Goal: Task Accomplishment & Management: Complete application form

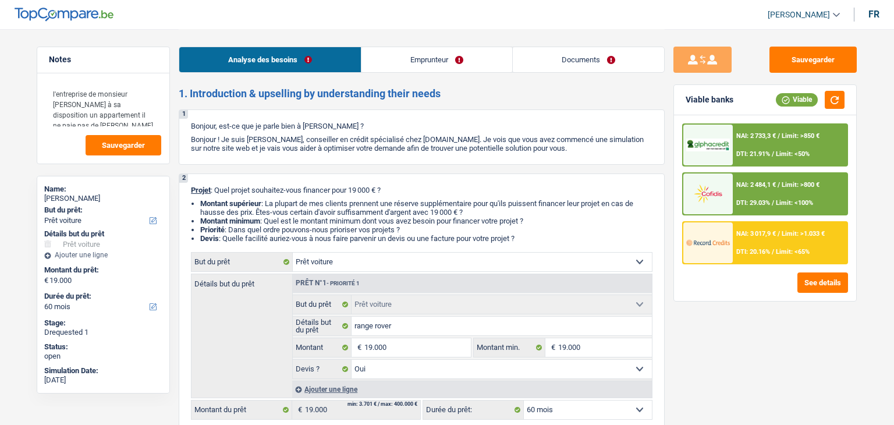
select select "car"
select select "60"
select select "car"
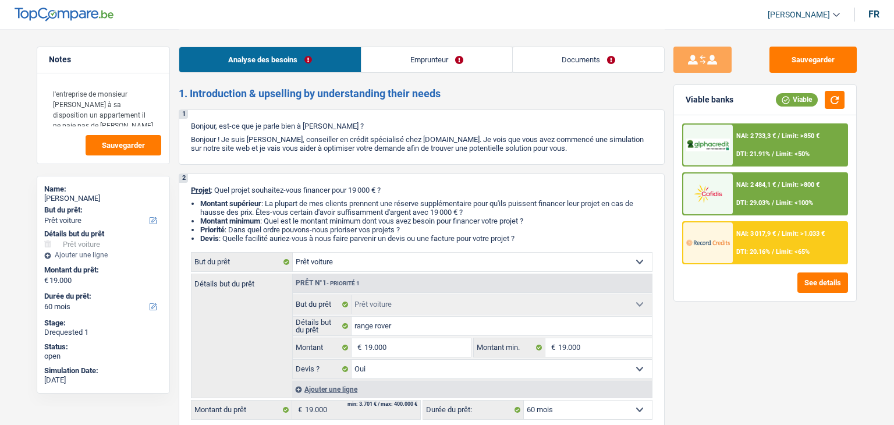
select select "yes"
select select "60"
select select "privateEmployee"
select select "netSalary"
select select "mealVouchers"
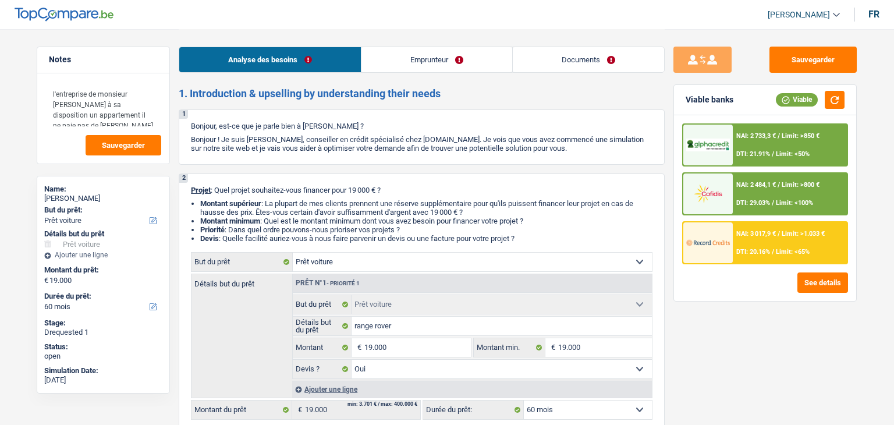
select select "liveWithParents"
select select "carLoan"
select select "60"
select select "car"
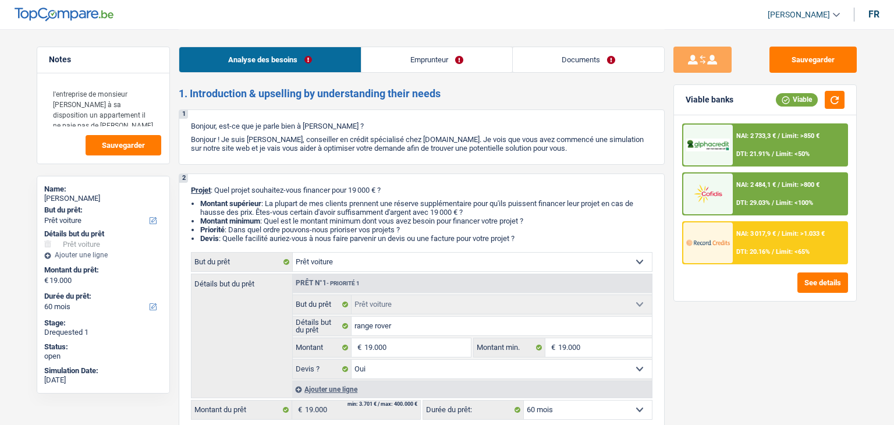
select select "yes"
select select "60"
select select "privateEmployee"
select select "netSalary"
select select "mealVouchers"
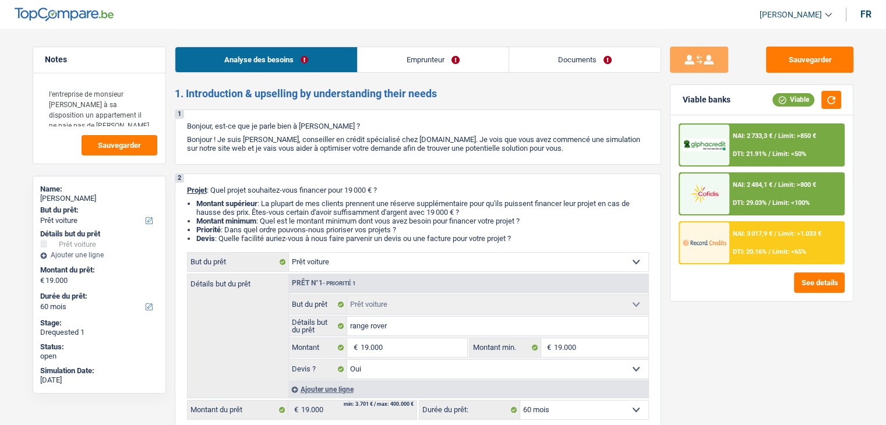
click at [475, 58] on link "Emprunteur" at bounding box center [432, 59] width 151 height 25
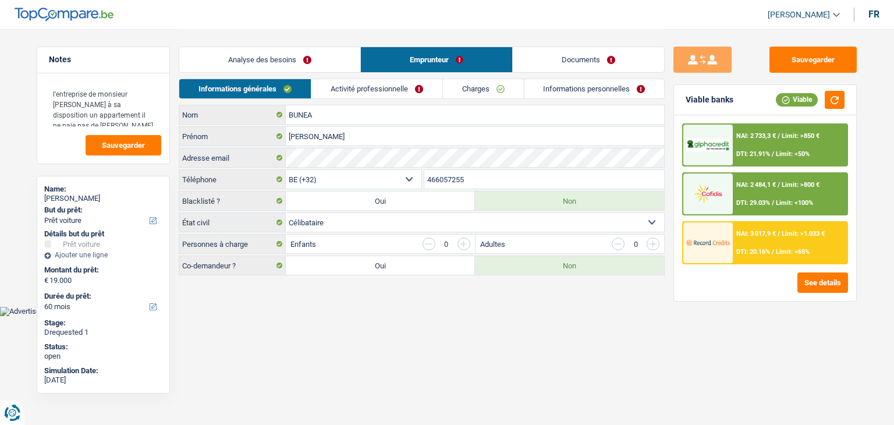
click at [363, 86] on link "Activité professionnelle" at bounding box center [376, 88] width 131 height 19
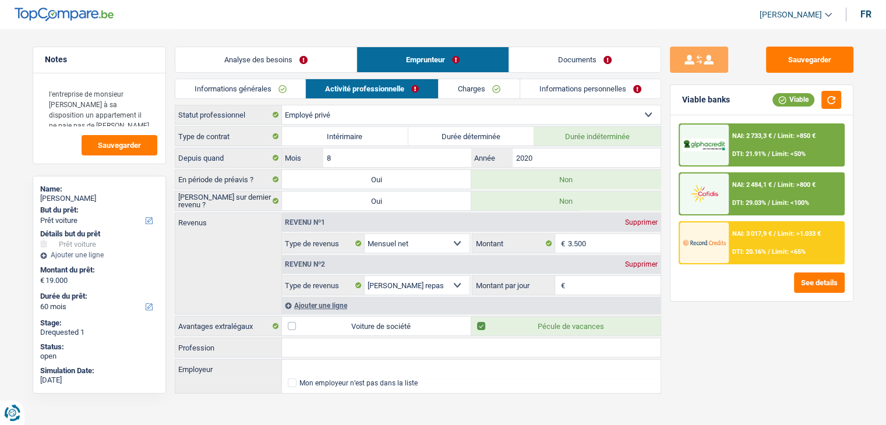
click at [464, 91] on link "Charges" at bounding box center [478, 88] width 81 height 19
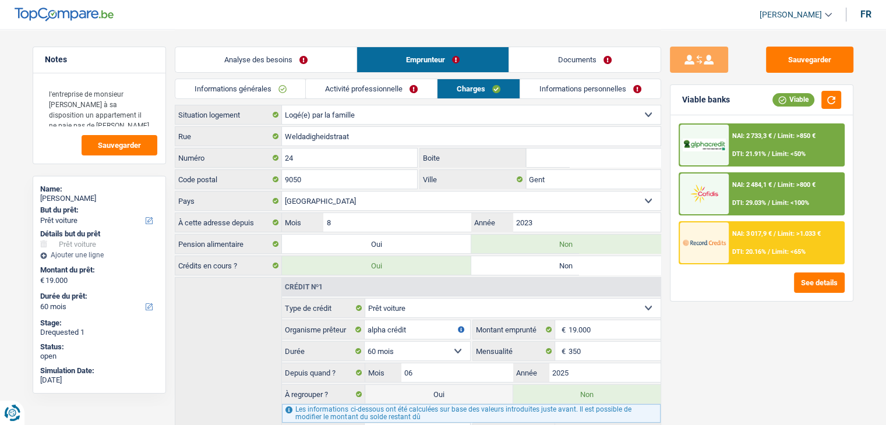
click at [577, 91] on link "Informations personnelles" at bounding box center [590, 88] width 140 height 19
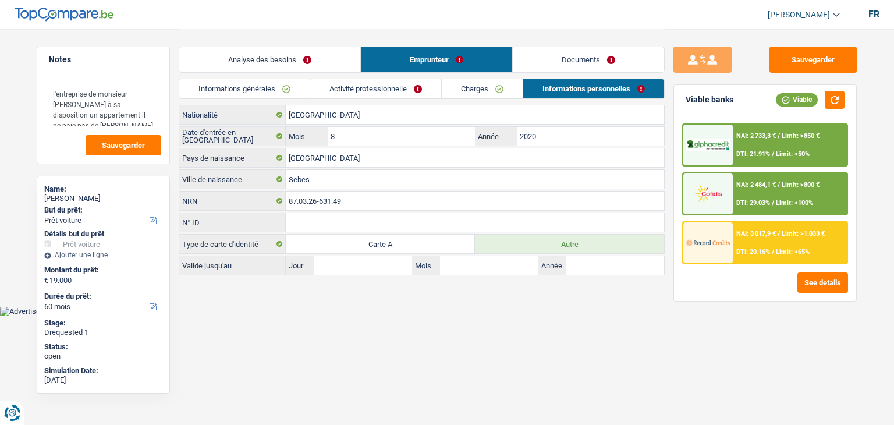
click at [555, 51] on link "Documents" at bounding box center [588, 59] width 151 height 25
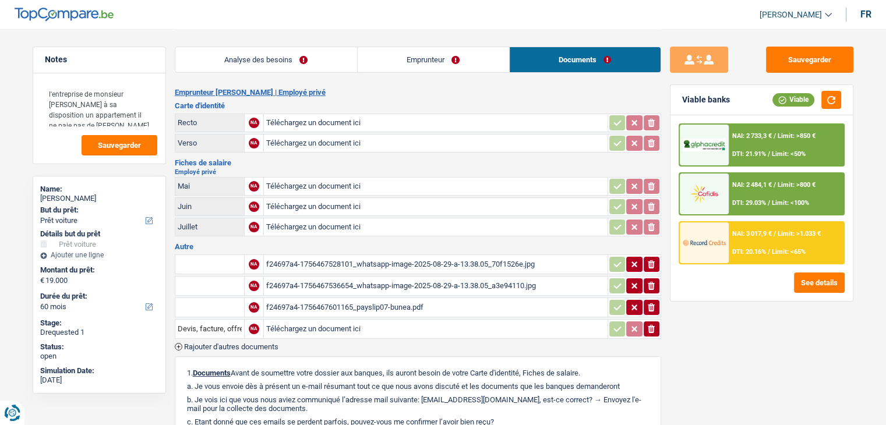
click at [395, 256] on div "f24697a4-1756467528101_whatsapp-image-2025-08-29-a-13.38.05_70f1526e.jpg" at bounding box center [435, 264] width 339 height 17
click at [444, 277] on div "f24697a4-1756467536654_whatsapp-image-2025-08-29-a-13.38.05_a3e94110.jpg" at bounding box center [435, 285] width 339 height 17
click at [389, 301] on div "f24697a4-1756467601165_payslip07-bunea.pdf" at bounding box center [435, 307] width 339 height 17
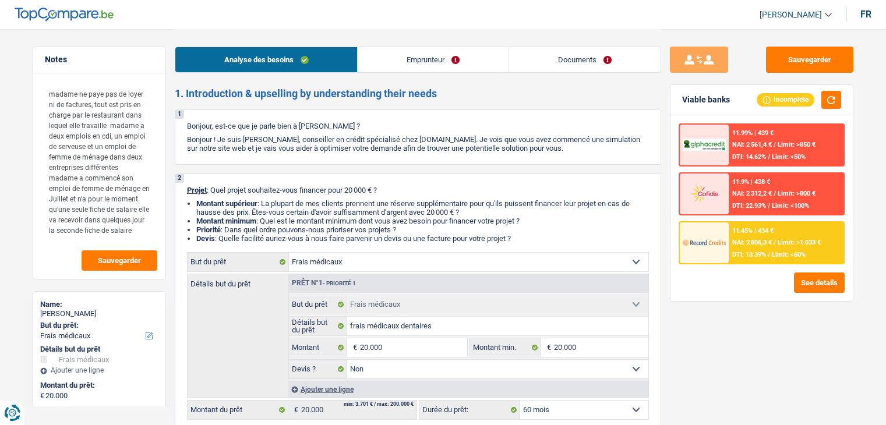
select select "medical"
select select "60"
select select "32"
select select "single"
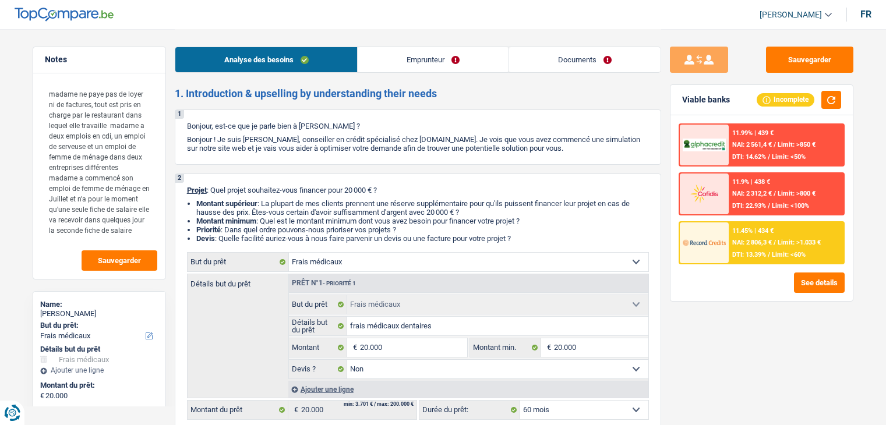
click at [517, 59] on link "Documents" at bounding box center [584, 59] width 151 height 25
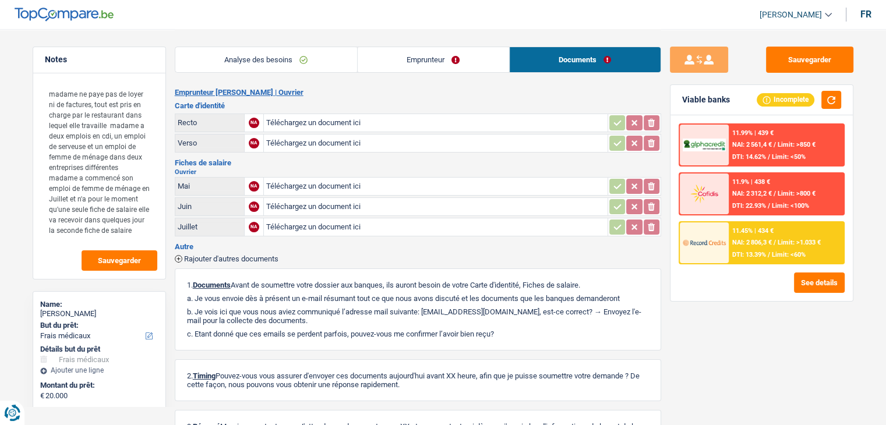
click at [460, 63] on link "Emprunteur" at bounding box center [432, 59] width 151 height 25
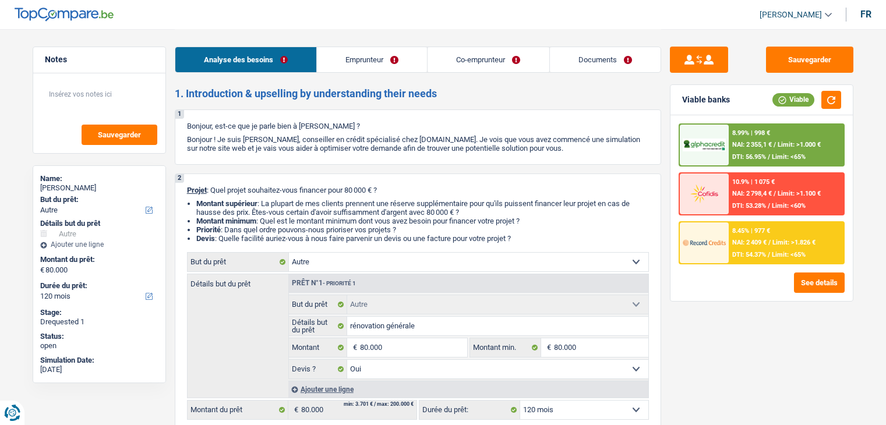
select select "other"
select select "120"
select select "other"
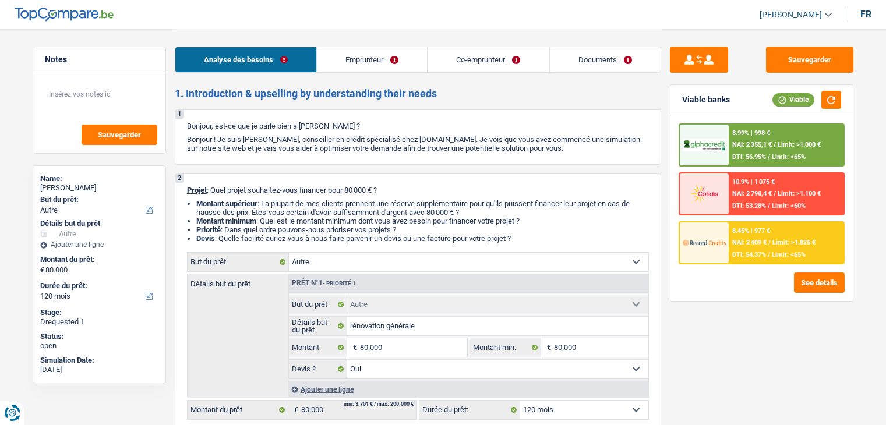
select select "yes"
select select "120"
select select "worker"
select select "mutuality"
select select "netSalary"
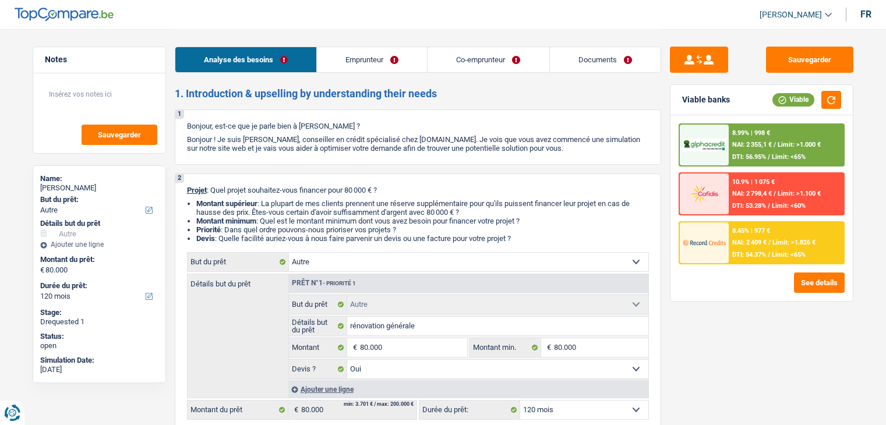
select select "rentalIncome"
select select "familyAllowances"
select select "mutualityIndemnity"
select select "familyAllowances"
select select "ownerWithMortgage"
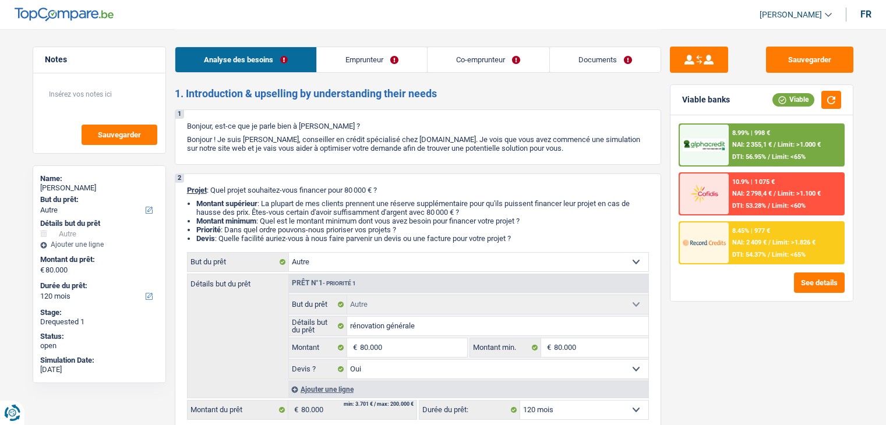
select select "mortgage"
select select "240"
select select "carLoan"
select select "84"
select select "renovationLoan"
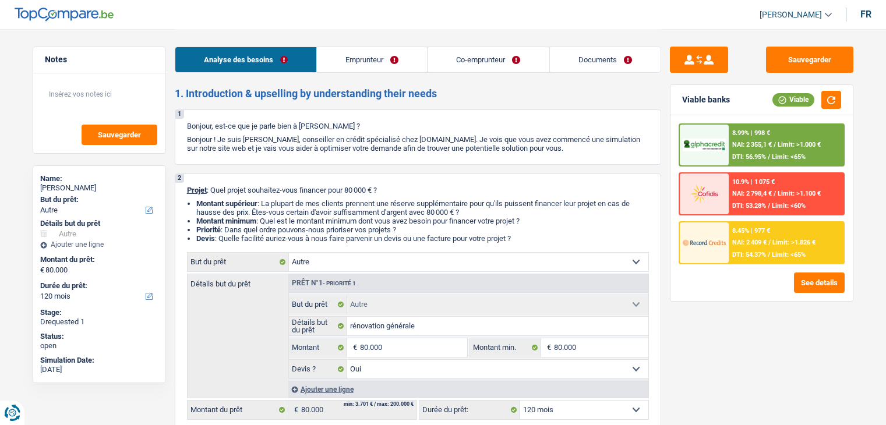
select select "120"
select select "cardOrCredit"
select select "other"
select select "yes"
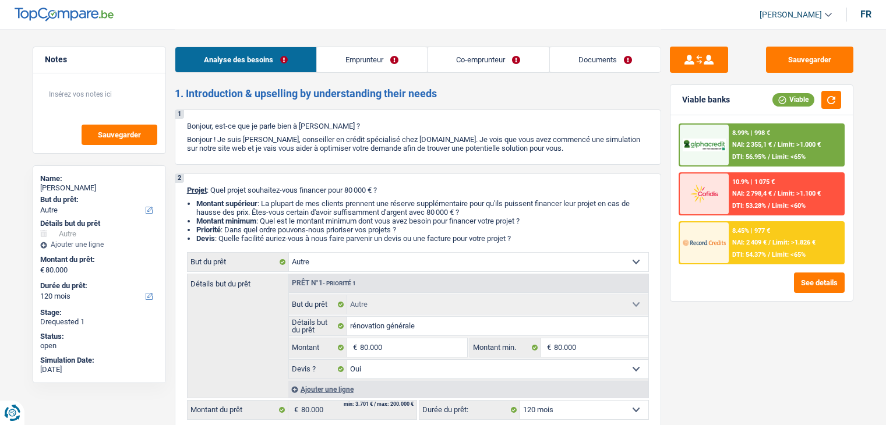
select select "120"
click at [239, 33] on div "Analyse des besoins Emprunteur Co-emprunteur Documents" at bounding box center [418, 53] width 486 height 49
drag, startPoint x: 168, startPoint y: 93, endPoint x: 536, endPoint y: 141, distance: 370.5
drag, startPoint x: 572, startPoint y: 150, endPoint x: 175, endPoint y: 123, distance: 398.0
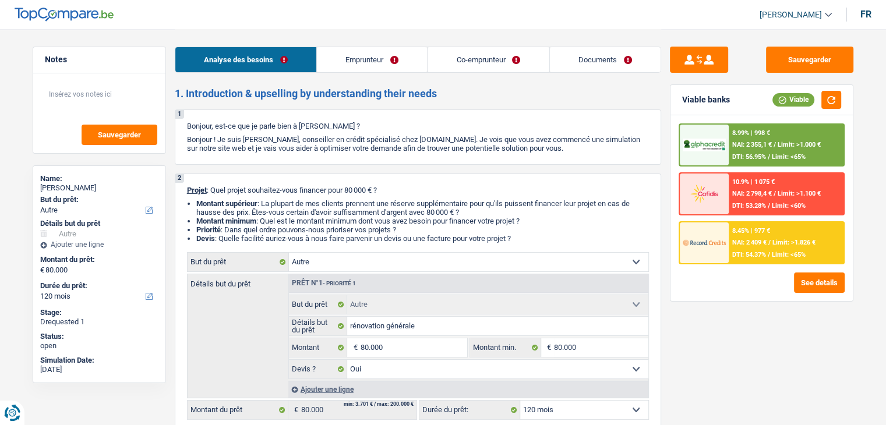
click at [175, 123] on div "1 Bonjour, est-ce que je parle bien à Panagiotis Scourlis ? Bonjour ! Je suis Y…" at bounding box center [418, 136] width 486 height 55
click at [180, 126] on div "1 Bonjour, est-ce que je parle bien à Panagiotis Scourlis ? Bonjour ! Je suis Y…" at bounding box center [418, 136] width 486 height 55
drag, startPoint x: 182, startPoint y: 124, endPoint x: 544, endPoint y: 173, distance: 365.5
click at [454, 213] on li "Montant supérieur : La plupart de mes clients prennent une réserve supplémentai…" at bounding box center [422, 207] width 452 height 17
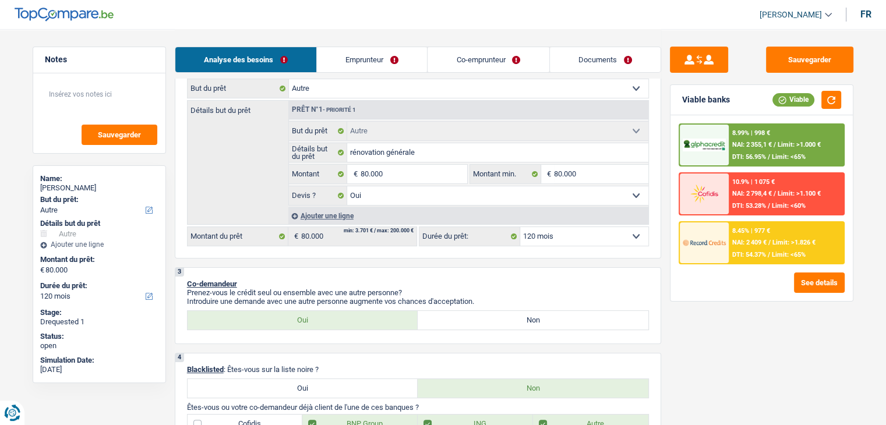
scroll to position [175, 0]
click at [808, 54] on button "Sauvegarder" at bounding box center [809, 60] width 87 height 26
click at [596, 55] on link "Documents" at bounding box center [605, 59] width 111 height 25
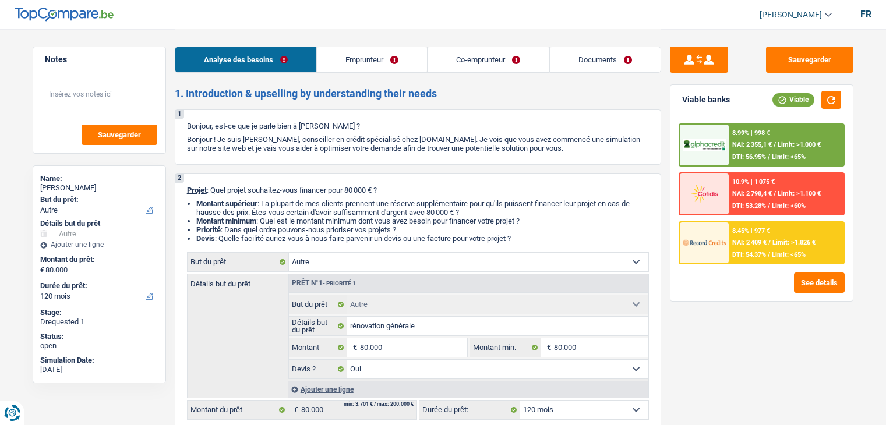
select select "other"
select select "120"
select select "other"
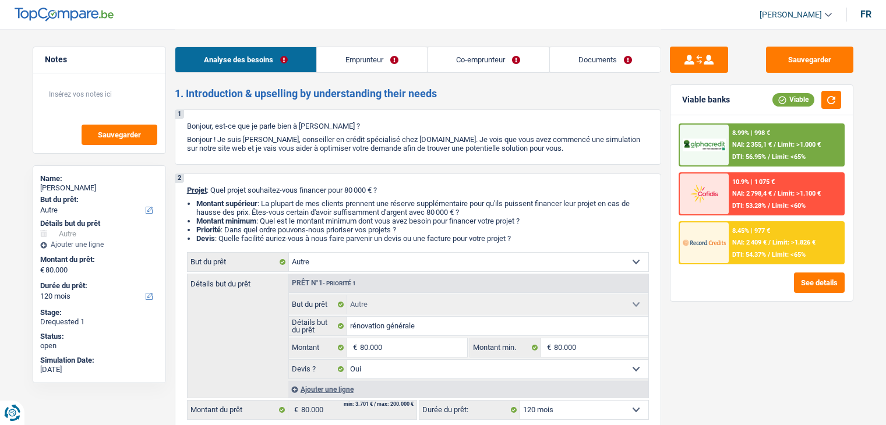
select select "yes"
select select "120"
select select "worker"
select select "mutuality"
select select "netSalary"
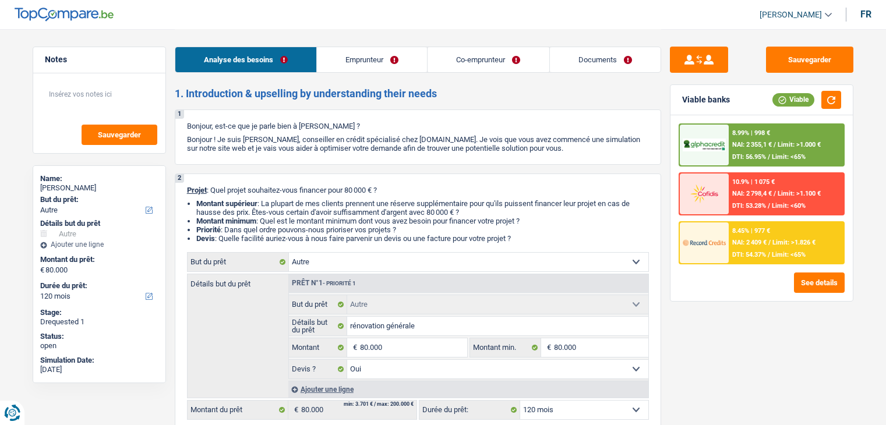
select select "rentalIncome"
select select "familyAllowances"
select select "mutualityIndemnity"
select select "familyAllowances"
select select "ownerWithMortgage"
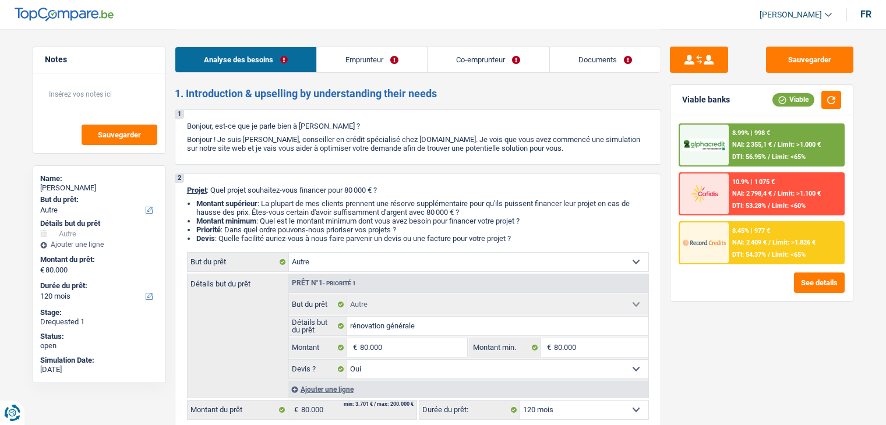
select select "mortgage"
select select "240"
select select "carLoan"
select select "84"
select select "renovationLoan"
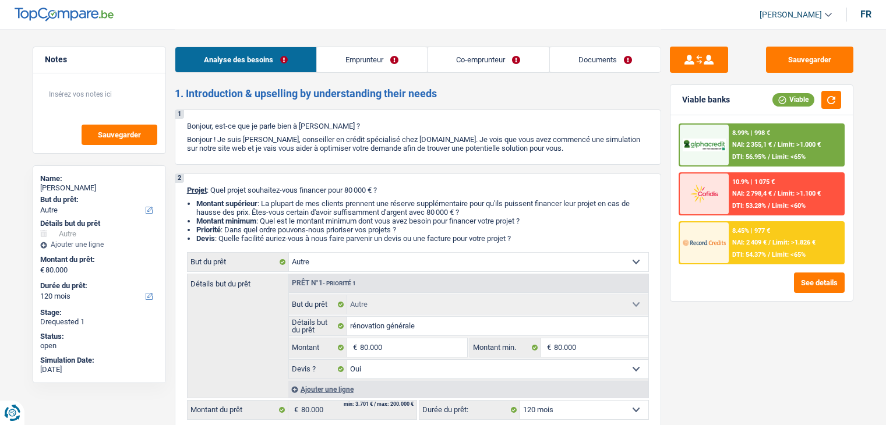
select select "120"
select select "cardOrCredit"
select select "other"
select select "yes"
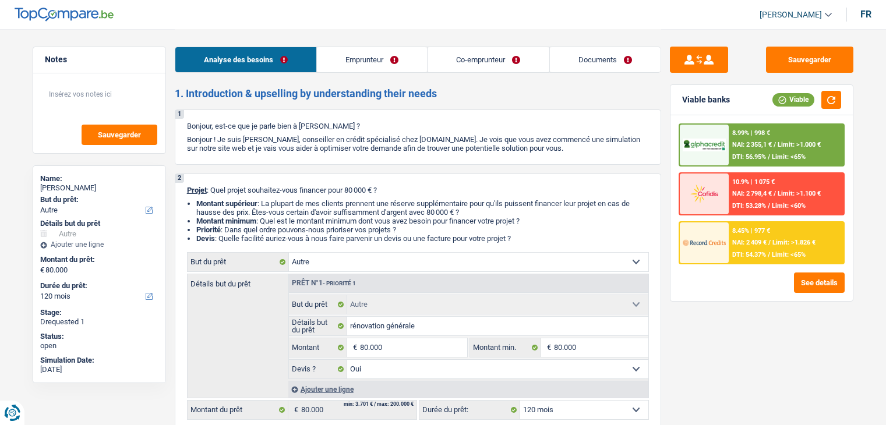
select select "120"
click at [785, 63] on button "Sauvegarder" at bounding box center [809, 60] width 87 height 26
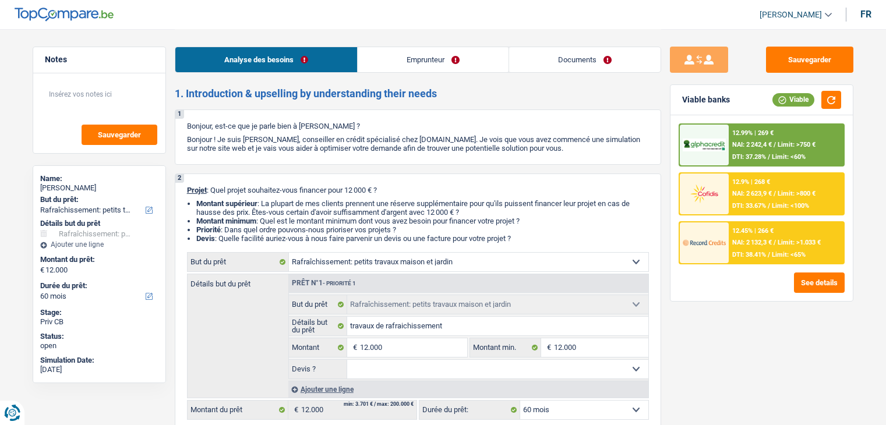
select select "houseOrGarden"
select select "60"
select select "houseOrGarden"
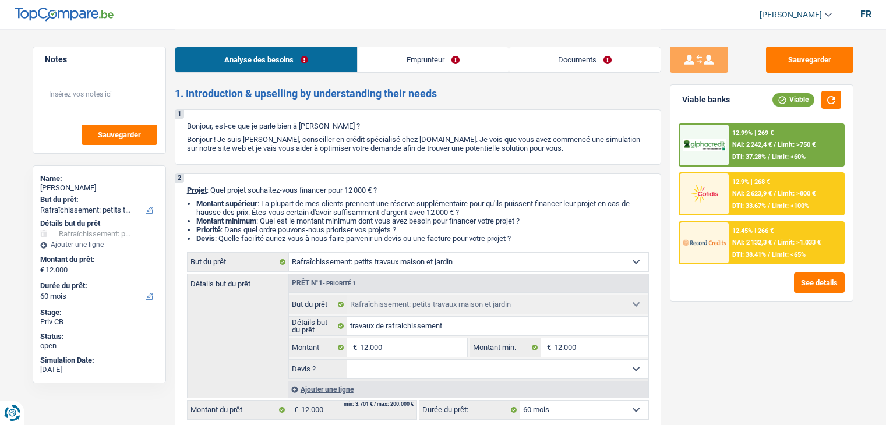
select select "60"
select select "publicEmployee"
select select "familyAllowances"
select select "netSalary"
select select "mealVouchers"
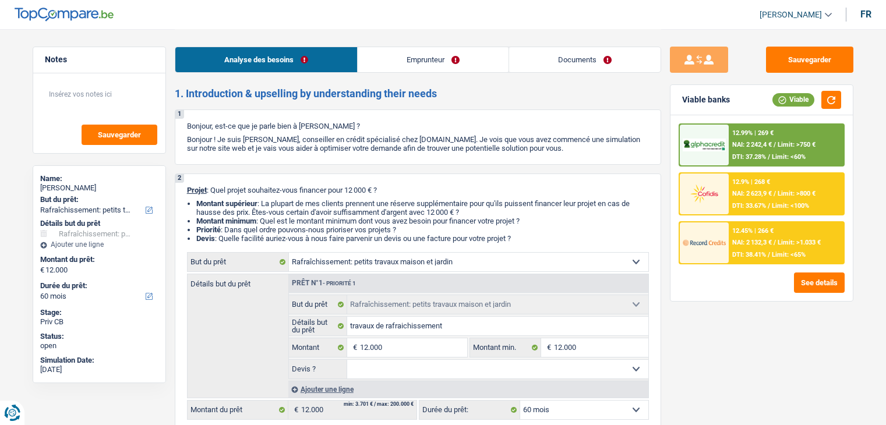
select select "ownerWithMortgage"
select select "houseOrGarden"
select select "60"
select select "publicEmployee"
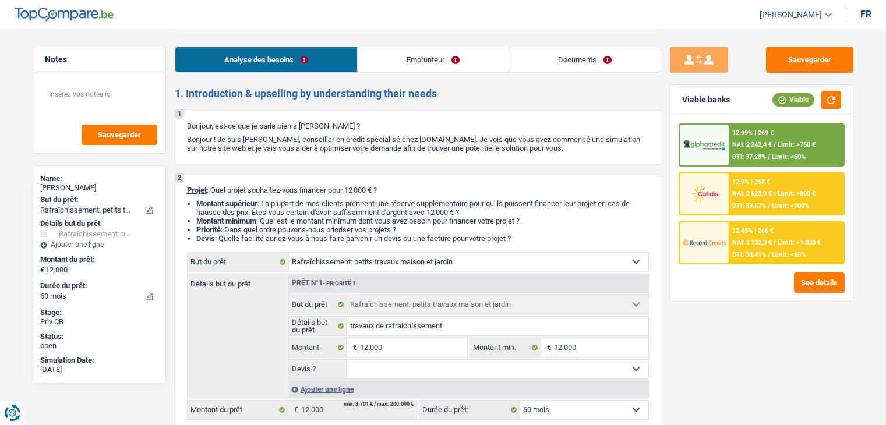
select select "familyAllowances"
select select "netSalary"
select select "mealVouchers"
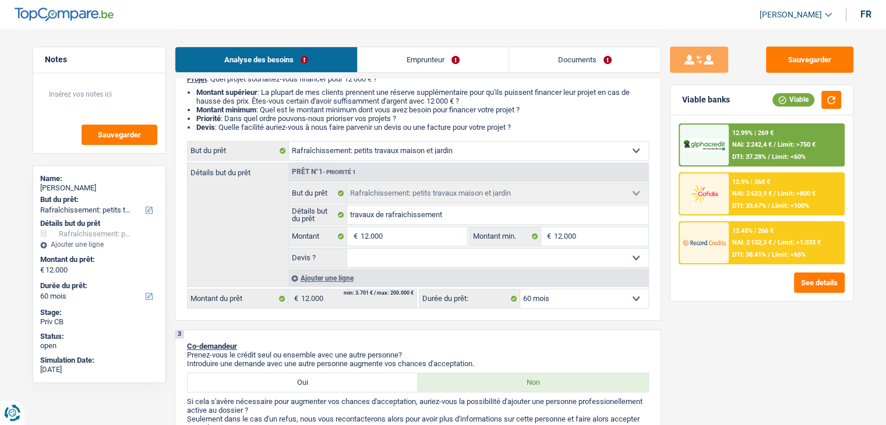
scroll to position [116, 0]
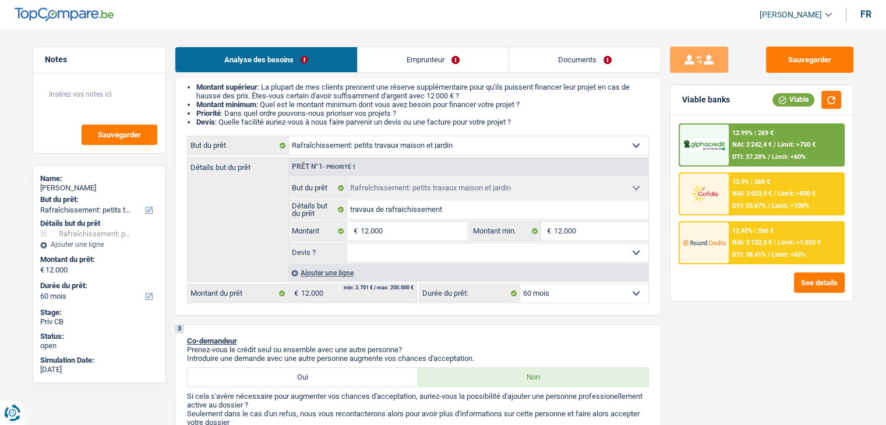
click at [422, 49] on link "Emprunteur" at bounding box center [432, 59] width 151 height 25
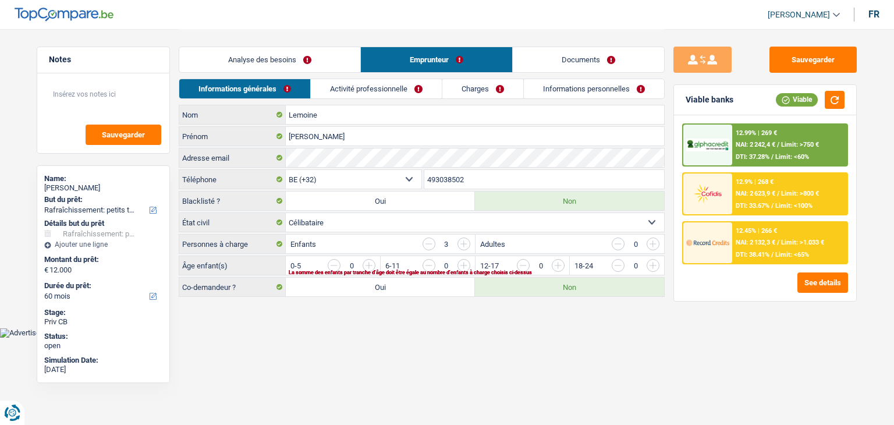
click at [394, 80] on link "Activité professionnelle" at bounding box center [376, 88] width 131 height 19
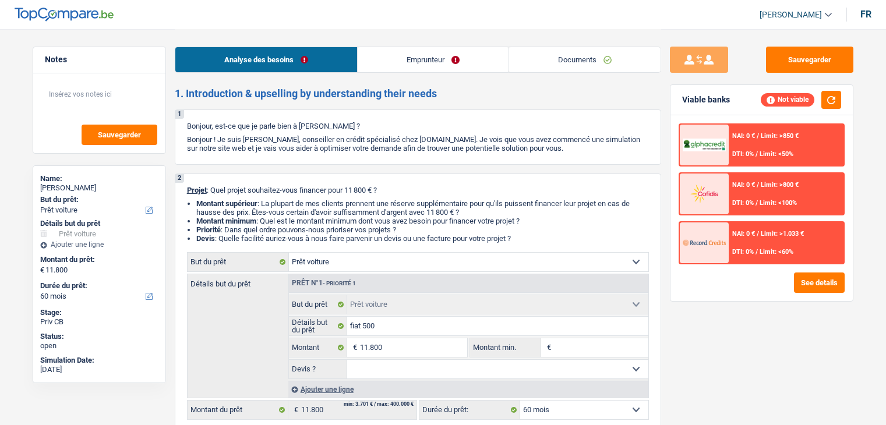
select select "car"
select select "60"
select select "car"
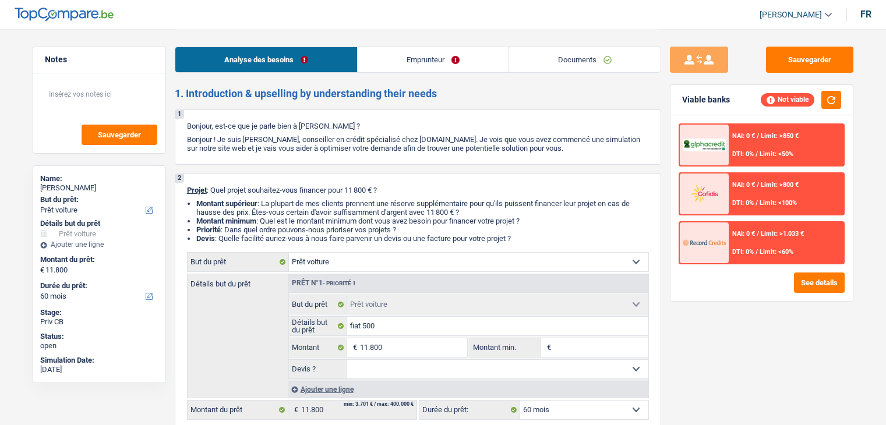
select select "60"
select select "car"
select select "60"
click at [424, 77] on div "Analyse des besoins Emprunteur Documents" at bounding box center [418, 53] width 486 height 49
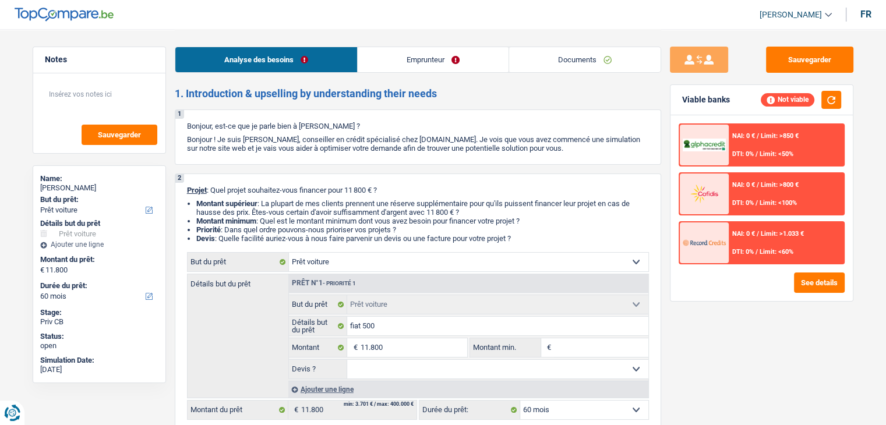
click at [415, 66] on link "Emprunteur" at bounding box center [432, 59] width 151 height 25
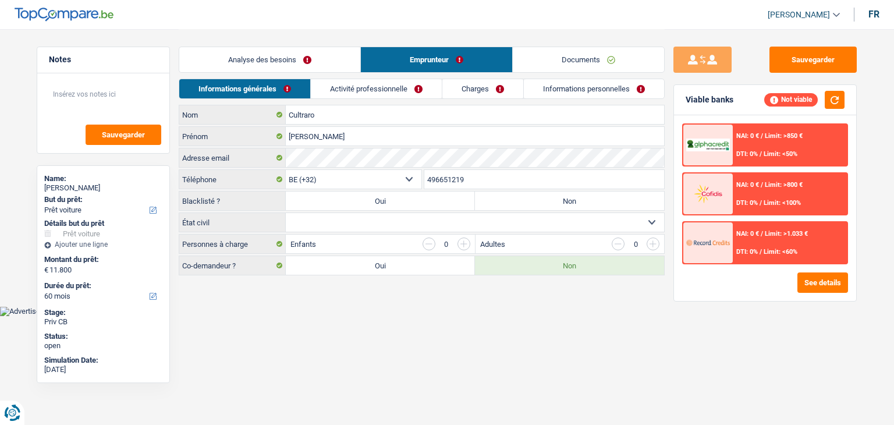
click at [348, 91] on link "Activité professionnelle" at bounding box center [376, 88] width 131 height 19
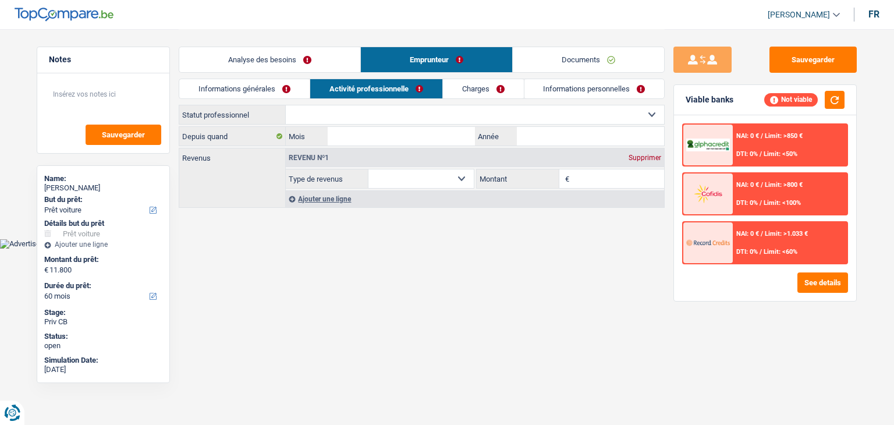
click at [475, 90] on link "Charges" at bounding box center [483, 88] width 81 height 19
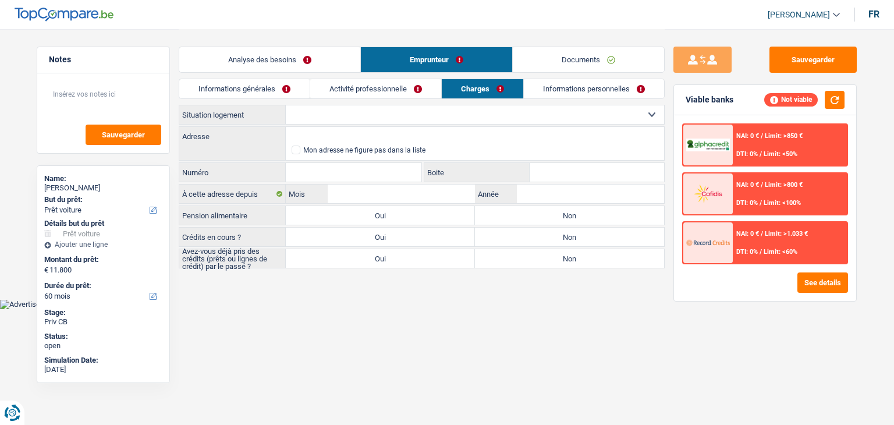
click at [571, 89] on link "Informations personnelles" at bounding box center [594, 88] width 140 height 19
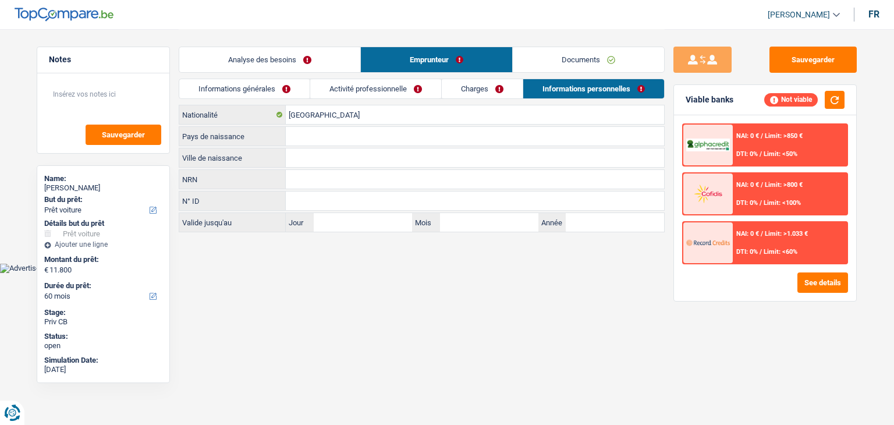
click at [556, 52] on link "Documents" at bounding box center [588, 59] width 151 height 25
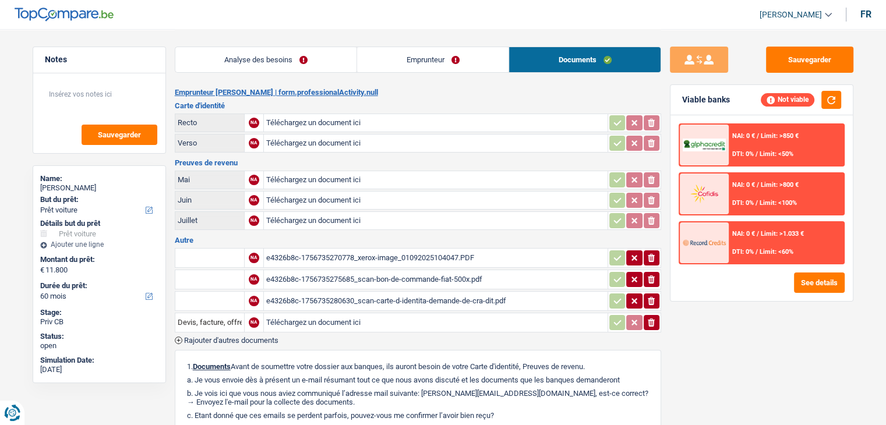
click at [411, 255] on div "e4326b8c-1756735270778_xerox-image_01092025104047.PDF" at bounding box center [435, 257] width 339 height 17
click at [421, 277] on div "e4326b8c-1756735275685_scan-bon-de-commande-fiat-500x.pdf" at bounding box center [435, 279] width 339 height 17
drag, startPoint x: 286, startPoint y: 45, endPoint x: 296, endPoint y: 56, distance: 14.4
click at [286, 45] on div "Analyse des besoins Emprunteur Documents" at bounding box center [418, 53] width 486 height 49
click at [301, 61] on link "Analyse des besoins" at bounding box center [266, 59] width 182 height 25
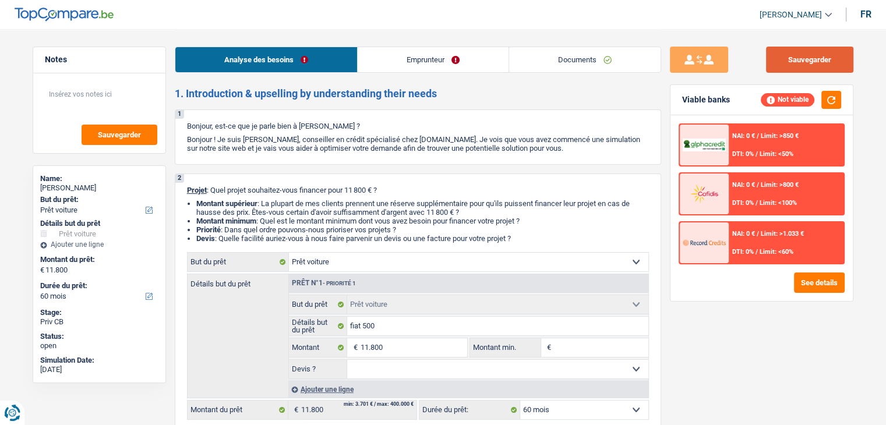
click at [816, 55] on button "Sauvegarder" at bounding box center [809, 60] width 87 height 26
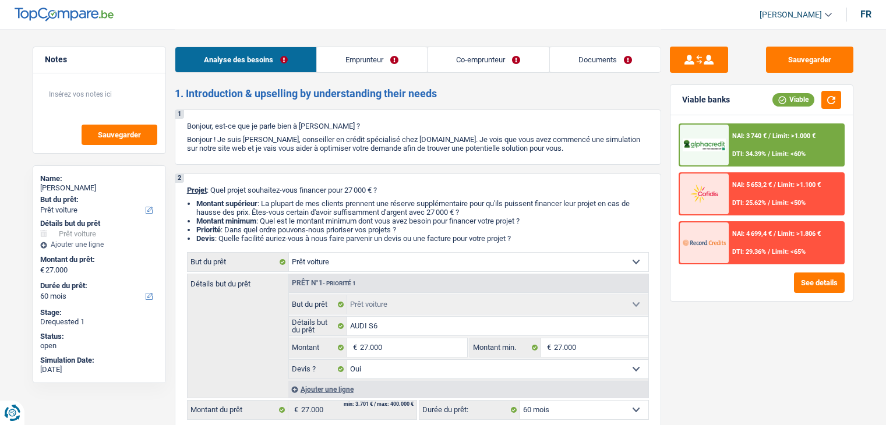
select select "car"
select select "60"
select select "car"
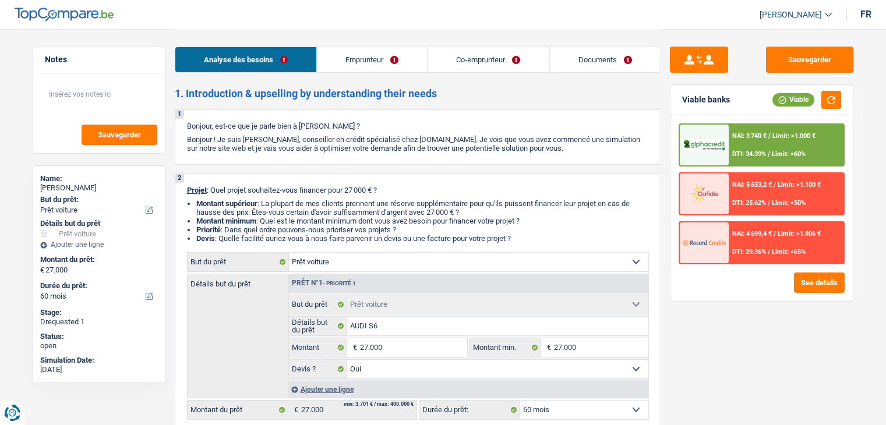
select select "yes"
select select "60"
select select "worker"
select select "privateEmployee"
select select "netSalary"
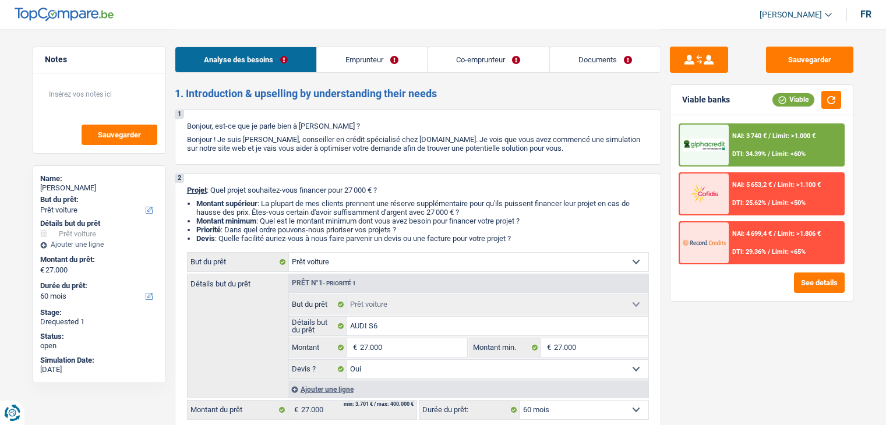
select select "familyAllowances"
select select "netSalary"
select select "mealVouchers"
select select "rents"
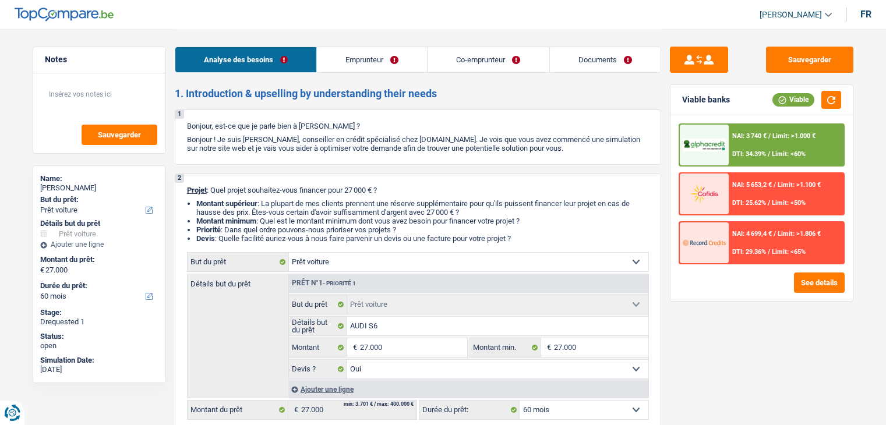
select select "car"
select select "yes"
select select "60"
click at [573, 60] on link "Documents" at bounding box center [605, 59] width 111 height 25
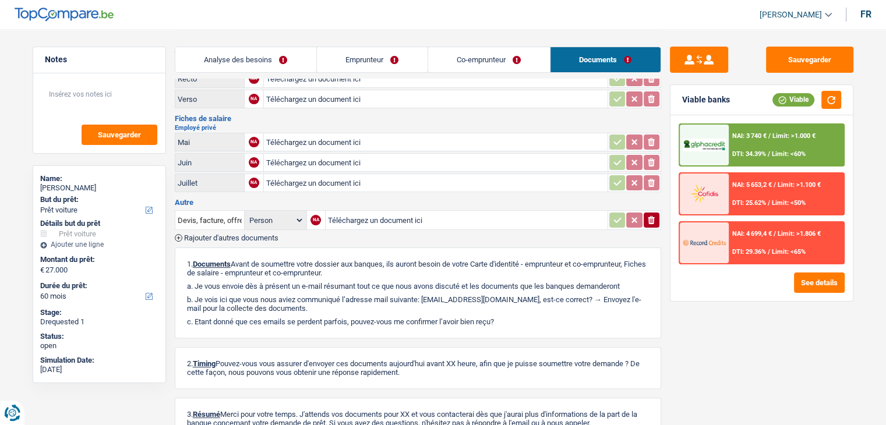
scroll to position [291, 0]
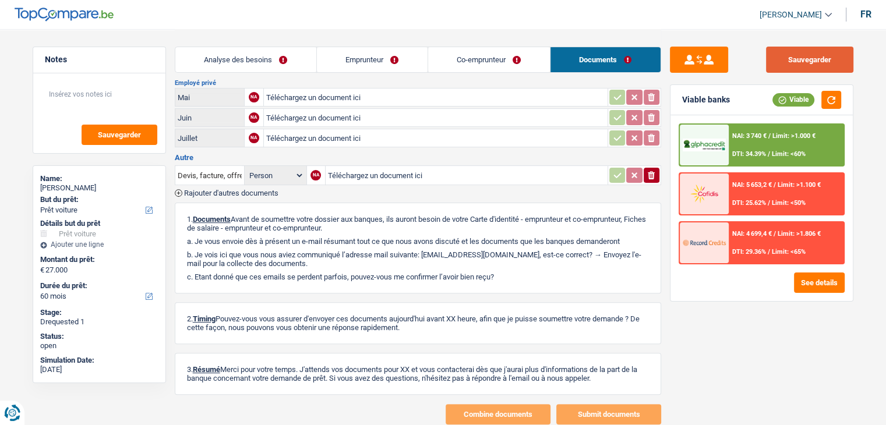
click at [789, 62] on button "Sauvegarder" at bounding box center [809, 60] width 87 height 26
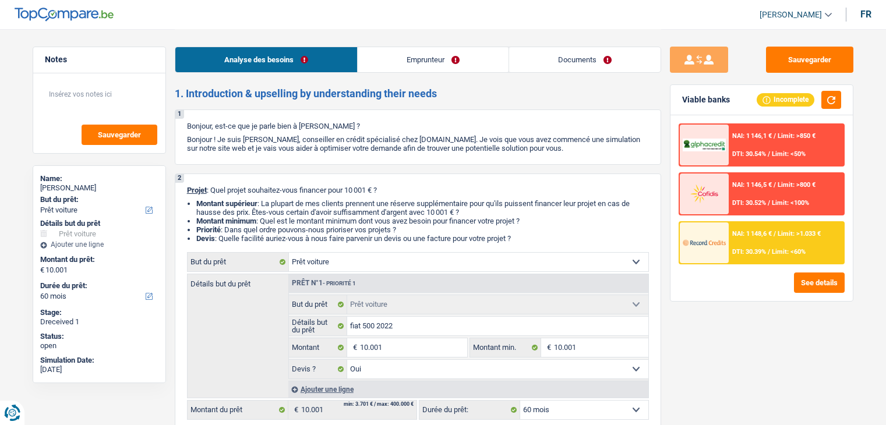
select select "car"
select select "60"
select select "car"
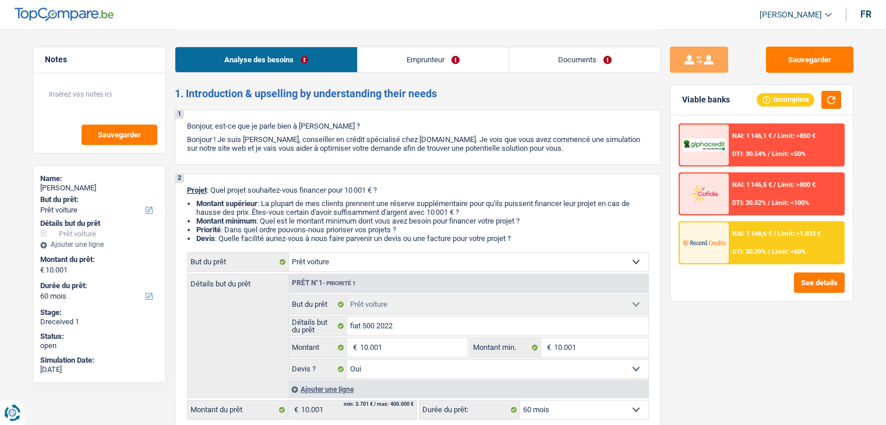
select select "yes"
select select "60"
select select "unemployed"
select select "unemployment"
select select "rents"
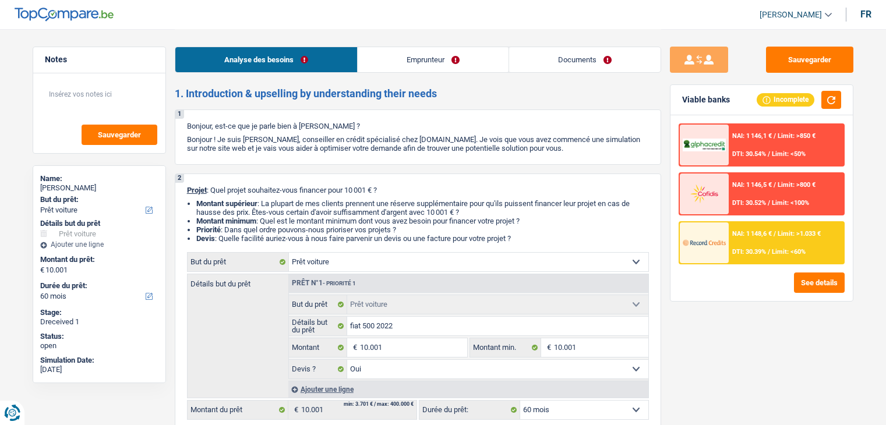
select select "car"
select select "yes"
select select "60"
click at [449, 61] on link "Emprunteur" at bounding box center [432, 59] width 151 height 25
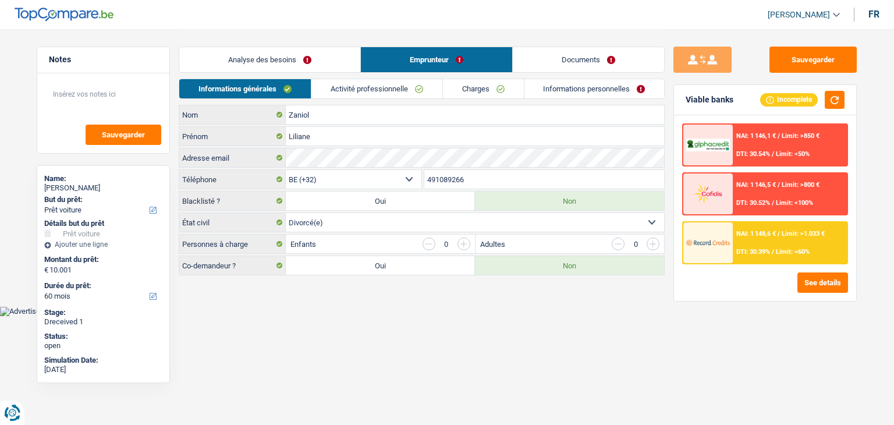
click at [356, 84] on link "Activité professionnelle" at bounding box center [376, 88] width 131 height 19
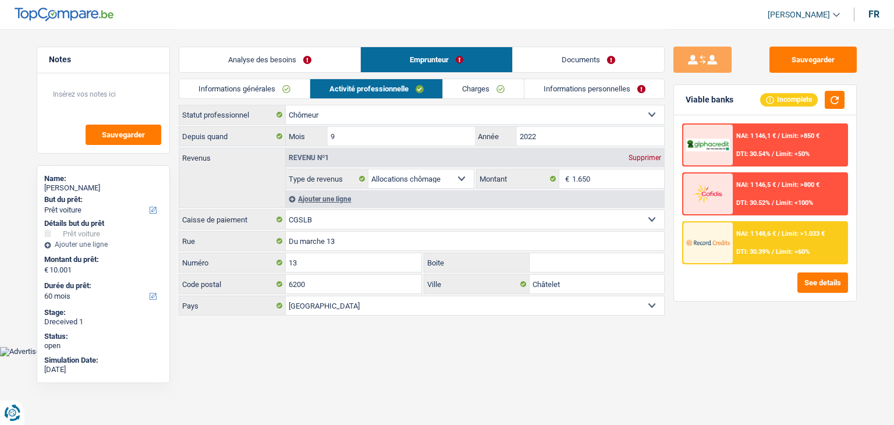
click at [451, 84] on link "Charges" at bounding box center [483, 88] width 81 height 19
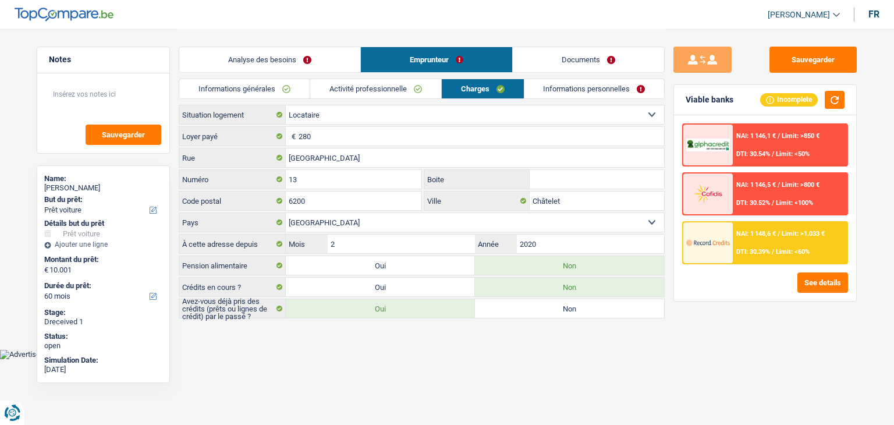
click at [556, 91] on link "Informations personnelles" at bounding box center [595, 88] width 140 height 19
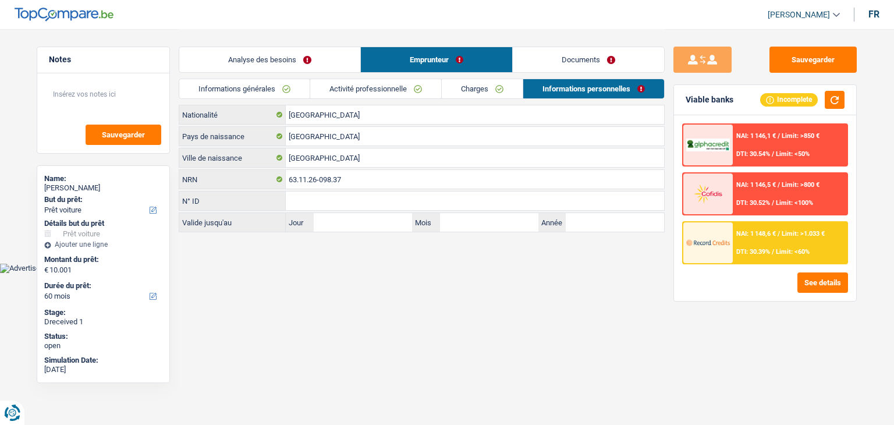
click at [561, 59] on link "Documents" at bounding box center [588, 59] width 151 height 25
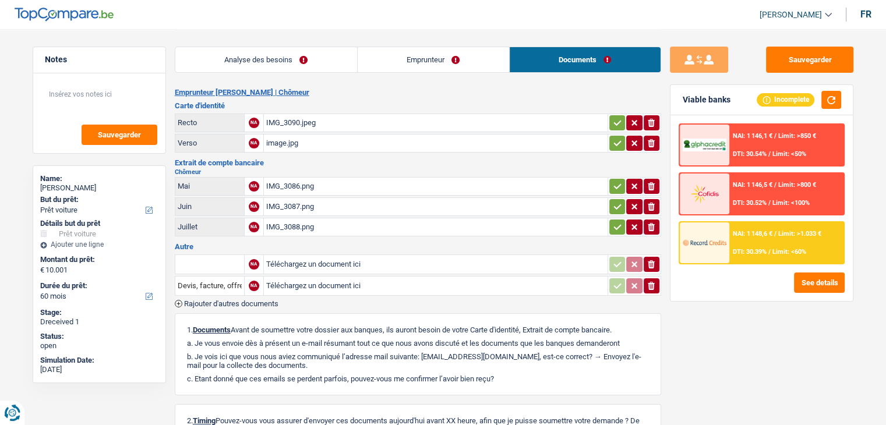
click at [324, 122] on div "IMG_3090.jpeg" at bounding box center [435, 122] width 339 height 17
click at [292, 144] on div "image.jpg" at bounding box center [435, 142] width 339 height 17
click at [309, 178] on div "IMG_3086.png" at bounding box center [435, 186] width 339 height 17
drag, startPoint x: 322, startPoint y: 163, endPoint x: 322, endPoint y: 183, distance: 19.8
click at [322, 163] on h3 "Extrait de compte bancaire" at bounding box center [418, 163] width 486 height 8
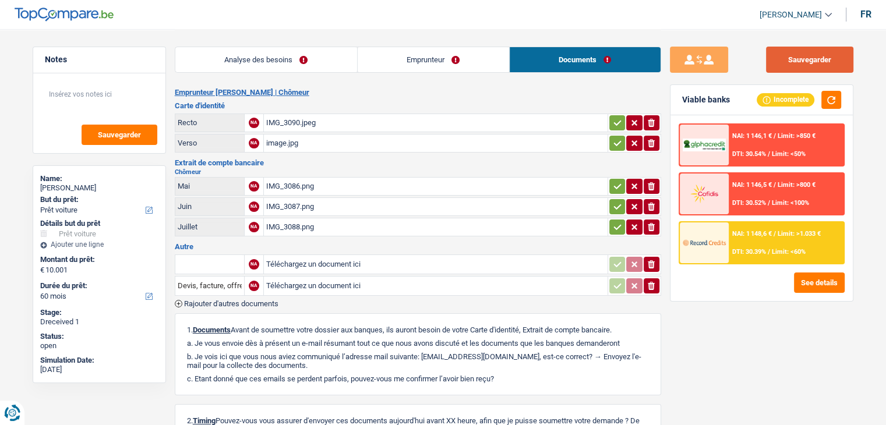
click at [810, 54] on button "Sauvegarder" at bounding box center [809, 60] width 87 height 26
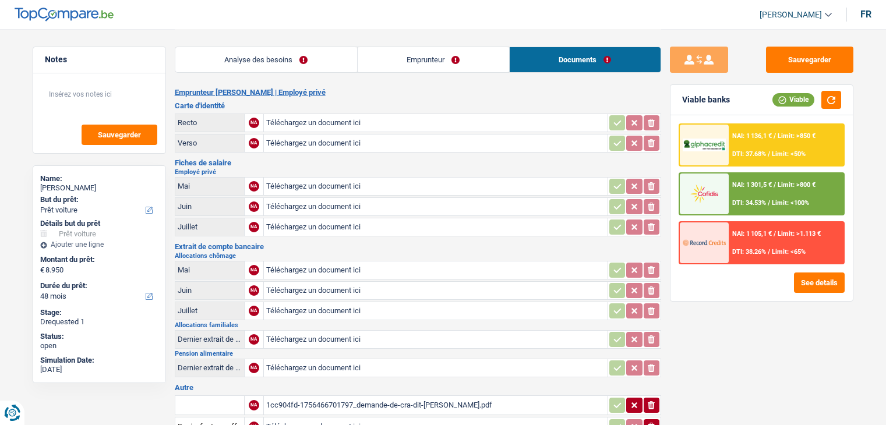
select select "car"
select select "48"
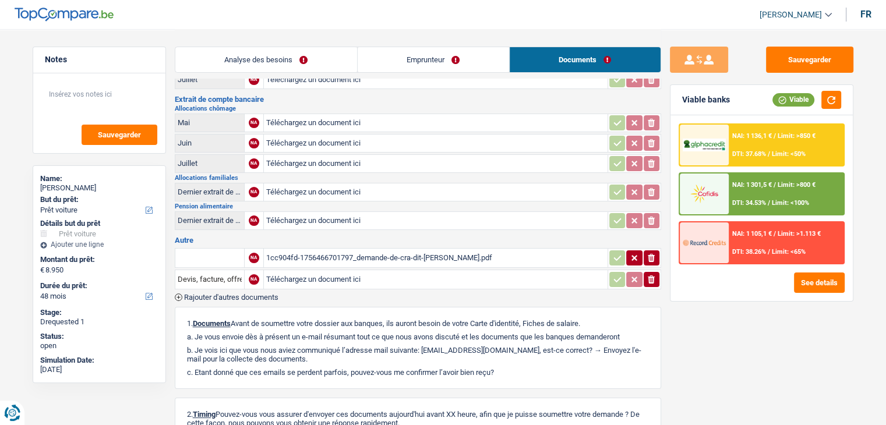
scroll to position [271, 0]
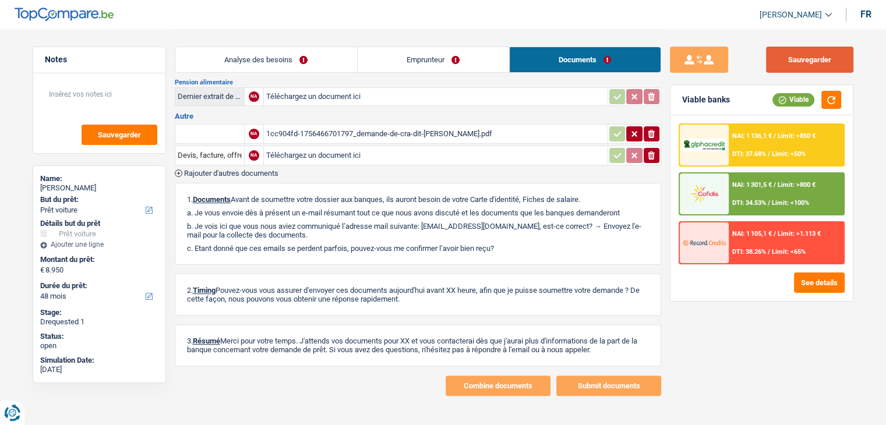
click at [777, 68] on button "Sauvegarder" at bounding box center [809, 60] width 87 height 26
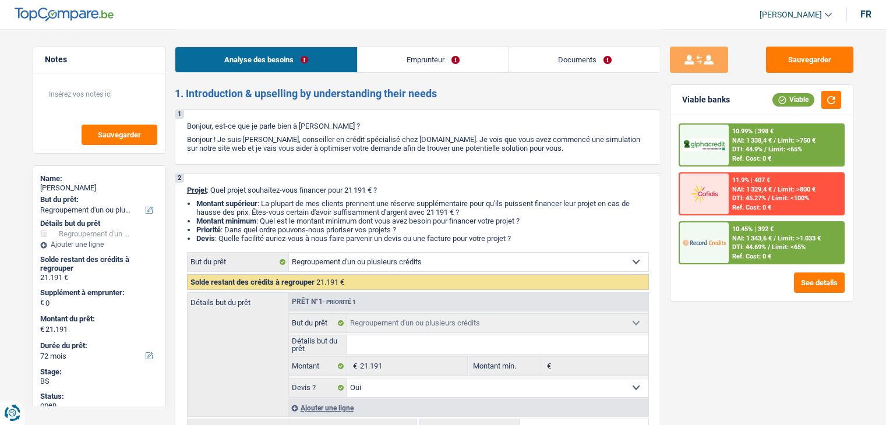
select select "refinancing"
select select "72"
select select "refinancing"
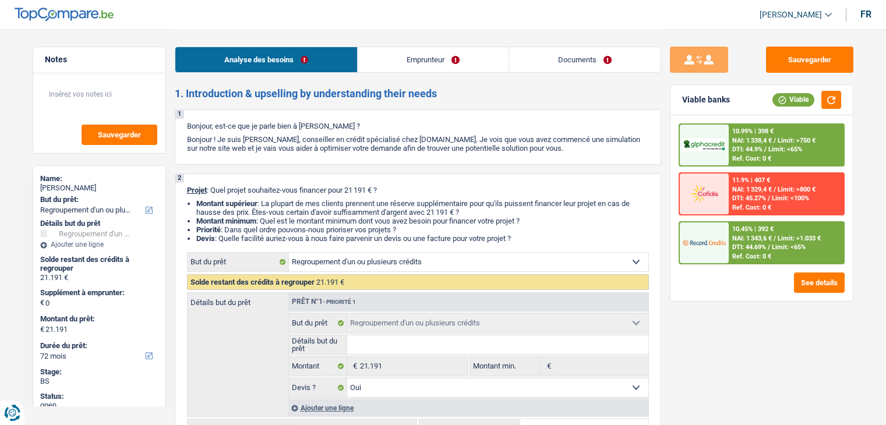
select select "yes"
select select "72"
select select "retired"
select select "pension"
select select "ownerWithoutMortgage"
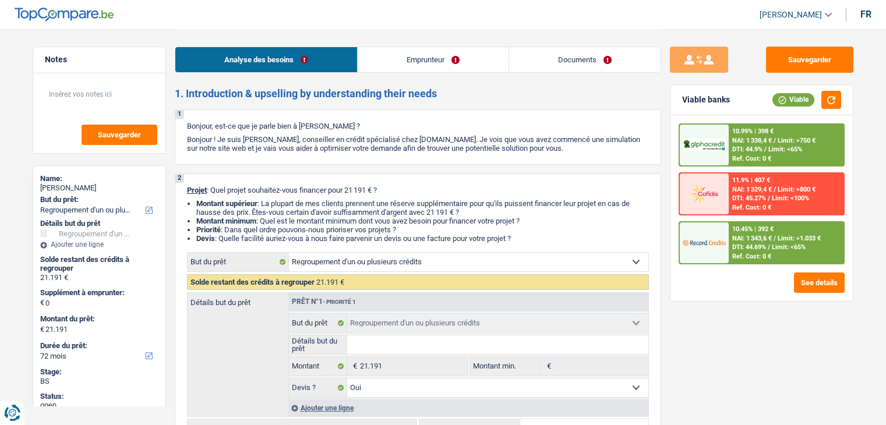
select select "cardOrCredit"
select select "personalLoan"
select select "other"
select select "120"
select select "personalLoan"
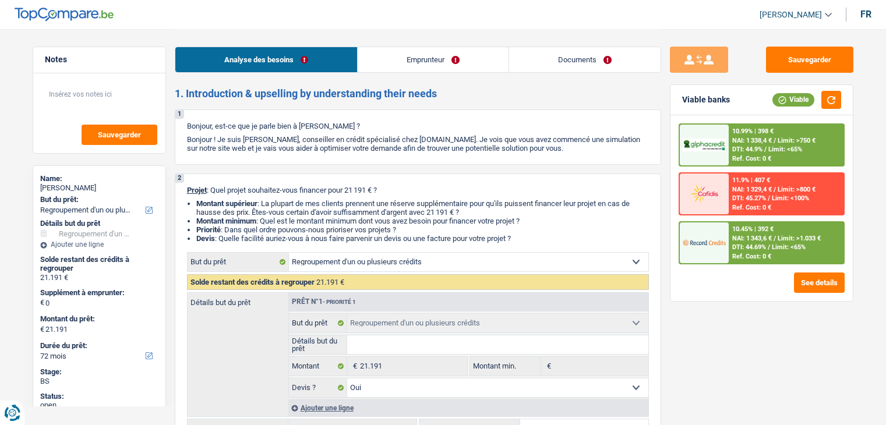
select select "other"
select select "120"
select select "cardOrCredit"
select select "refinancing"
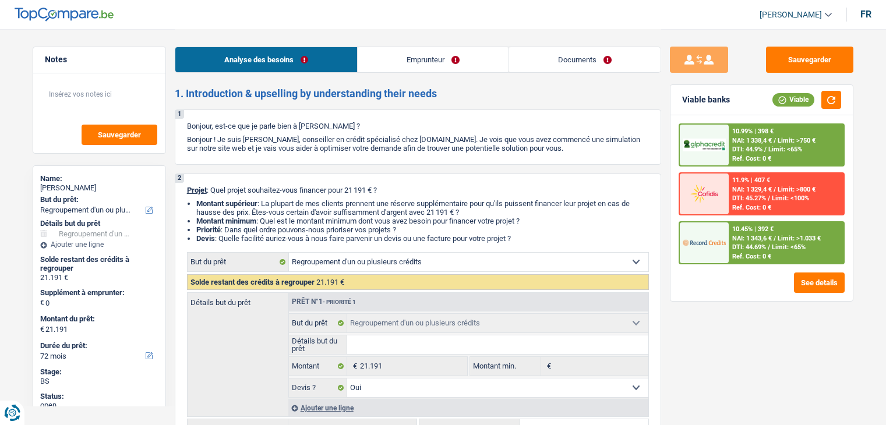
select select "refinancing"
select select "yes"
select select "72"
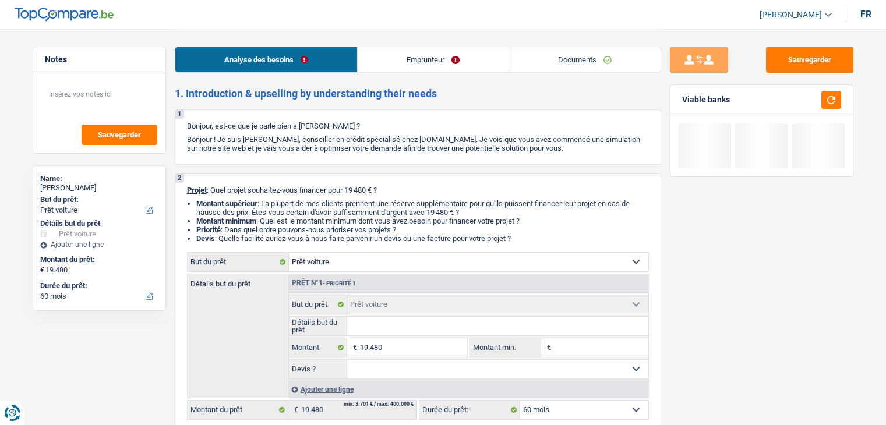
select select "car"
select select "60"
select select "car"
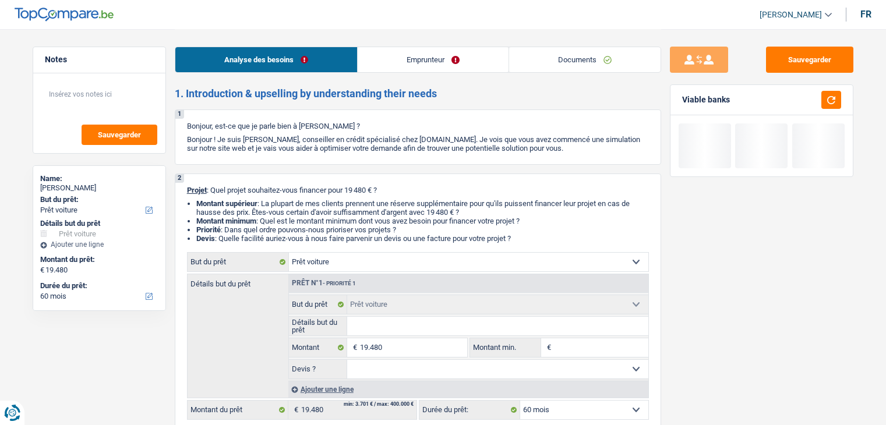
select select "60"
select select "car"
select select "60"
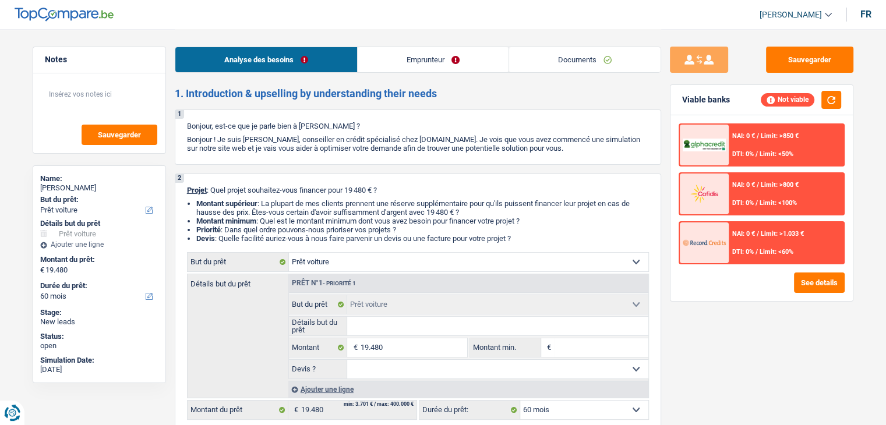
click at [431, 55] on link "Emprunteur" at bounding box center [432, 59] width 151 height 25
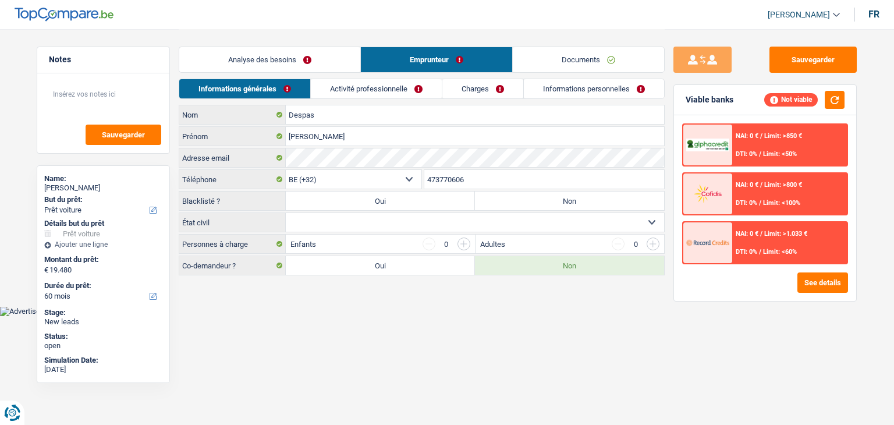
click at [548, 59] on link "Documents" at bounding box center [588, 59] width 151 height 25
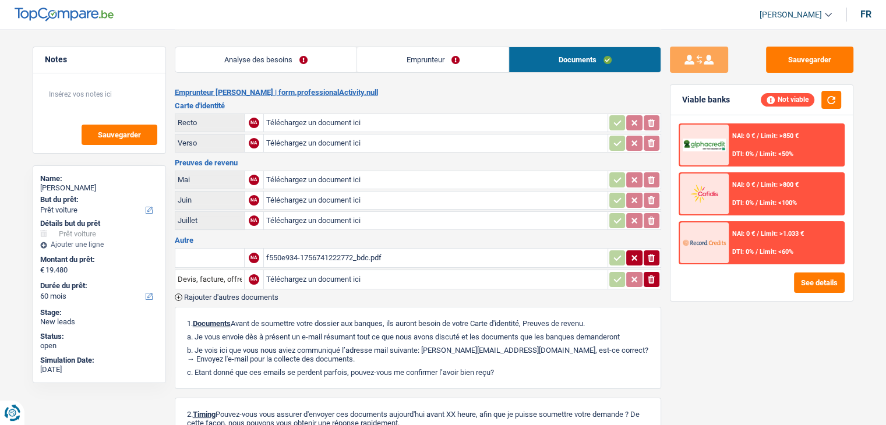
click at [349, 249] on div "f550e934-1756741222772_bdc.pdf" at bounding box center [435, 257] width 339 height 17
click at [261, 69] on link "Analyse des besoins" at bounding box center [266, 59] width 182 height 25
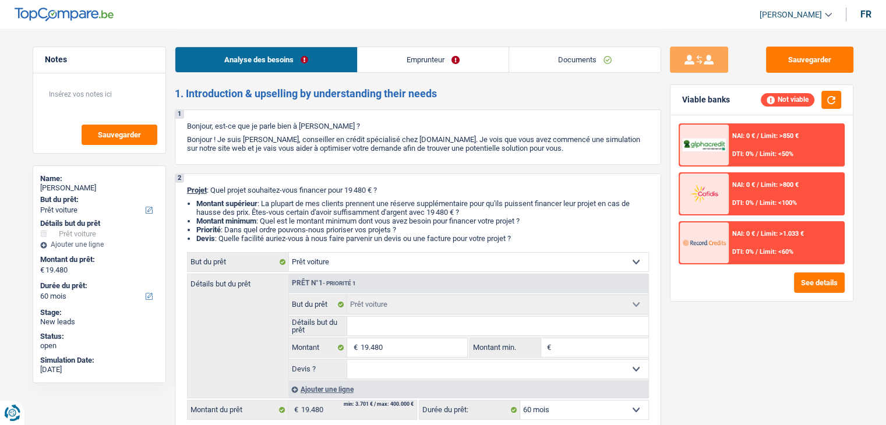
click at [523, 137] on p "Bonjour ! Je suis [PERSON_NAME], conseiller en crédit spécialisé chez [DOMAIN_N…" at bounding box center [418, 143] width 462 height 17
click at [484, 60] on link "Emprunteur" at bounding box center [432, 59] width 151 height 25
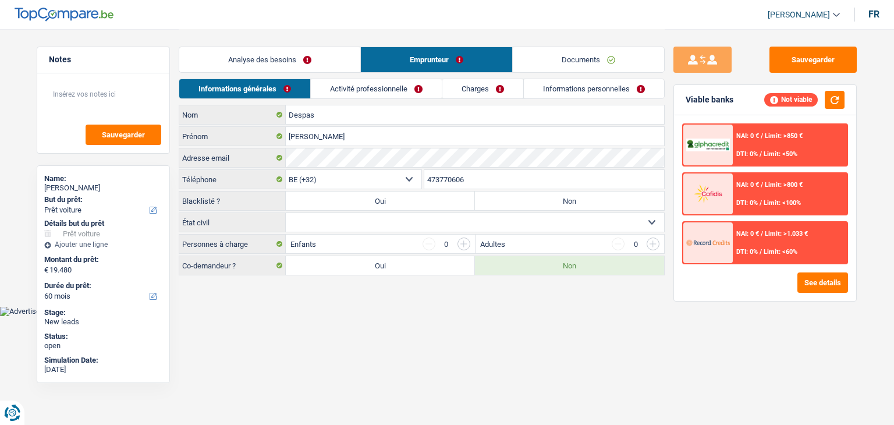
click at [379, 87] on link "Activité professionnelle" at bounding box center [376, 88] width 131 height 19
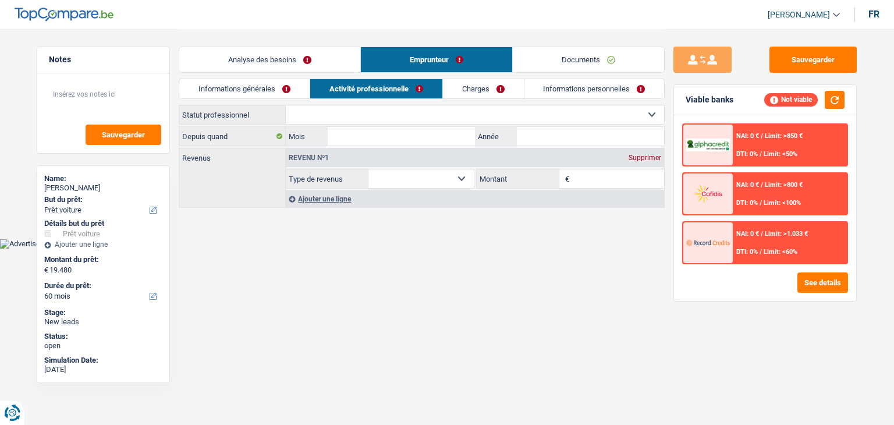
click at [468, 96] on link "Charges" at bounding box center [483, 88] width 81 height 19
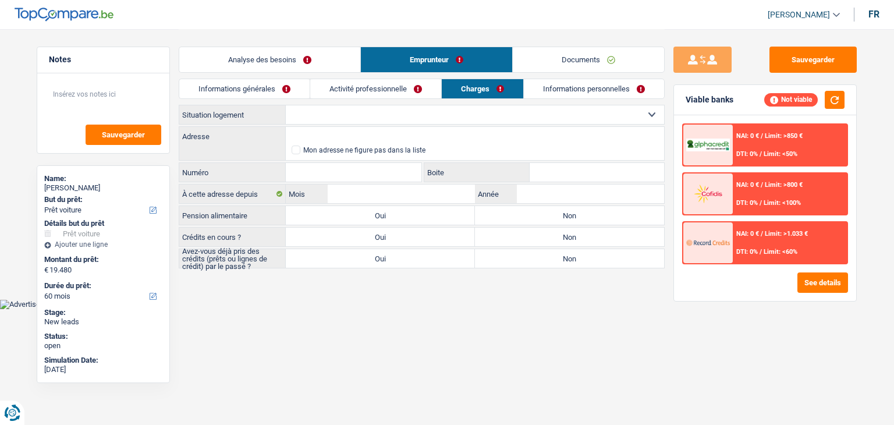
click at [533, 95] on link "Informations personnelles" at bounding box center [594, 88] width 140 height 19
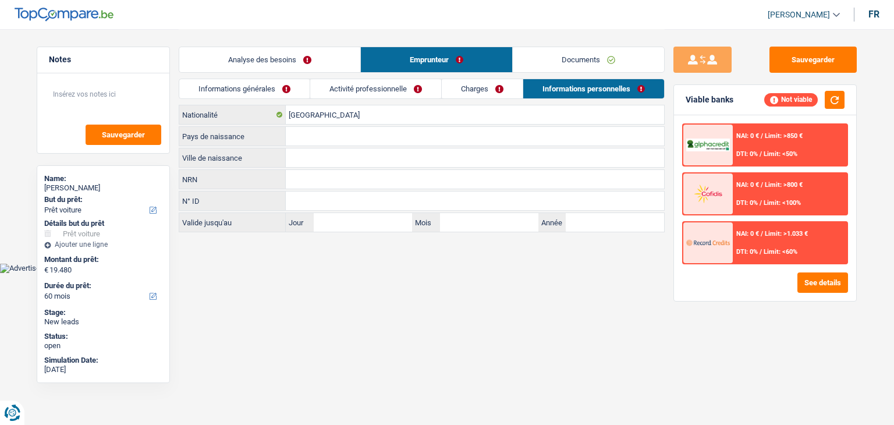
click at [537, 63] on link "Documents" at bounding box center [588, 59] width 151 height 25
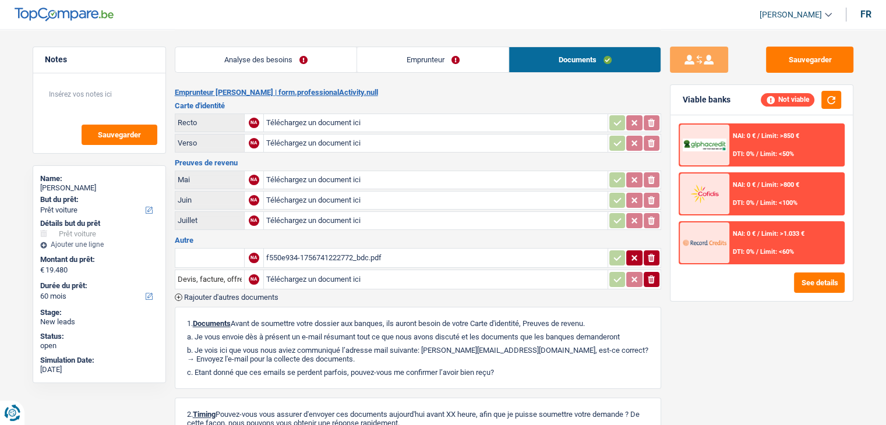
click at [459, 85] on div "Analyse des besoins Emprunteur Documents 1. Introduction & upselling by underst…" at bounding box center [418, 274] width 486 height 491
drag, startPoint x: 308, startPoint y: 102, endPoint x: 214, endPoint y: 88, distance: 94.7
click at [214, 88] on div "Emprunteur Nadine Despas | form.professionalActivity.null Carte d'identité Rect…" at bounding box center [418, 304] width 486 height 432
click at [291, 61] on link "Analyse des besoins" at bounding box center [266, 59] width 182 height 25
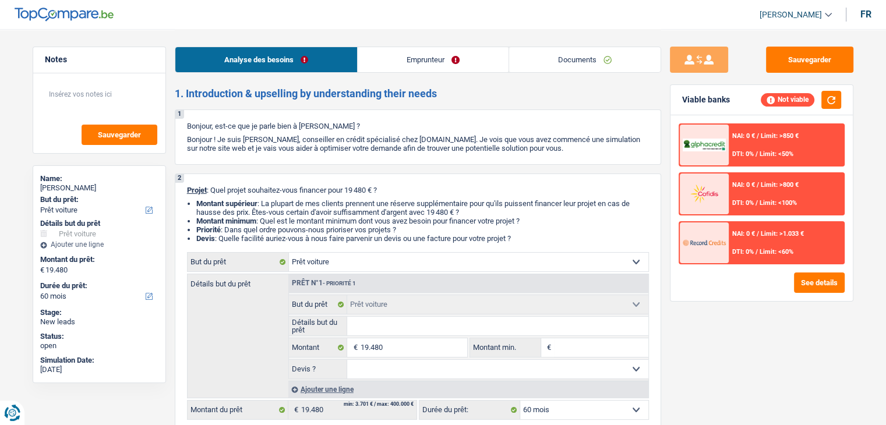
click at [414, 324] on input "Détails but du prêt" at bounding box center [497, 326] width 301 height 19
type input "a"
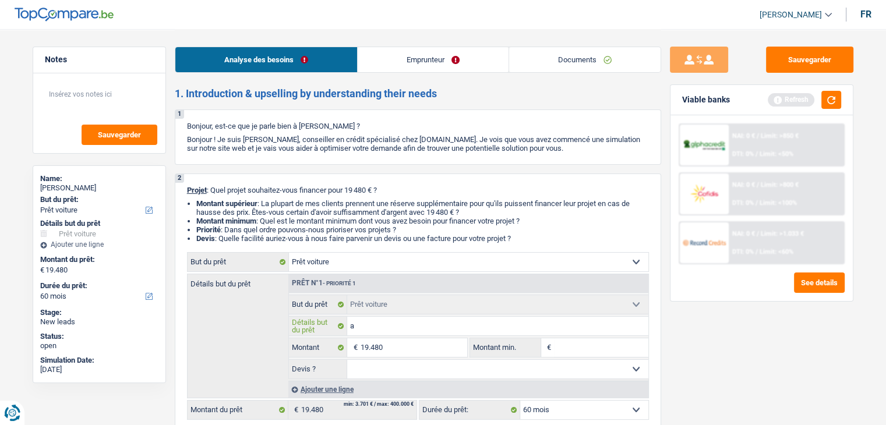
type input "au"
type input "aud"
type input "audi"
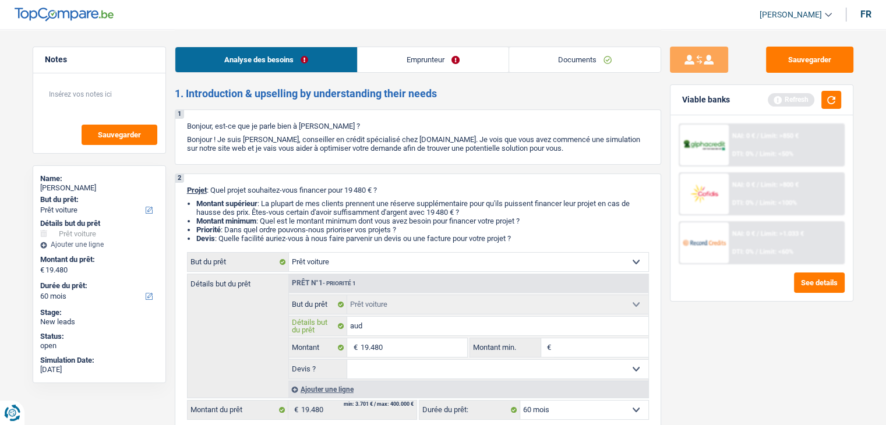
type input "audi"
type input "audi q"
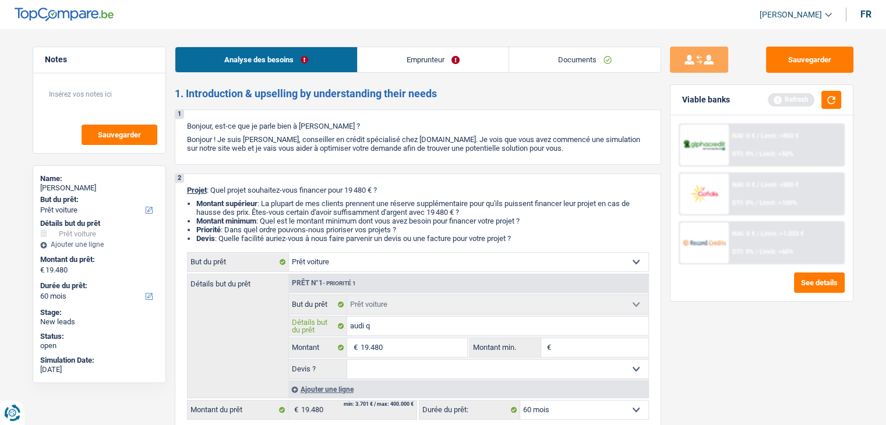
type input "audi q3"
click at [410, 224] on li "Montant minimum : Quel est le montant minimum dont vous avez besoin pour financ…" at bounding box center [422, 221] width 452 height 9
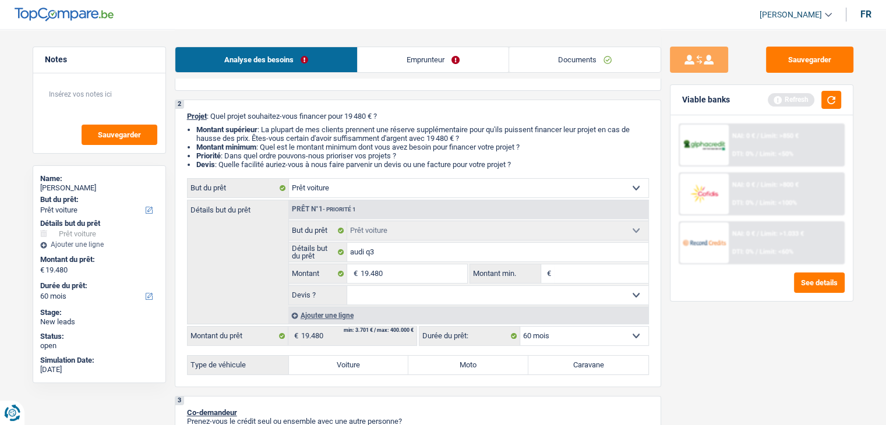
scroll to position [116, 0]
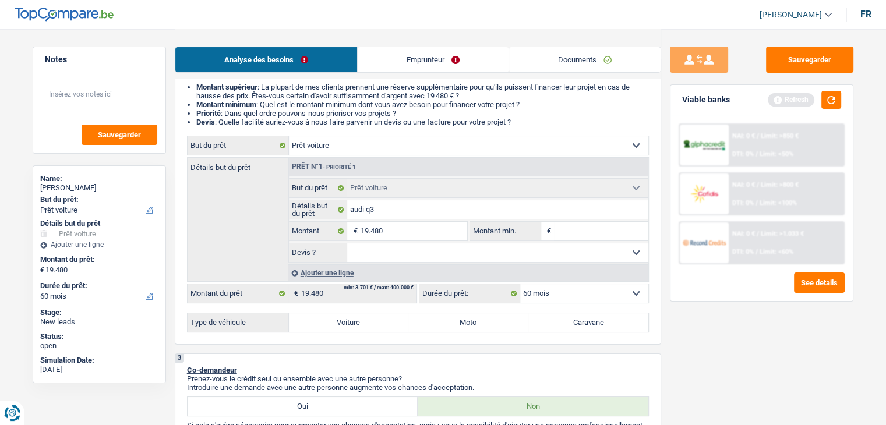
click at [573, 224] on input "Montant min." at bounding box center [601, 231] width 94 height 19
type input "1"
type input "19"
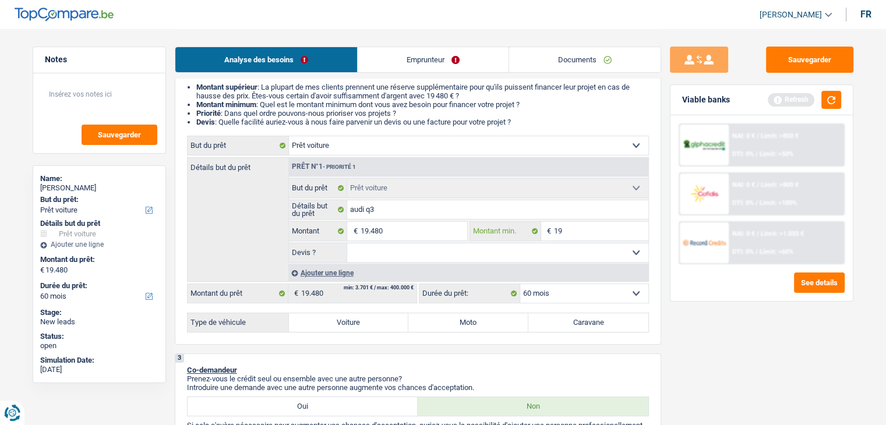
type input "194"
type input "1.948"
type input "19.480"
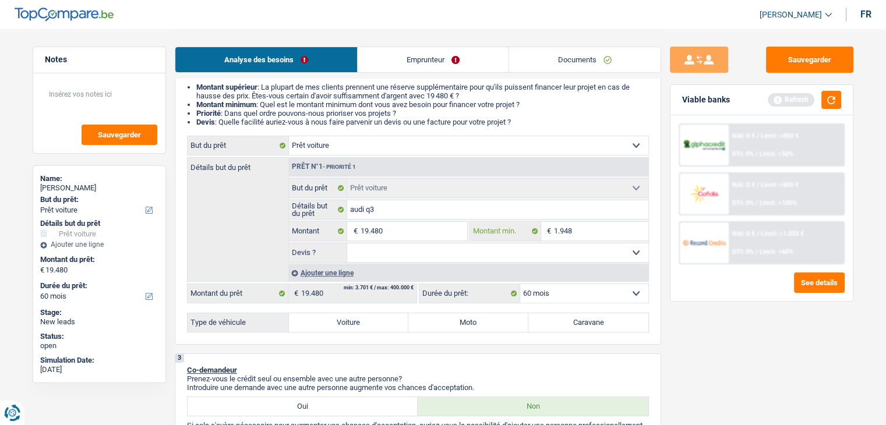
type input "19.480"
click at [488, 250] on select "Oui Non Non répondu Sélectionner une option" at bounding box center [497, 252] width 301 height 19
select select "yes"
click at [347, 243] on select "Oui Non Non répondu Sélectionner une option" at bounding box center [497, 252] width 301 height 19
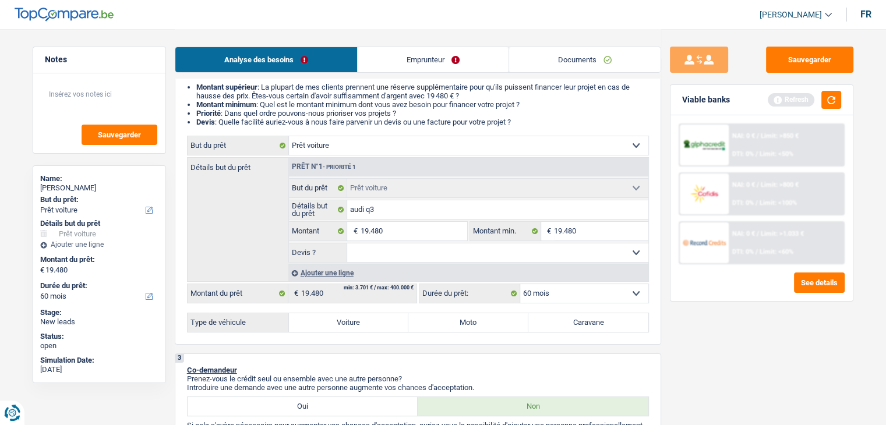
select select "yes"
click at [348, 322] on label "Voiture" at bounding box center [349, 322] width 120 height 19
click at [348, 322] on input "Voiture" at bounding box center [349, 322] width 120 height 19
radio input "true"
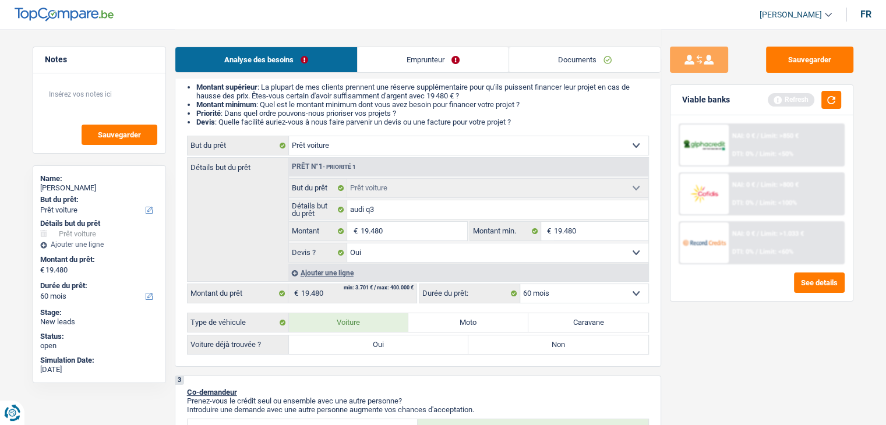
click at [352, 342] on label "Oui" at bounding box center [379, 344] width 180 height 19
click at [352, 342] on input "Oui" at bounding box center [379, 344] width 180 height 19
radio input "true"
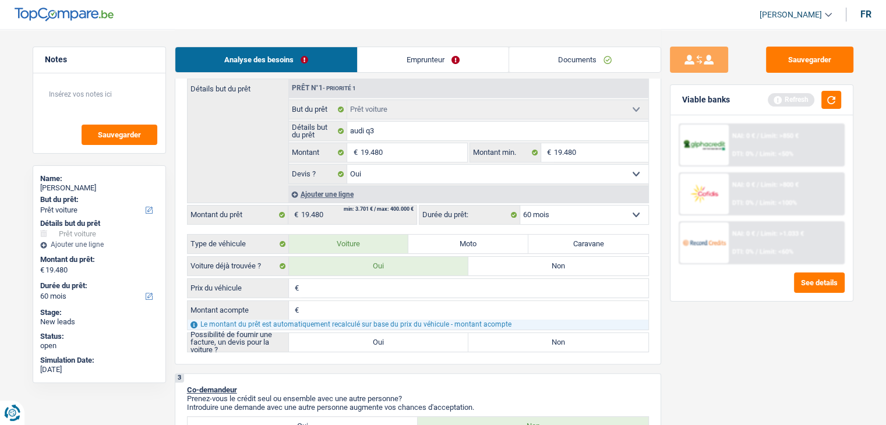
scroll to position [233, 0]
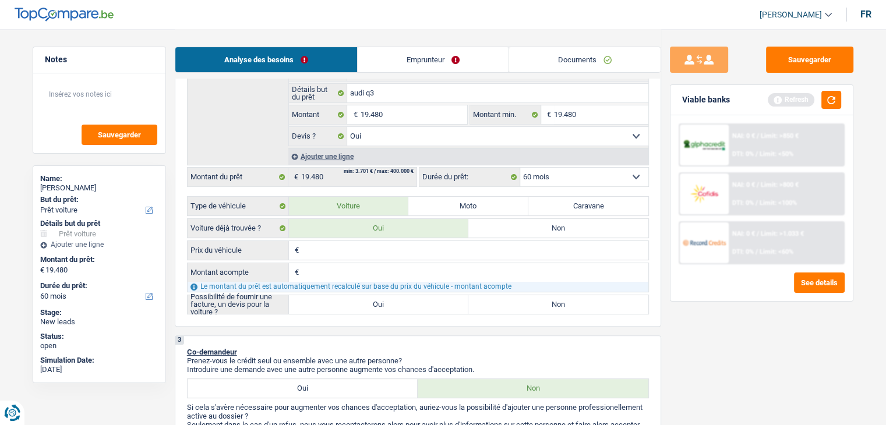
click at [330, 243] on input "Prix du véhicule" at bounding box center [475, 250] width 346 height 19
type input "1"
type input "19"
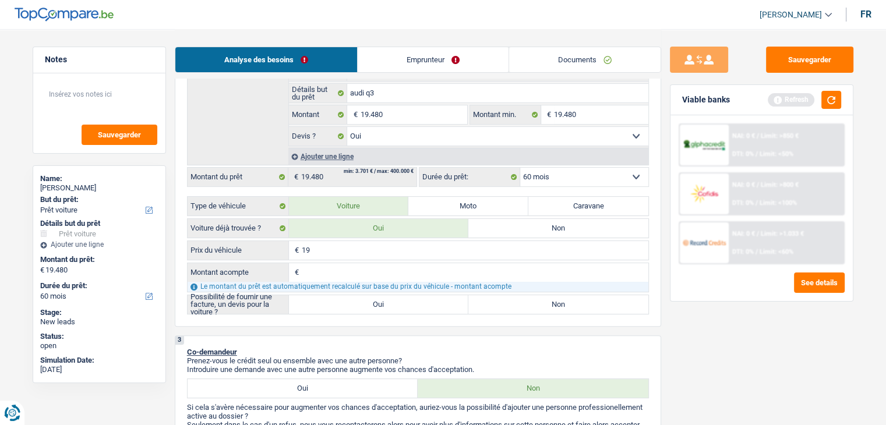
type input "199"
type input "1.999"
type input "19.990"
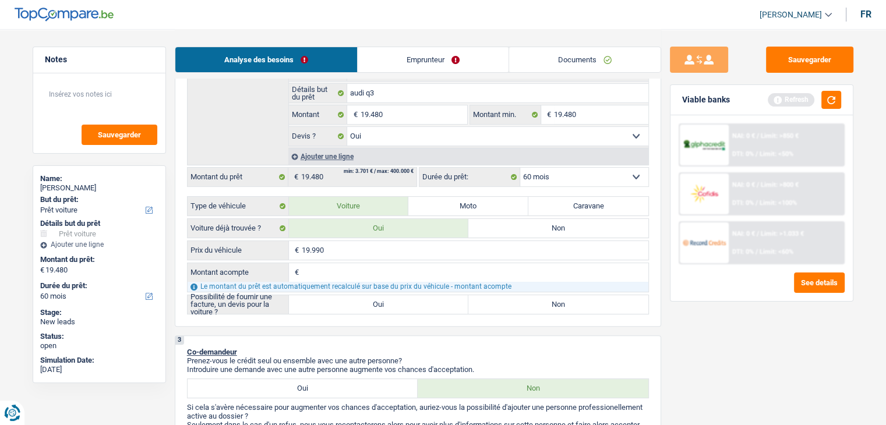
type input "19.990"
click at [356, 275] on input "Montant acompte" at bounding box center [475, 272] width 346 height 19
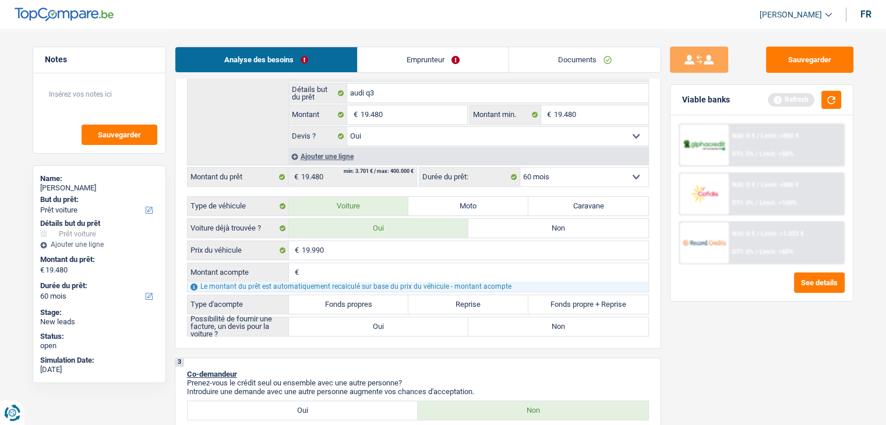
type input "5"
type input "50"
type input "500"
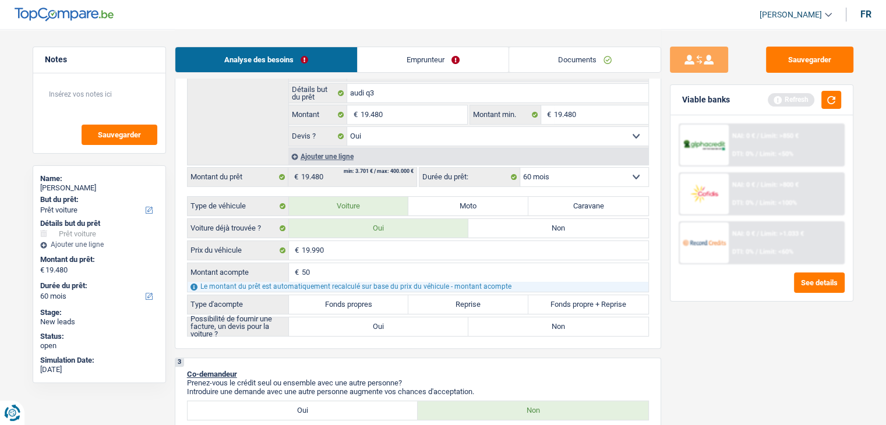
type input "500"
type input "19.490"
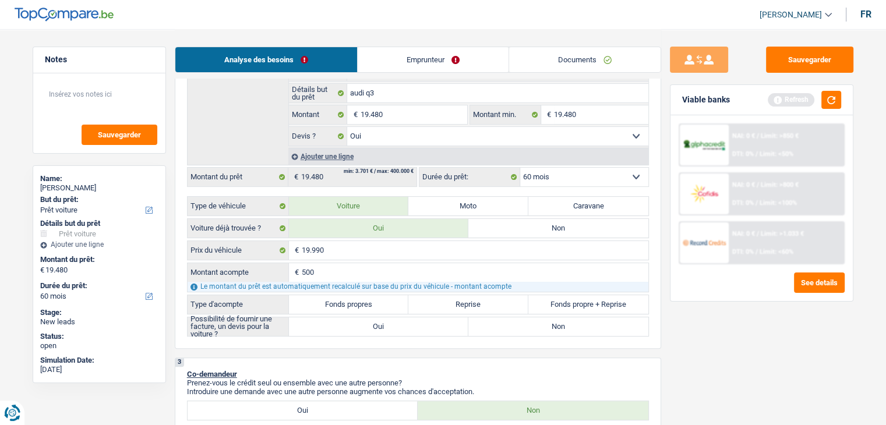
type input "19.490"
click at [356, 299] on label "Fonds propres" at bounding box center [349, 304] width 120 height 19
click at [356, 299] on input "Fonds propres" at bounding box center [349, 304] width 120 height 19
radio input "true"
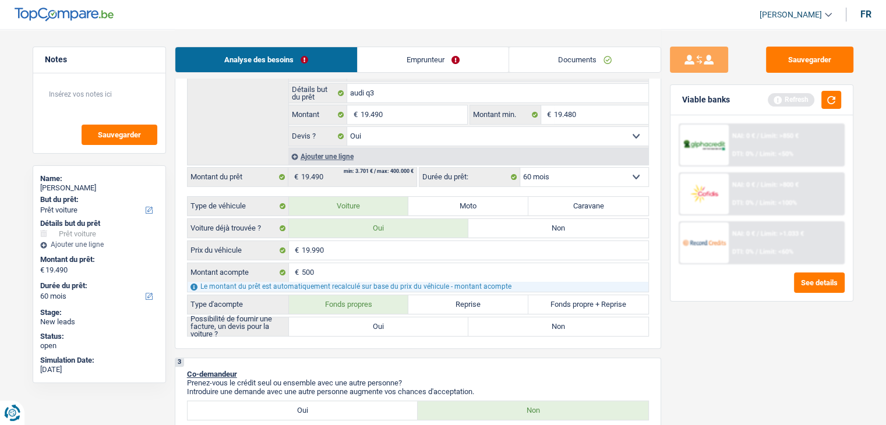
radio input "true"
click at [355, 319] on label "Oui" at bounding box center [379, 326] width 180 height 19
click at [355, 319] on input "Oui" at bounding box center [379, 326] width 180 height 19
radio input "true"
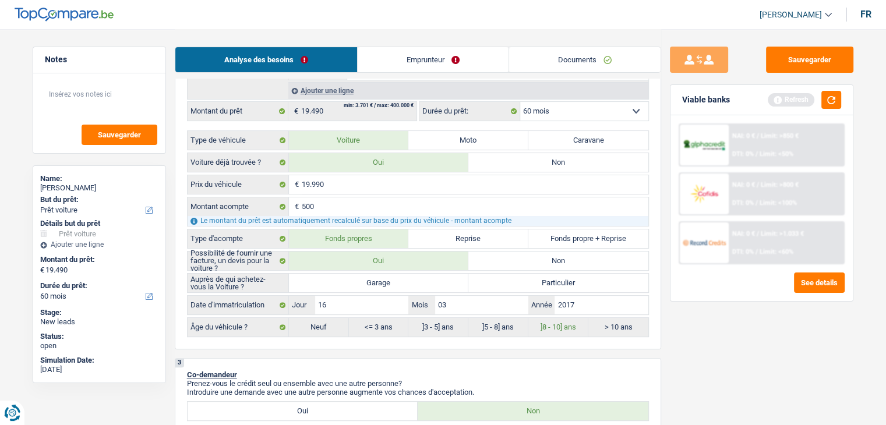
scroll to position [349, 0]
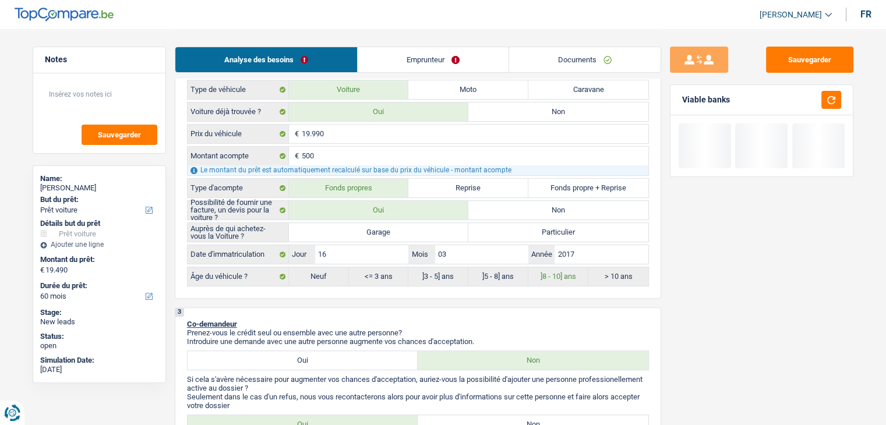
click at [363, 233] on label "Garage" at bounding box center [379, 232] width 180 height 19
click at [363, 233] on input "Garage" at bounding box center [379, 232] width 180 height 19
radio input "true"
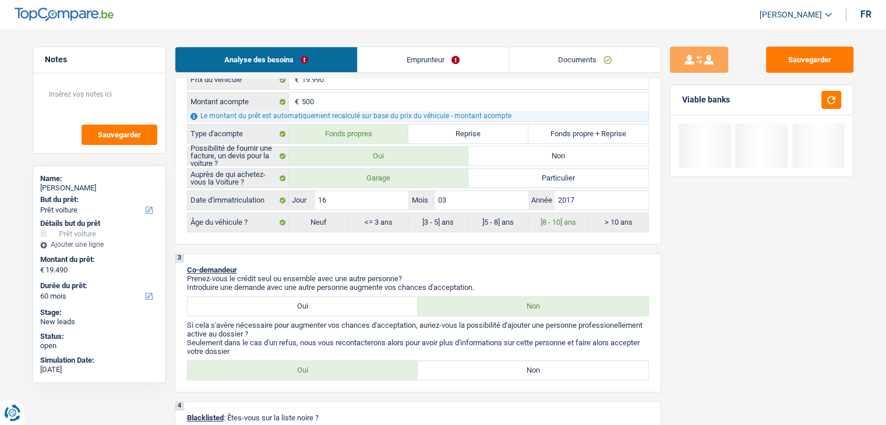
scroll to position [466, 0]
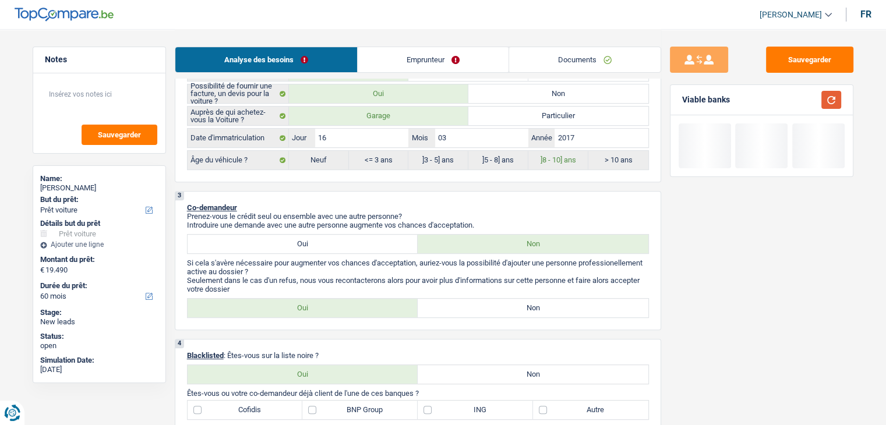
click at [830, 94] on button "button" at bounding box center [831, 100] width 20 height 18
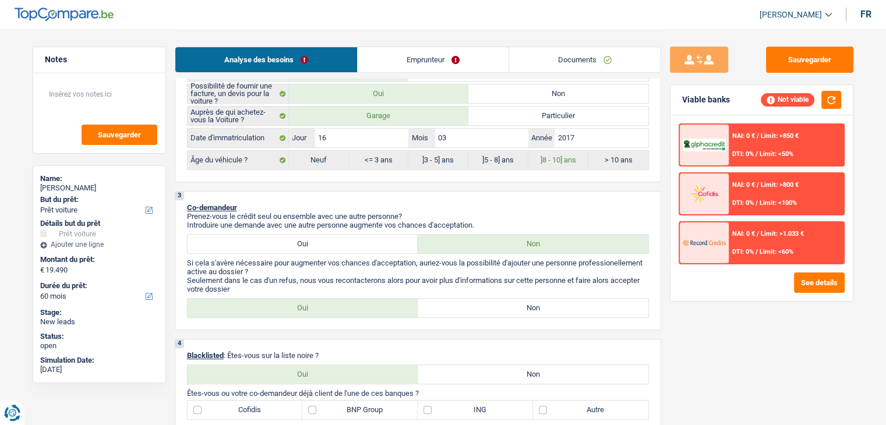
click at [451, 305] on label "Non" at bounding box center [532, 308] width 231 height 19
click at [451, 305] on input "Non" at bounding box center [532, 308] width 231 height 19
radio input "true"
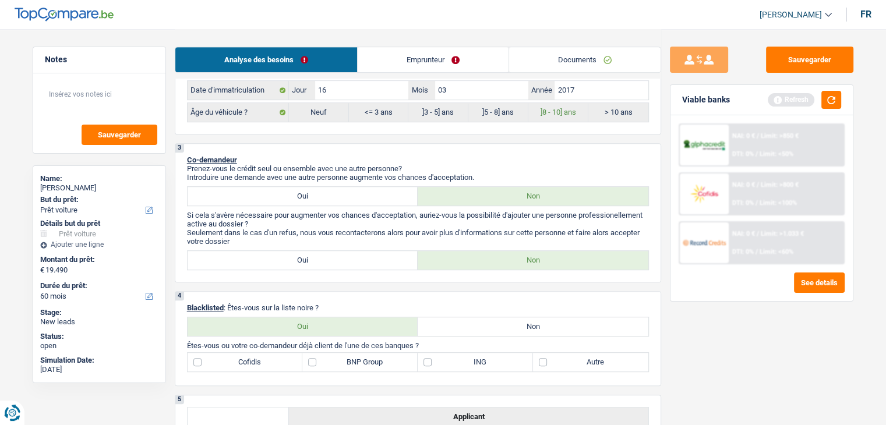
scroll to position [582, 0]
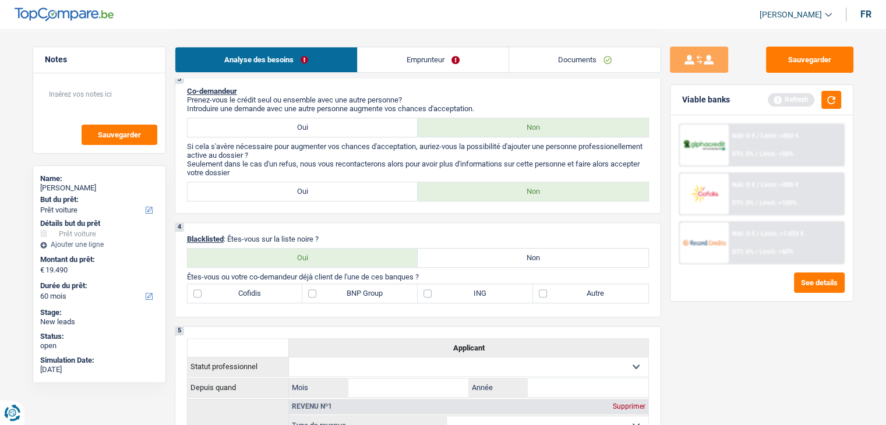
click at [477, 256] on label "Non" at bounding box center [532, 258] width 231 height 19
click at [477, 256] on input "Non" at bounding box center [532, 258] width 231 height 19
radio input "true"
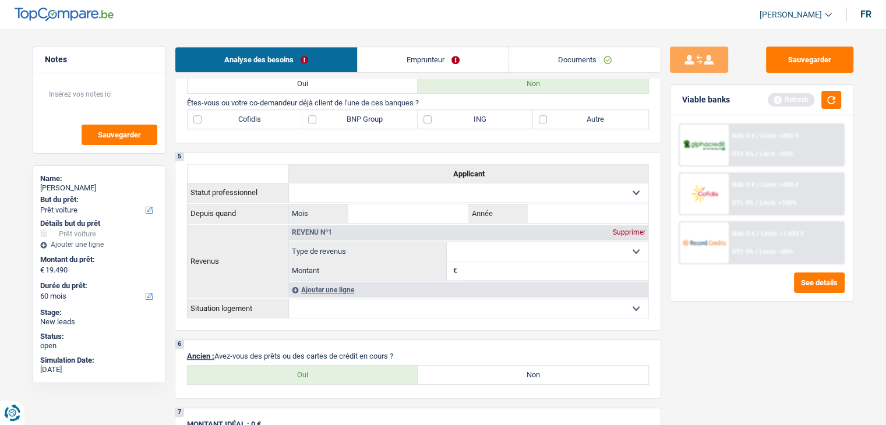
scroll to position [757, 0]
click at [324, 151] on div "5 Applicant Statut professionnel Ouvrier Employé privé Employé public Invalide …" at bounding box center [418, 240] width 486 height 179
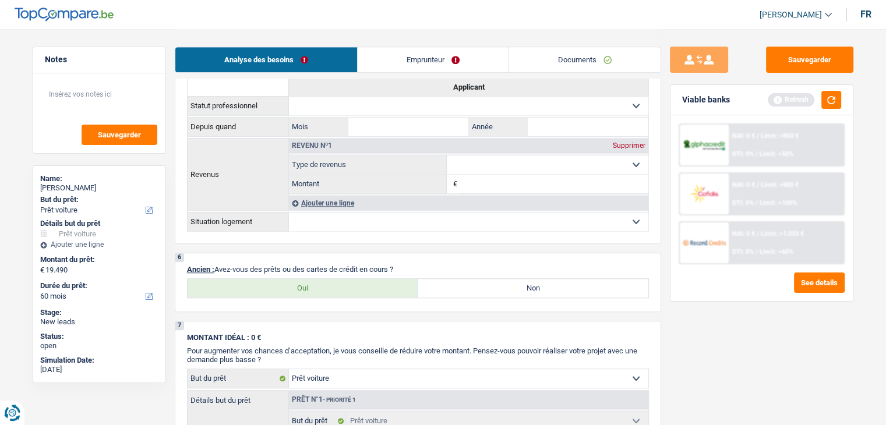
scroll to position [932, 0]
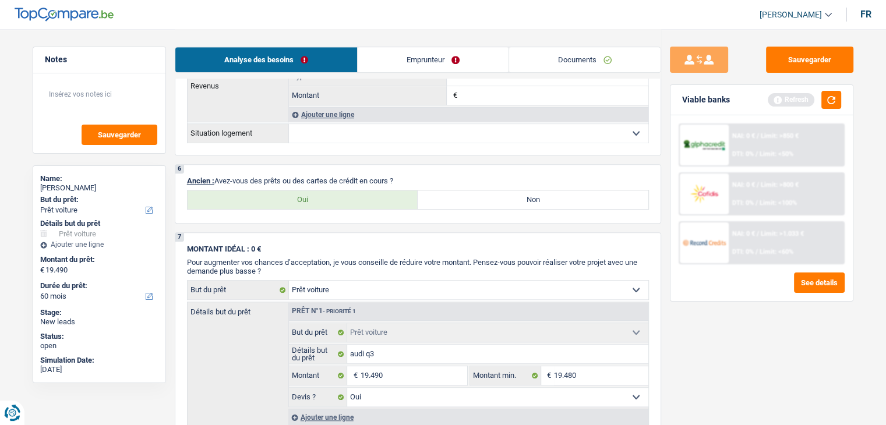
click at [352, 178] on p "Ancien : Avez-vous des prêts ou des cartes de crédit en cours ?" at bounding box center [418, 180] width 462 height 9
click at [837, 98] on button "button" at bounding box center [831, 100] width 20 height 18
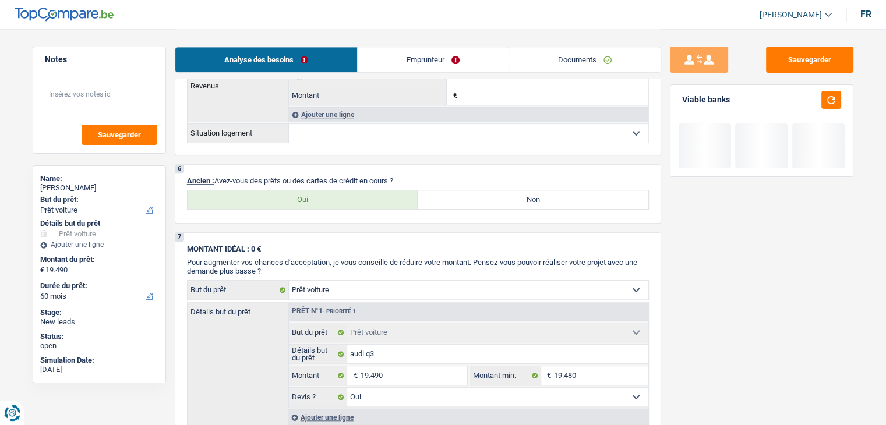
drag, startPoint x: 409, startPoint y: 173, endPoint x: 191, endPoint y: 175, distance: 217.8
click at [191, 176] on p "Ancien : Avez-vous des prêts ou des cartes de crédit en cours ?" at bounding box center [418, 180] width 462 height 9
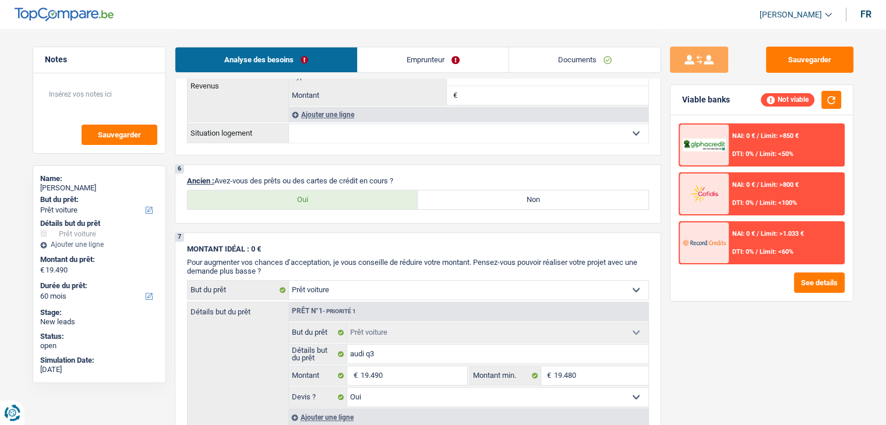
click at [476, 193] on label "Non" at bounding box center [532, 199] width 231 height 19
click at [476, 193] on input "Non" at bounding box center [532, 199] width 231 height 19
radio input "true"
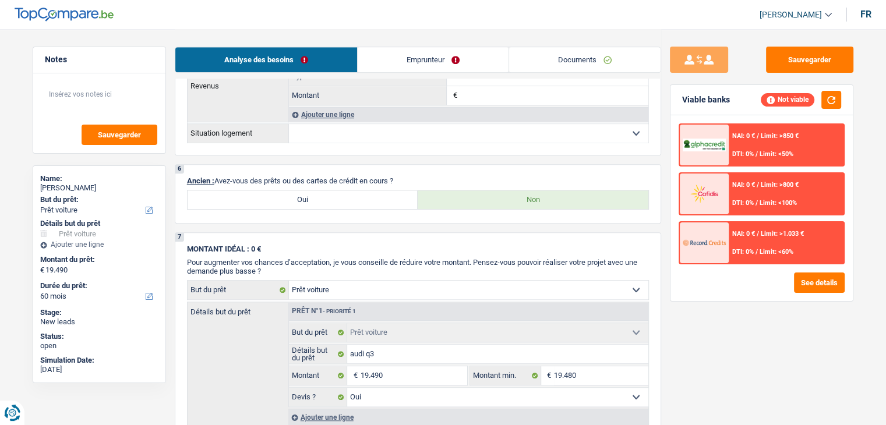
click at [349, 252] on div "MONTANT IDÉAL : 0 € Pour augmenter vos chances d’acceptation, je vous conseille…" at bounding box center [418, 260] width 462 height 31
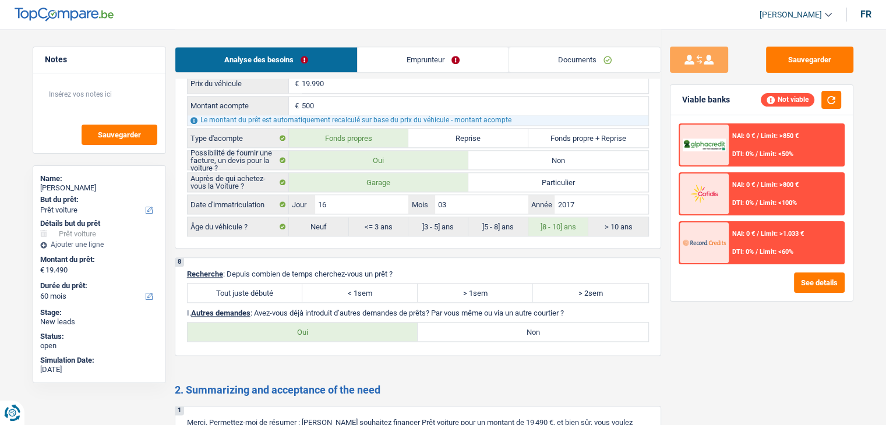
scroll to position [1456, 0]
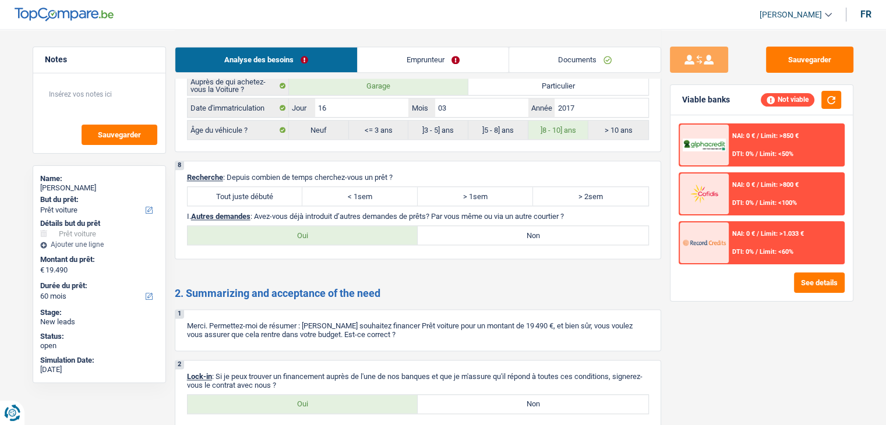
click at [247, 187] on label "Tout juste débuté" at bounding box center [244, 196] width 115 height 19
click at [247, 187] on input "Tout juste débuté" at bounding box center [244, 196] width 115 height 19
radio input "true"
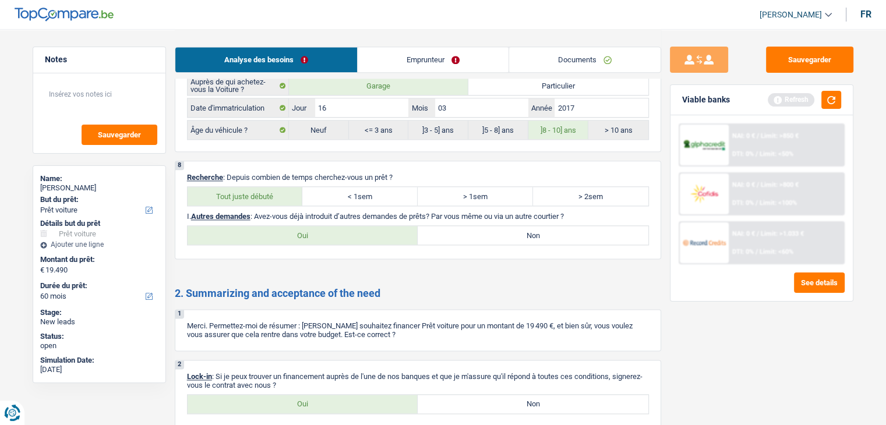
click at [484, 226] on label "Non" at bounding box center [532, 235] width 231 height 19
click at [484, 226] on input "Non" at bounding box center [532, 235] width 231 height 19
radio input "true"
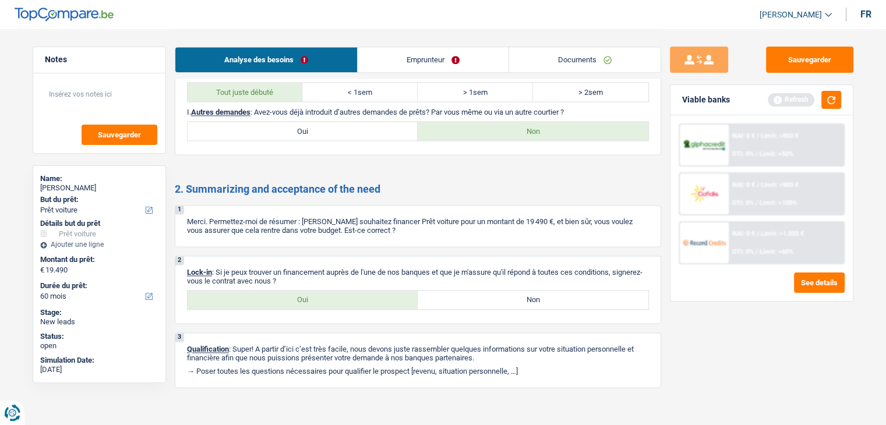
click at [307, 291] on label "Oui" at bounding box center [302, 300] width 231 height 19
click at [307, 291] on input "Oui" at bounding box center [302, 300] width 231 height 19
radio input "true"
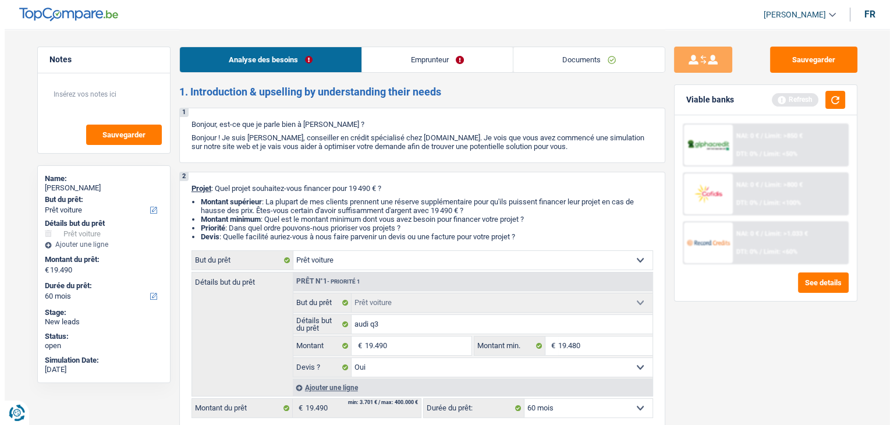
scroll to position [0, 0]
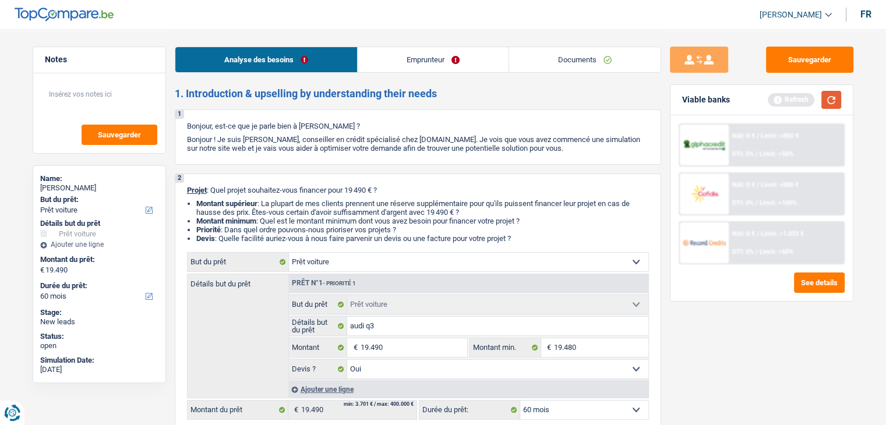
click at [835, 105] on button "button" at bounding box center [831, 100] width 20 height 18
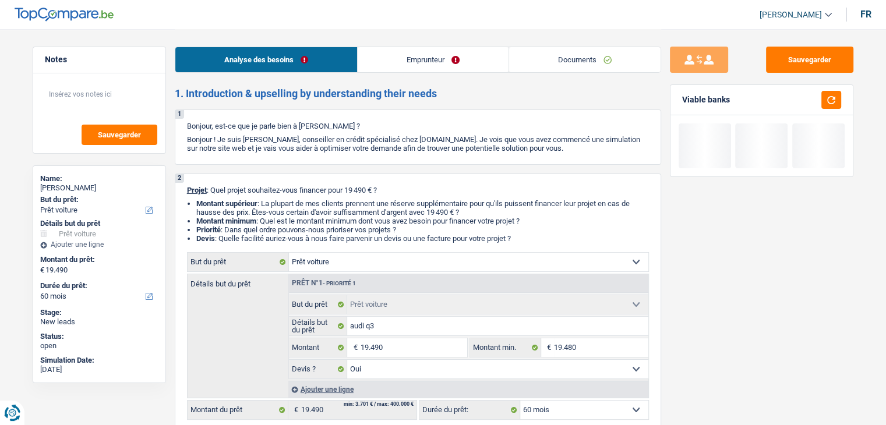
click at [429, 47] on li "Emprunteur" at bounding box center [432, 60] width 151 height 26
click at [424, 59] on link "Emprunteur" at bounding box center [432, 59] width 151 height 25
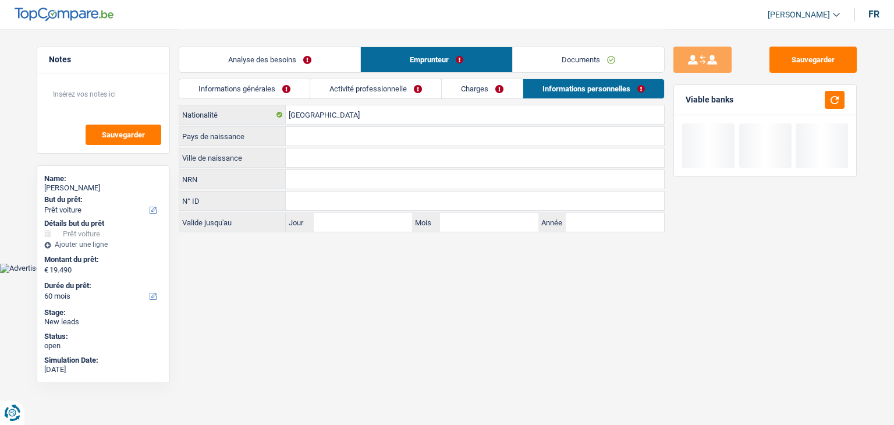
click at [268, 86] on link "Informations générales" at bounding box center [244, 88] width 130 height 19
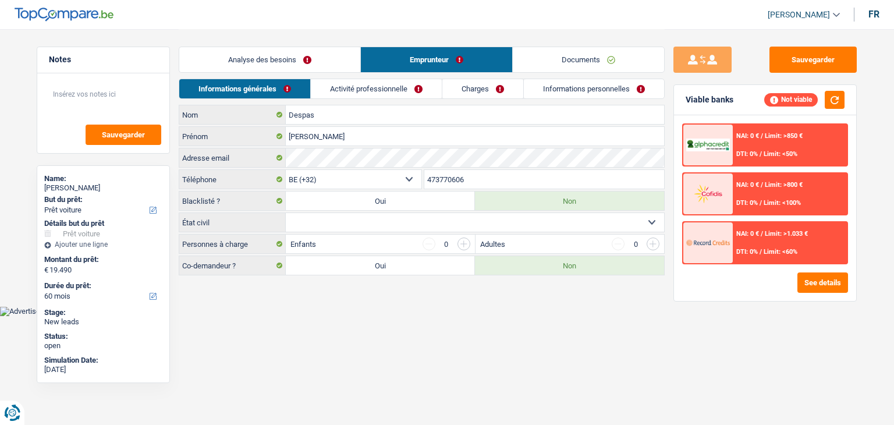
click at [322, 316] on html "Vous avez le contrôle de vos données Nous utilisons des cookies, tout comme nos…" at bounding box center [447, 158] width 894 height 316
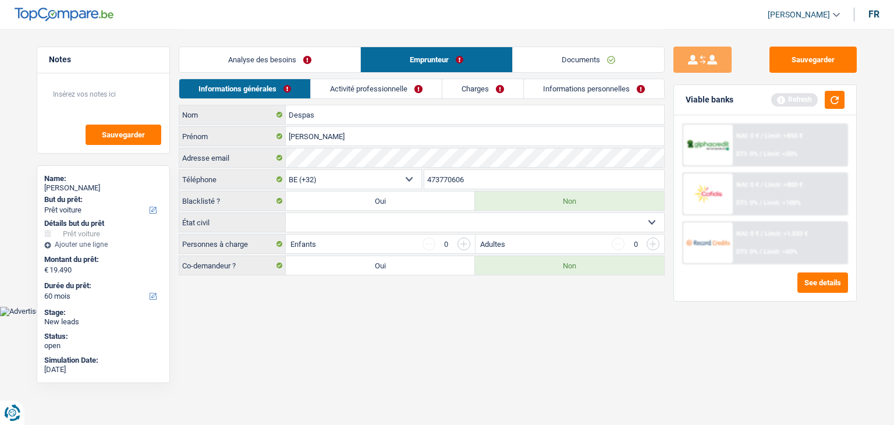
click at [333, 228] on select "Célibataire Marié(e) Cohabitant(e) légal(e) Divorcé(e) Veuf(ve) Séparé (de fait…" at bounding box center [475, 222] width 378 height 19
select select "married"
click at [286, 213] on select "Célibataire Marié(e) Cohabitant(e) légal(e) Divorcé(e) Veuf(ve) Séparé (de fait…" at bounding box center [475, 222] width 378 height 19
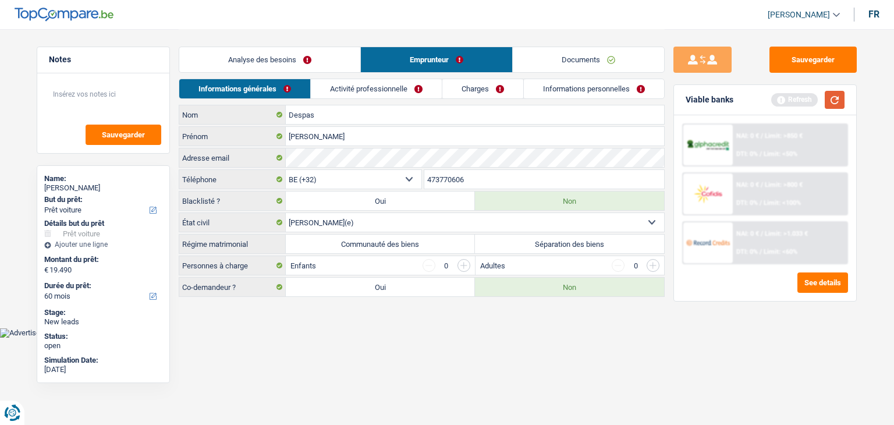
click at [836, 96] on button "button" at bounding box center [835, 100] width 20 height 18
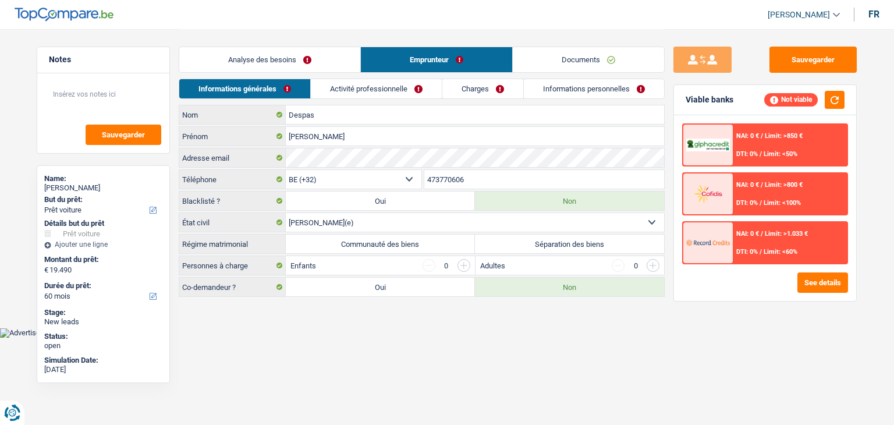
drag, startPoint x: 736, startPoint y: 98, endPoint x: 687, endPoint y: 101, distance: 49.5
click at [687, 101] on div "Viable banks Not viable" at bounding box center [765, 100] width 182 height 30
click at [405, 338] on html "Vous avez le contrôle de vos données Nous utilisons des cookies, tout comme nos…" at bounding box center [447, 169] width 894 height 338
click at [377, 240] on label "Communauté des biens" at bounding box center [380, 244] width 189 height 19
click at [377, 240] on input "Communauté des biens" at bounding box center [380, 244] width 189 height 19
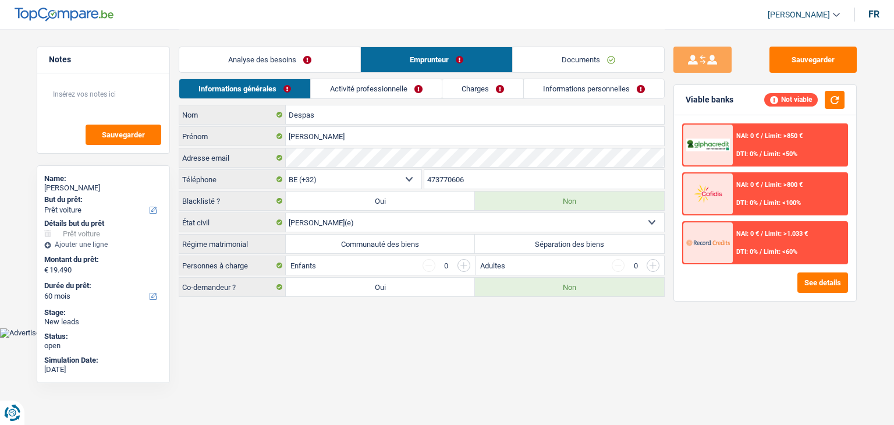
radio input "true"
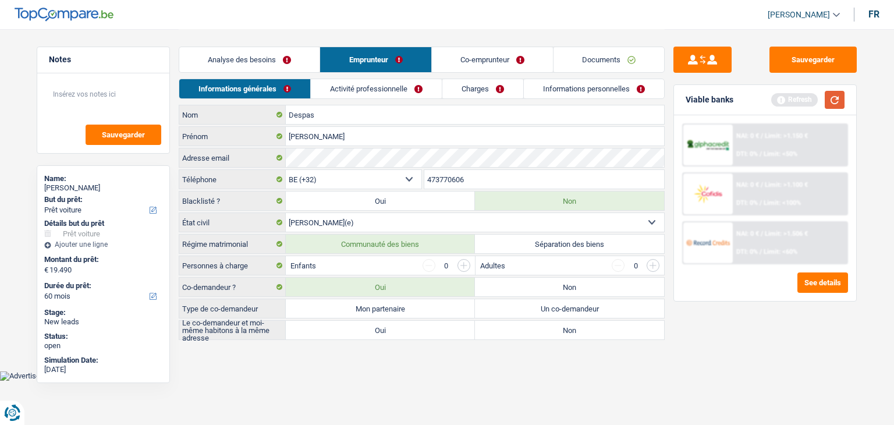
click at [834, 101] on button "button" at bounding box center [835, 100] width 20 height 18
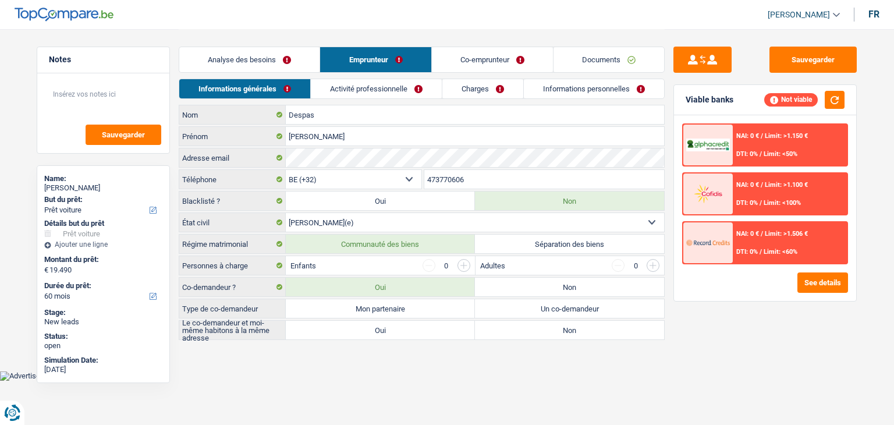
click at [342, 306] on label "Mon partenaire" at bounding box center [380, 308] width 189 height 19
click at [342, 306] on input "Mon partenaire" at bounding box center [380, 308] width 189 height 19
radio input "true"
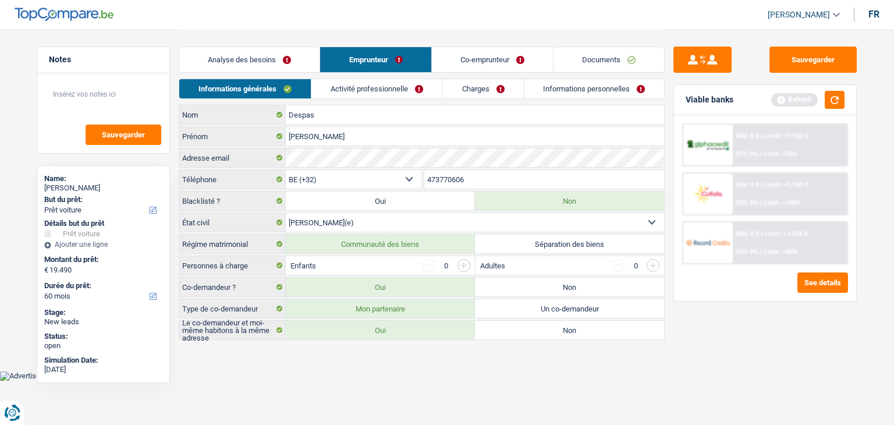
click at [510, 290] on label "Non" at bounding box center [569, 287] width 189 height 19
click at [510, 290] on input "Non" at bounding box center [569, 287] width 189 height 19
radio input "true"
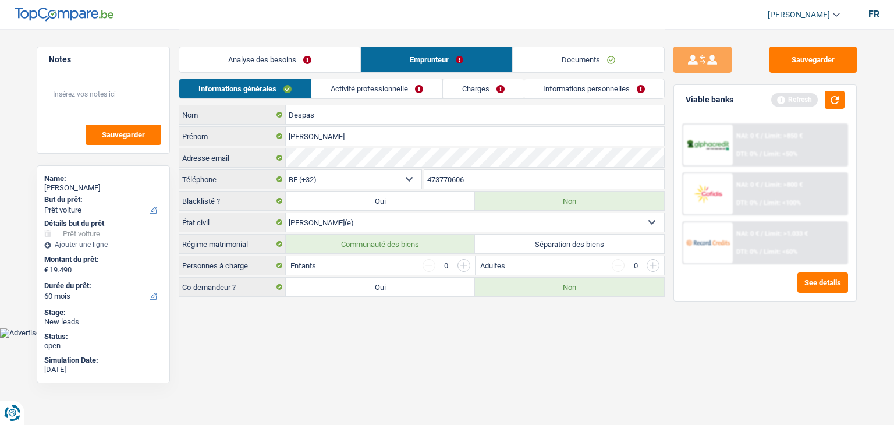
click at [847, 98] on div "Viable banks Refresh" at bounding box center [765, 100] width 182 height 30
click at [841, 98] on button "button" at bounding box center [835, 100] width 20 height 18
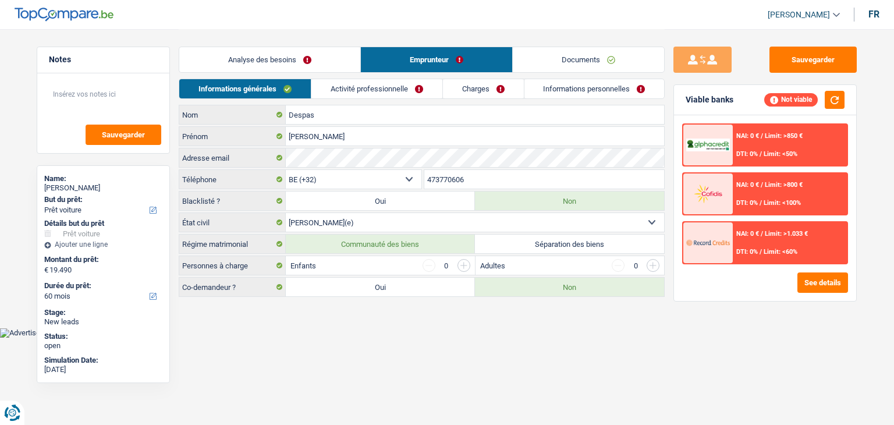
click at [339, 93] on link "Activité professionnelle" at bounding box center [376, 88] width 131 height 19
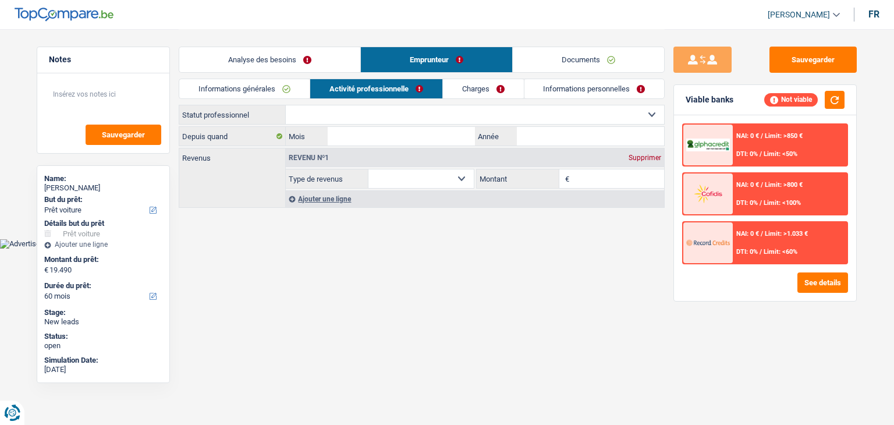
click at [348, 124] on div "Ouvrier Employé privé Employé public Invalide Indépendant Pensionné Chômeur Mut…" at bounding box center [422, 157] width 486 height 105
click at [347, 115] on select "Ouvrier Employé privé Employé public Invalide Indépendant Pensionné Chômeur Mut…" at bounding box center [475, 114] width 378 height 19
select select "retired"
click at [286, 105] on select "Ouvrier Employé privé Employé public Invalide Indépendant Pensionné Chômeur Mut…" at bounding box center [475, 114] width 378 height 19
select select "pension"
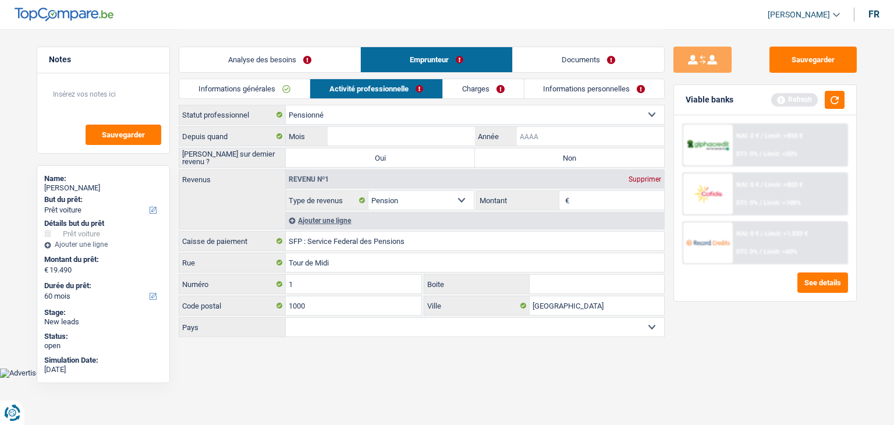
click at [535, 132] on input "Année" at bounding box center [590, 136] width 147 height 19
type input "2016"
click at [415, 133] on input "Mois" at bounding box center [401, 136] width 147 height 19
type input "05"
click at [525, 159] on label "Non" at bounding box center [569, 157] width 189 height 19
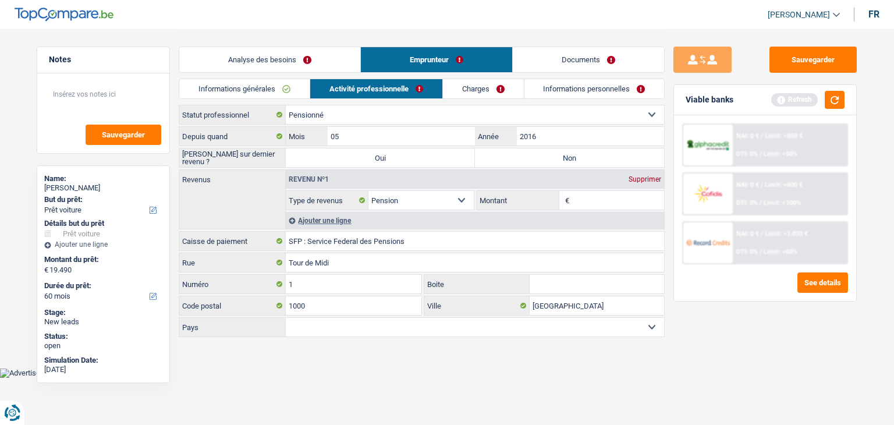
click at [525, 159] on input "Non" at bounding box center [569, 157] width 189 height 19
radio input "true"
click at [621, 196] on input "Montant" at bounding box center [618, 200] width 93 height 19
click at [838, 101] on button "button" at bounding box center [835, 100] width 20 height 18
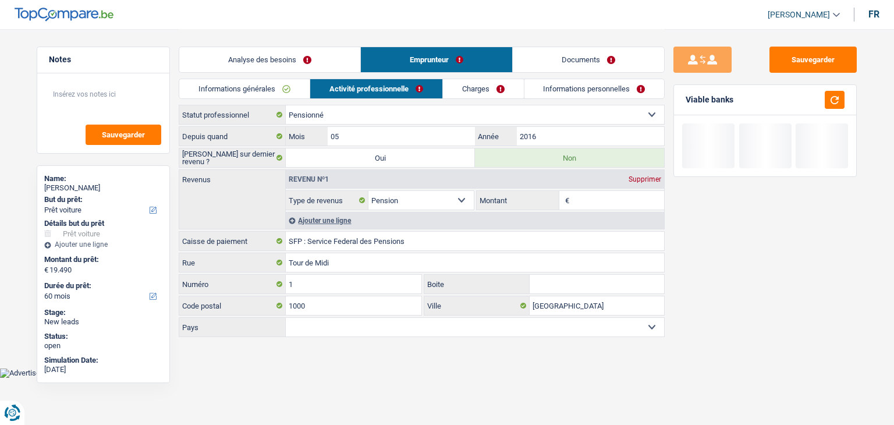
click at [609, 203] on input "Montant" at bounding box center [618, 200] width 93 height 19
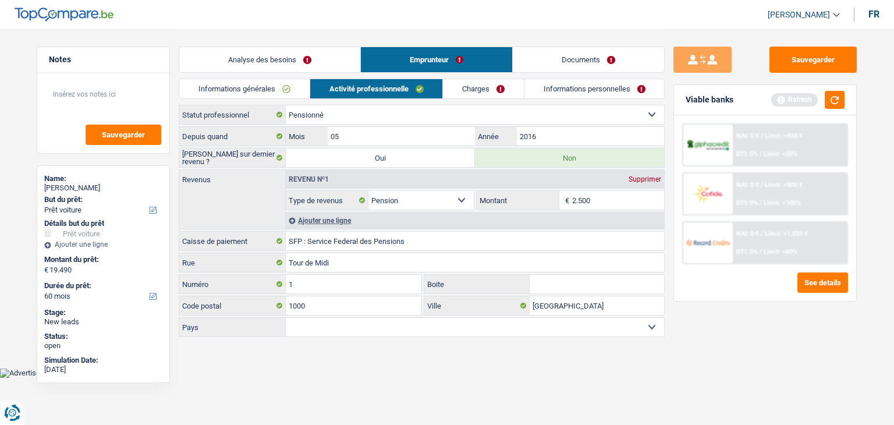
type input "2.500"
click at [840, 90] on div "Viable banks Refresh" at bounding box center [765, 100] width 182 height 30
click at [840, 96] on button "button" at bounding box center [835, 100] width 20 height 18
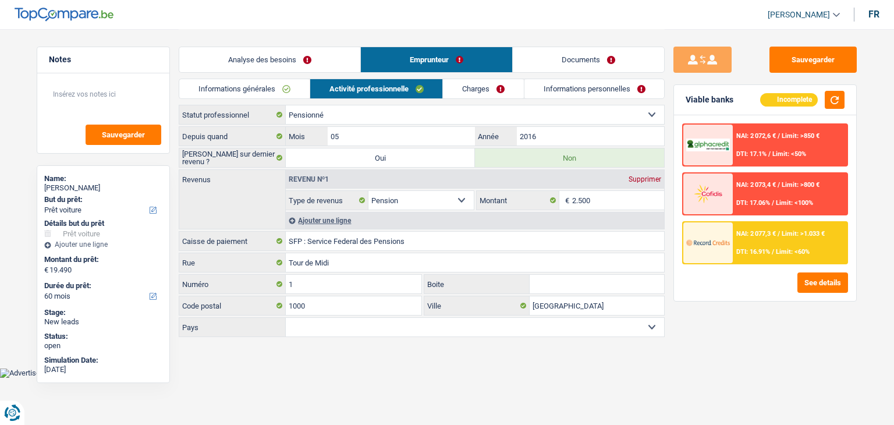
drag, startPoint x: 737, startPoint y: 99, endPoint x: 689, endPoint y: 101, distance: 47.8
click at [689, 101] on div "Viable banks Incomplete" at bounding box center [765, 100] width 182 height 30
click at [682, 107] on div "Viable banks Incomplete" at bounding box center [765, 100] width 182 height 30
click at [473, 94] on link "Charges" at bounding box center [483, 88] width 81 height 19
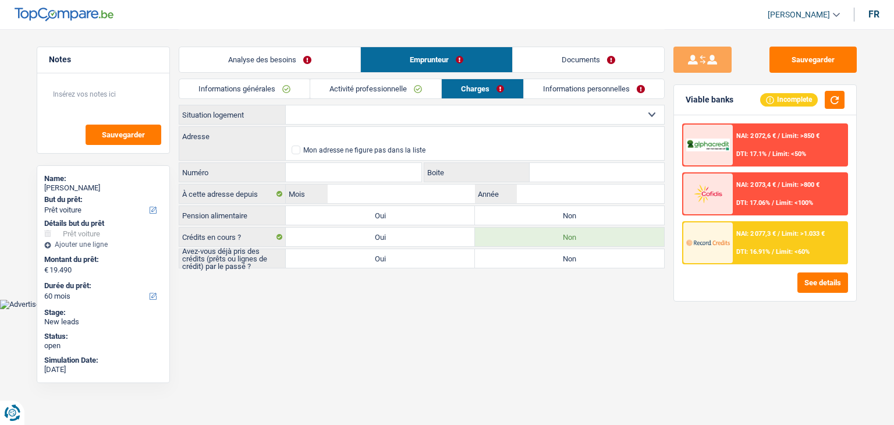
click at [408, 94] on link "Activité professionnelle" at bounding box center [375, 88] width 131 height 19
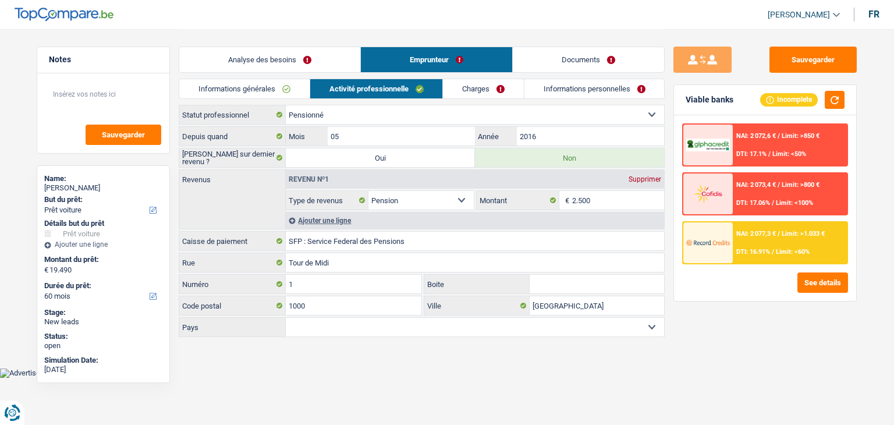
drag, startPoint x: 740, startPoint y: 91, endPoint x: 689, endPoint y: 98, distance: 51.7
click at [689, 98] on div "Viable banks Incomplete" at bounding box center [765, 100] width 182 height 30
click at [689, 98] on div "Viable banks" at bounding box center [710, 100] width 48 height 10
click at [347, 224] on div "Ajouter une ligne" at bounding box center [475, 220] width 378 height 17
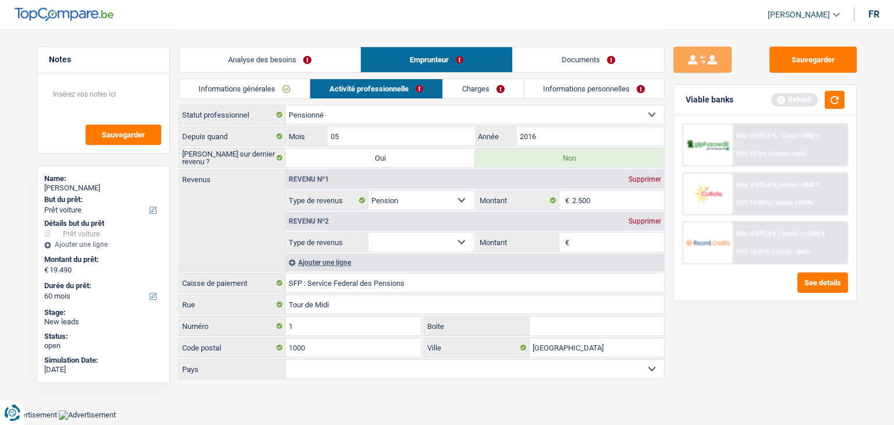
click at [395, 243] on select "Allocation d'handicap Allocations chômage Allocations familiales Chèques repas …" at bounding box center [421, 242] width 105 height 19
select select "rentalIncome"
click at [369, 233] on select "Allocation d'handicap Allocations chômage Allocations familiales Chèques repas …" at bounding box center [421, 242] width 105 height 19
click at [604, 238] on input "Montant" at bounding box center [618, 242] width 93 height 19
type input "650"
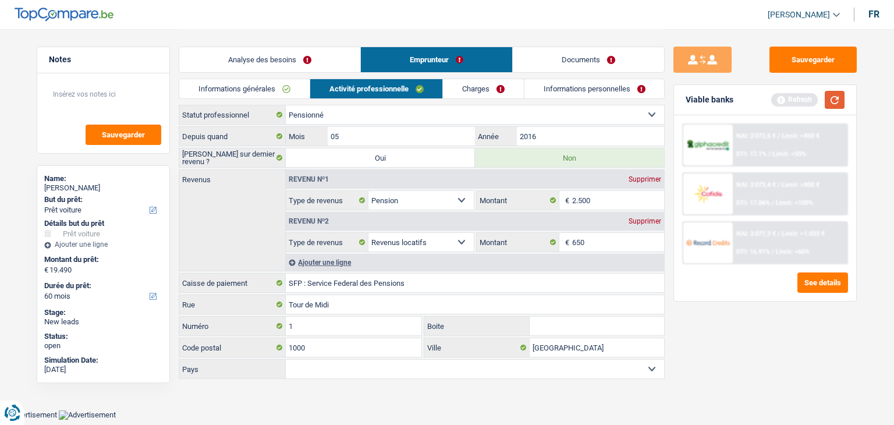
click at [826, 103] on button "button" at bounding box center [835, 100] width 20 height 18
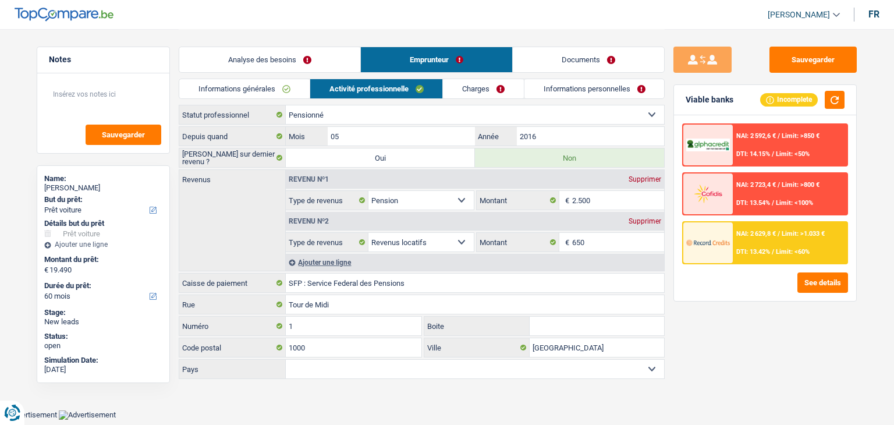
click at [495, 91] on link "Charges" at bounding box center [483, 88] width 81 height 19
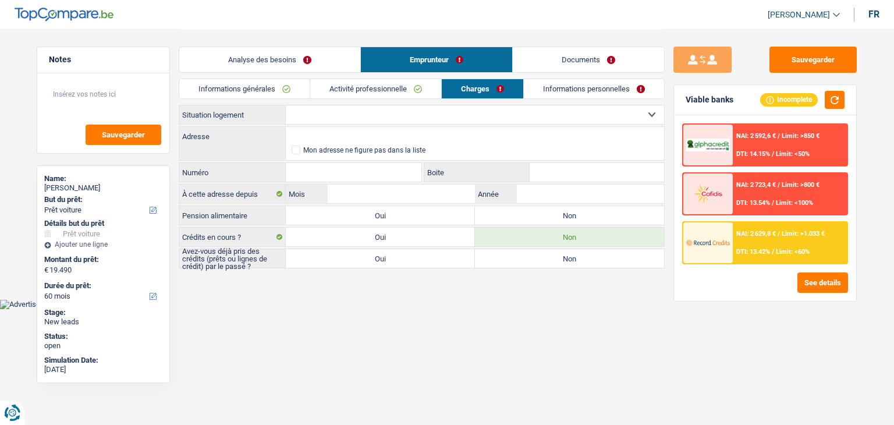
click at [361, 96] on link "Activité professionnelle" at bounding box center [375, 88] width 131 height 19
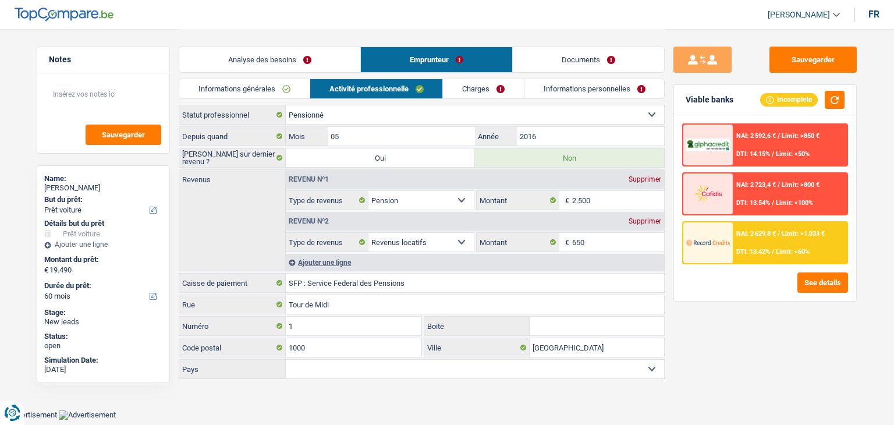
click at [479, 91] on link "Charges" at bounding box center [483, 88] width 81 height 19
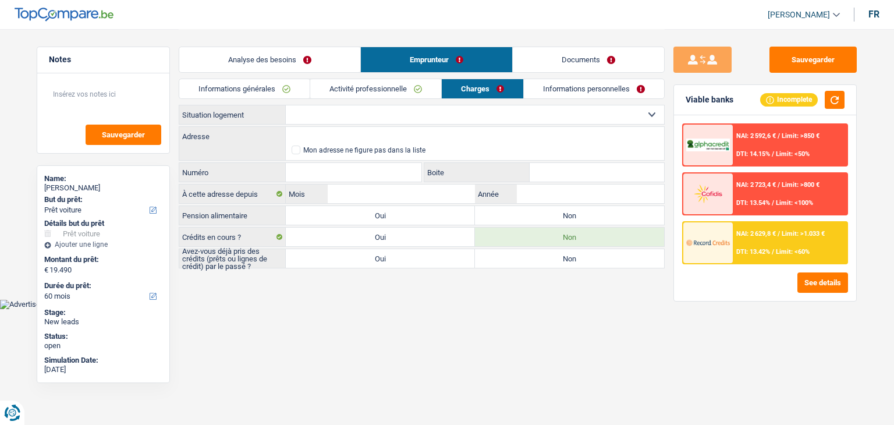
click at [314, 115] on select "Locataire Propriétaire avec prêt hypothécaire Propriétaire sans prêt hypothécai…" at bounding box center [475, 114] width 378 height 19
click at [818, 286] on button "See details" at bounding box center [823, 282] width 51 height 20
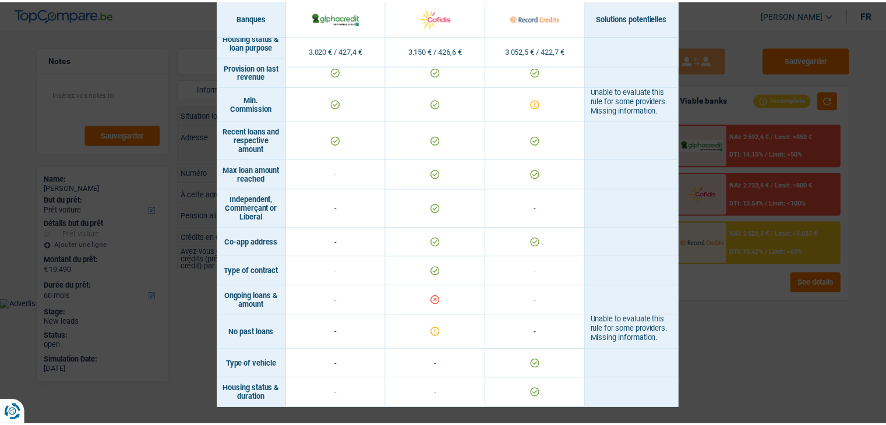
scroll to position [734, 0]
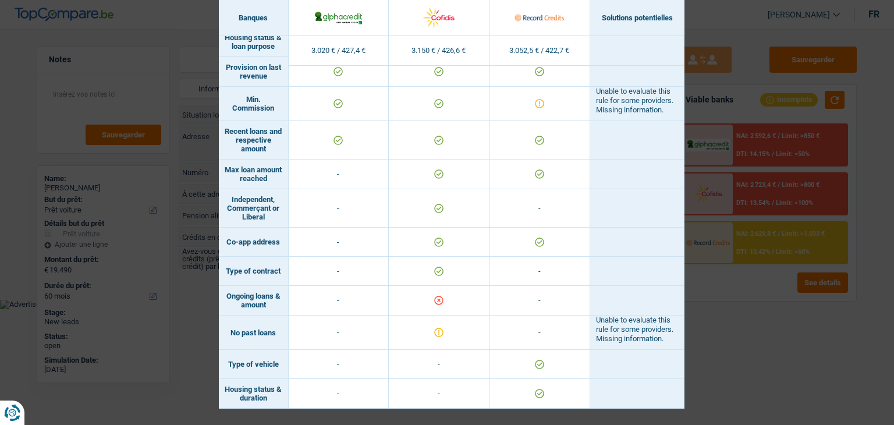
click at [750, 341] on div "Banks conditions × Banques Solutions potentielles Revenus / Charges 3.020 € / 4…" at bounding box center [447, 212] width 894 height 425
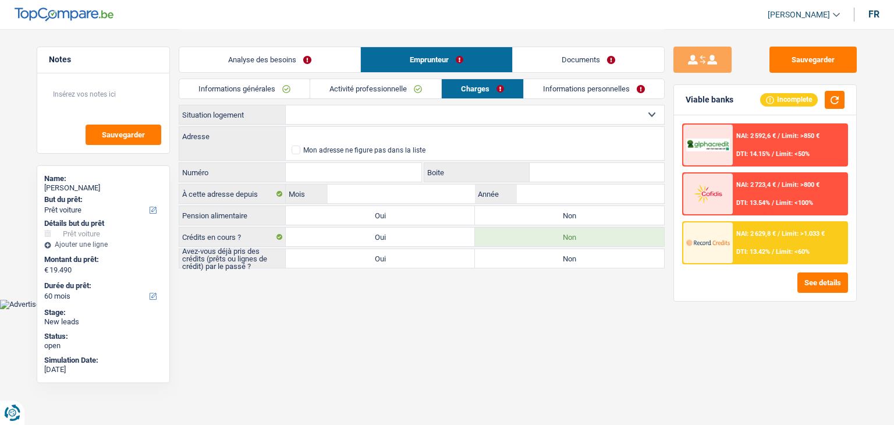
click at [324, 111] on select "Locataire Propriétaire avec prêt hypothécaire Propriétaire sans prêt hypothécai…" at bounding box center [475, 114] width 378 height 19
select select "ownerWithoutMortgage"
click at [286, 105] on select "Locataire Propriétaire avec prêt hypothécaire Propriétaire sans prêt hypothécai…" at bounding box center [475, 114] width 378 height 19
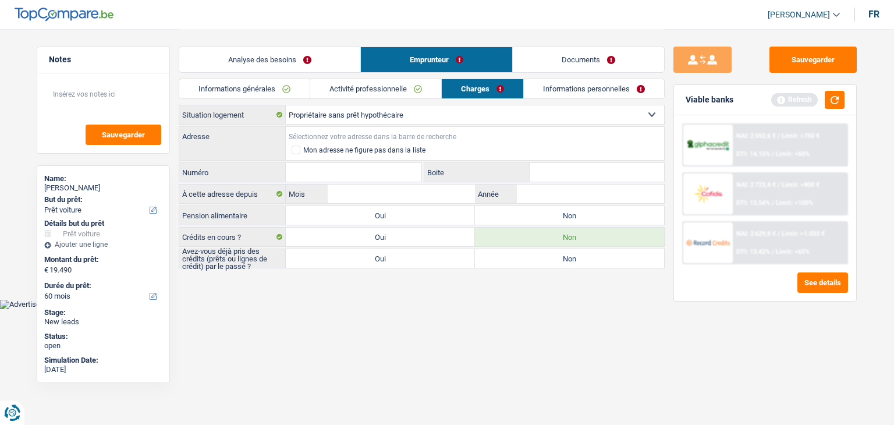
click at [316, 134] on input "Adresse" at bounding box center [475, 136] width 378 height 19
click at [383, 137] on input "Adresse" at bounding box center [475, 136] width 378 height 19
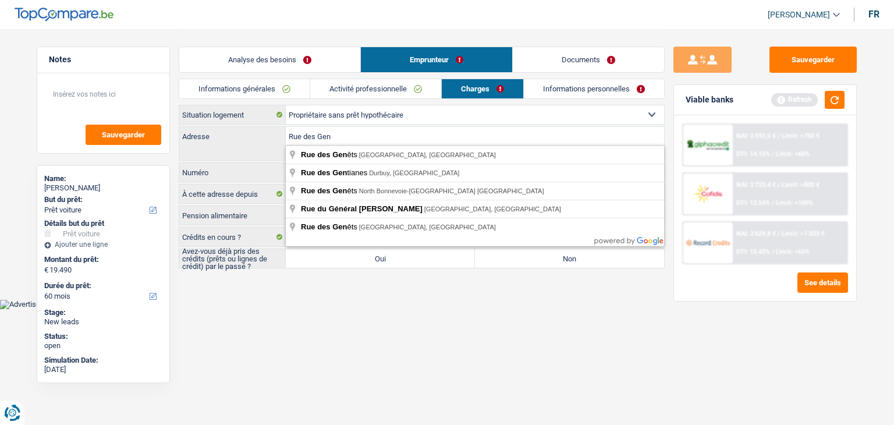
click at [305, 286] on main "Notes Sauvegarder Name: Nadine Despas But du prêt: Confort maison: meubles, tex…" at bounding box center [447, 149] width 894 height 299
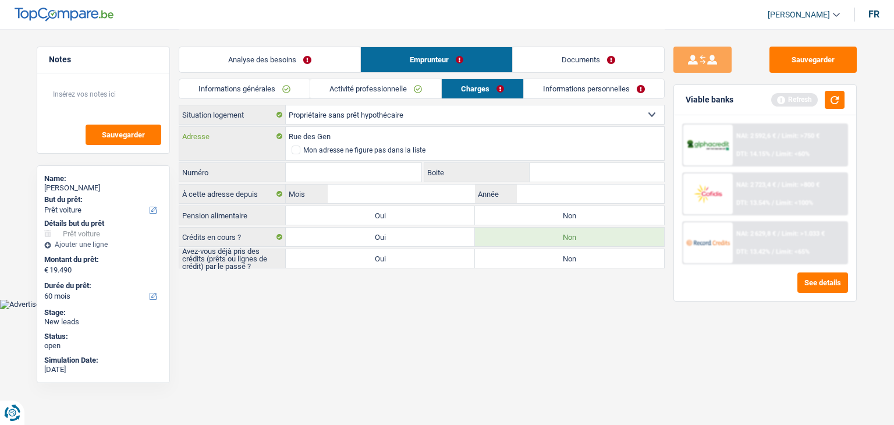
click at [339, 127] on input "Rue des Gen" at bounding box center [475, 136] width 378 height 19
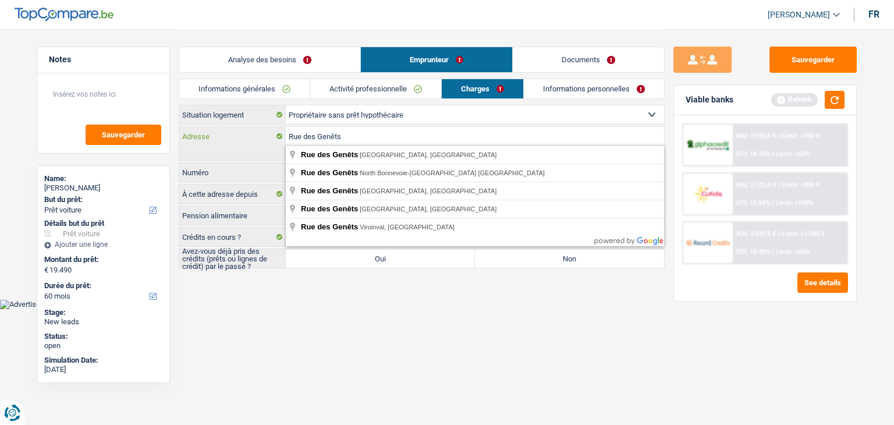
type input "Rue des Genêts"
click at [307, 309] on html "Vous avez le contrôle de vos données Nous utilisons des cookies, tout comme nos…" at bounding box center [447, 154] width 894 height 309
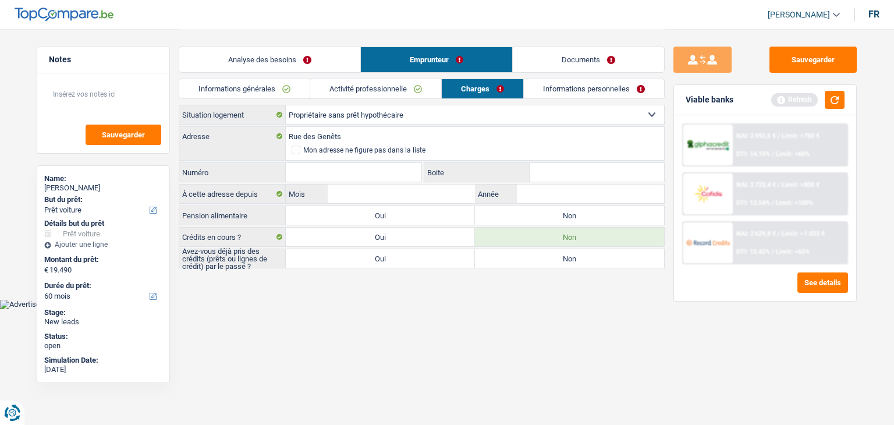
click at [315, 173] on input "Numéro" at bounding box center [354, 172] width 136 height 19
click at [317, 173] on input "Numéro" at bounding box center [354, 172] width 136 height 19
type input "64"
click at [313, 291] on main "Notes Sauvegarder Name: Nadine Despas But du prêt: Confort maison: meubles, tex…" at bounding box center [447, 149] width 894 height 299
click at [295, 151] on span at bounding box center [296, 150] width 9 height 9
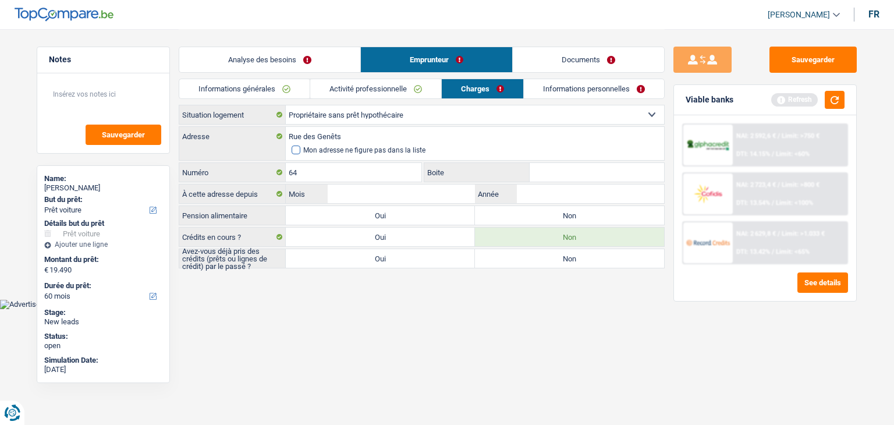
click at [292, 150] on input "Mon adresse ne figure pas dans la liste" at bounding box center [292, 150] width 0 height 0
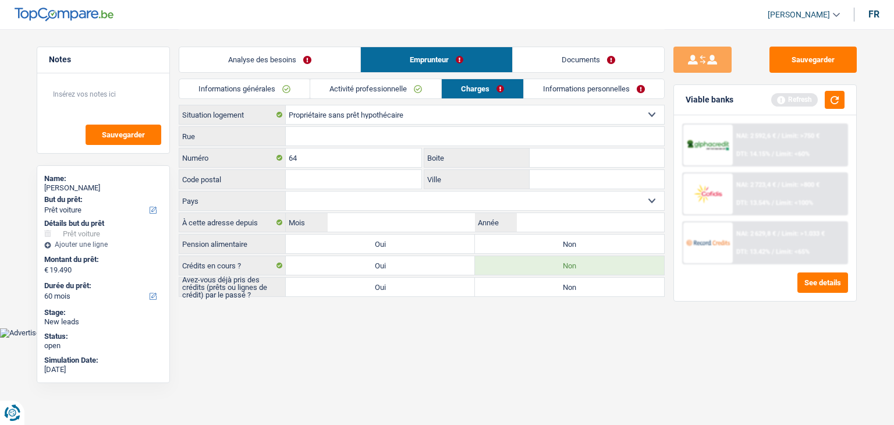
click at [317, 138] on input "Rue" at bounding box center [475, 136] width 378 height 19
type input "rue des Genêts"
click at [290, 176] on input "Code postal" at bounding box center [354, 179] width 136 height 19
type input "5360"
click at [572, 172] on input "Ville" at bounding box center [597, 179] width 134 height 19
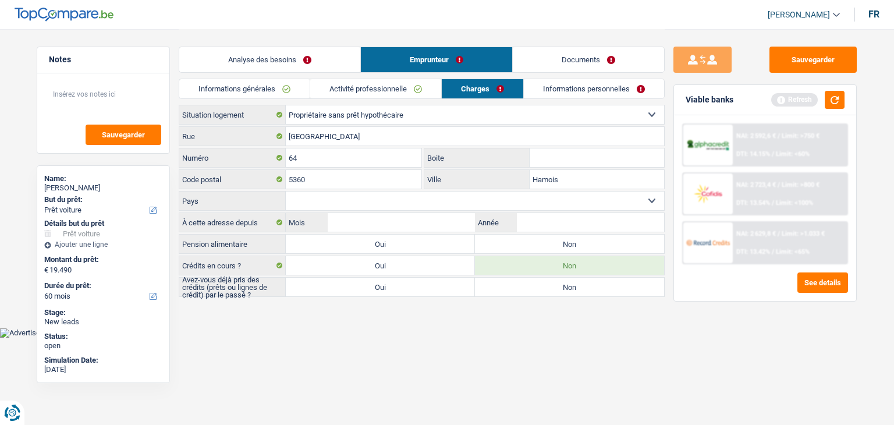
type input "Hamois"
click at [422, 201] on select "Belgique Luxembourg Sélectionner une option" at bounding box center [475, 201] width 378 height 19
select select "BE"
click at [286, 192] on select "Belgique Luxembourg Sélectionner une option" at bounding box center [475, 201] width 378 height 19
click at [404, 217] on input "Mois" at bounding box center [401, 222] width 147 height 19
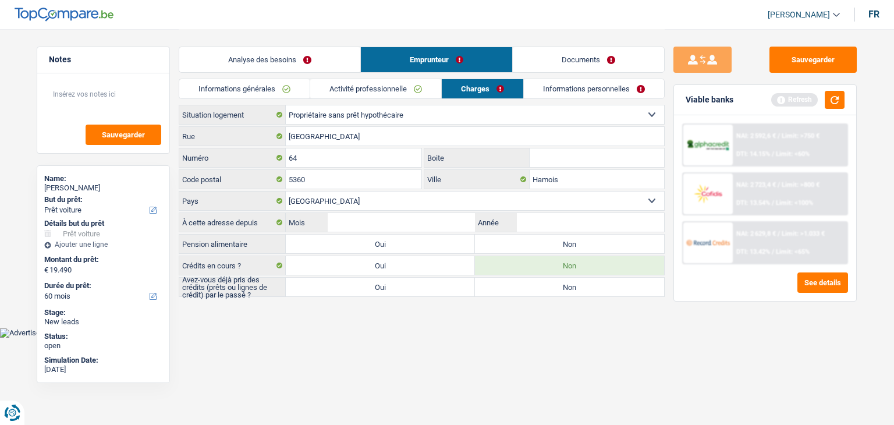
click at [647, 338] on html "Vous avez le contrôle de vos données Nous utilisons des cookies, tout comme nos…" at bounding box center [447, 169] width 894 height 338
click at [431, 222] on input "Mois" at bounding box center [401, 222] width 147 height 19
click at [831, 105] on button "button" at bounding box center [835, 100] width 20 height 18
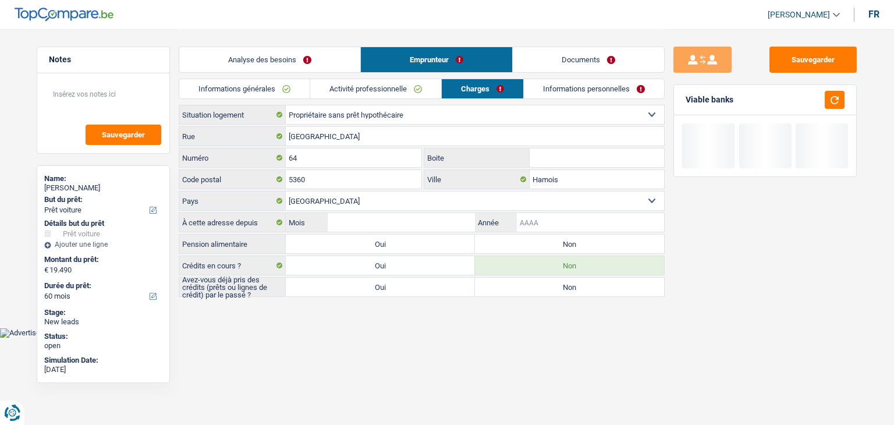
click at [543, 226] on input "Année" at bounding box center [590, 222] width 147 height 19
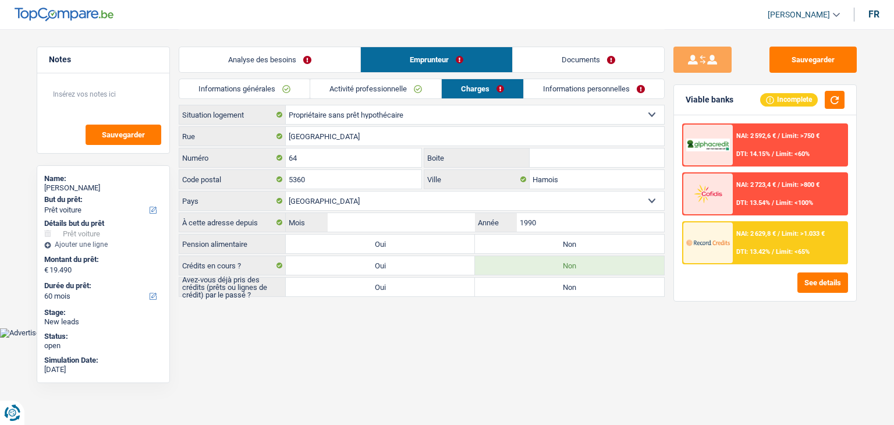
type input "1990"
click at [440, 223] on input "Mois" at bounding box center [401, 222] width 147 height 19
type input "06"
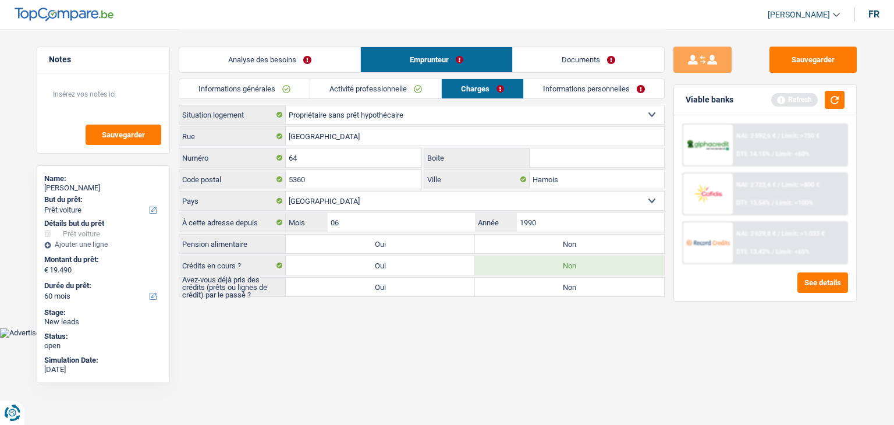
click at [548, 249] on label "Non" at bounding box center [569, 244] width 189 height 19
click at [548, 249] on input "Non" at bounding box center [569, 244] width 189 height 19
radio input "true"
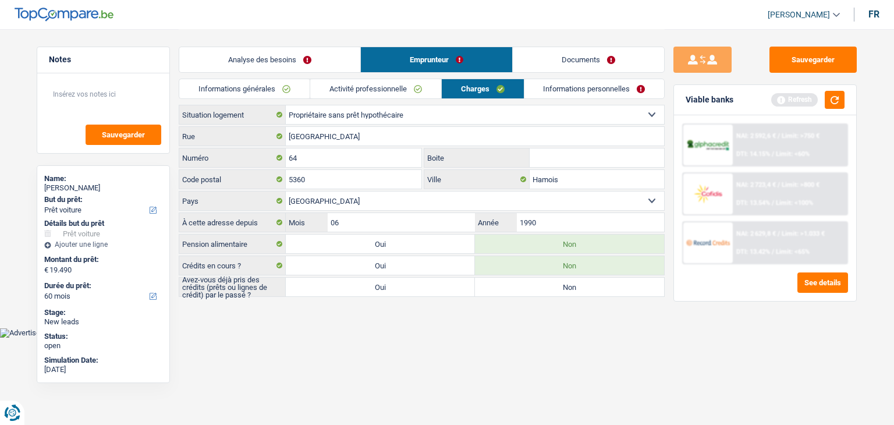
click at [417, 291] on label "Oui" at bounding box center [380, 287] width 189 height 19
click at [417, 291] on input "Oui" at bounding box center [380, 287] width 189 height 19
radio input "true"
click at [838, 100] on button "button" at bounding box center [835, 100] width 20 height 18
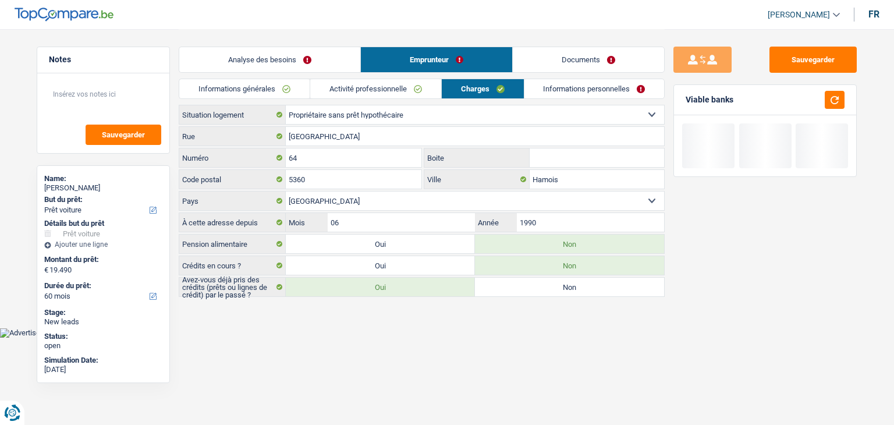
click at [565, 89] on link "Informations personnelles" at bounding box center [595, 88] width 140 height 19
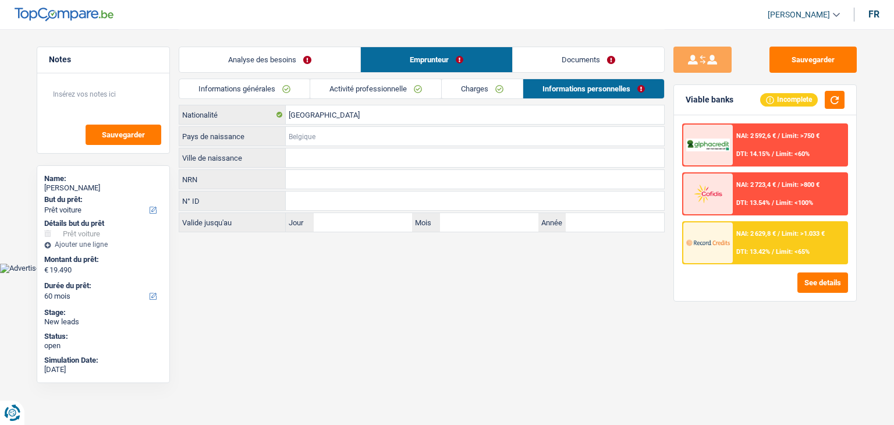
click at [316, 129] on input "Pays de naissance" at bounding box center [475, 136] width 378 height 19
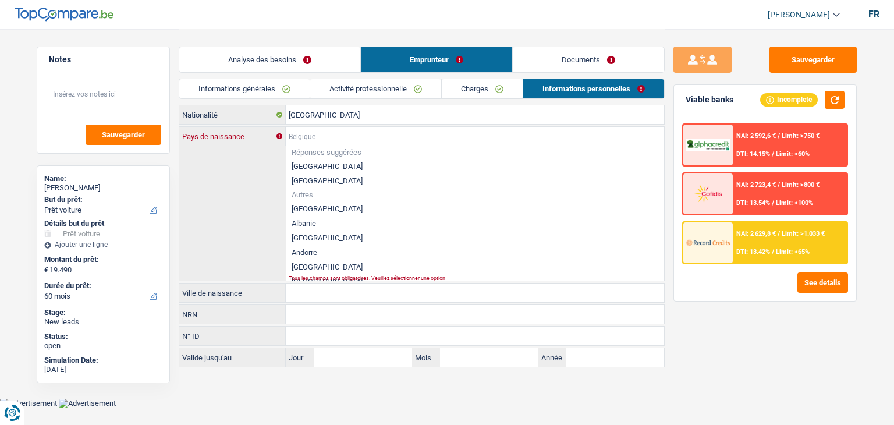
type input "B"
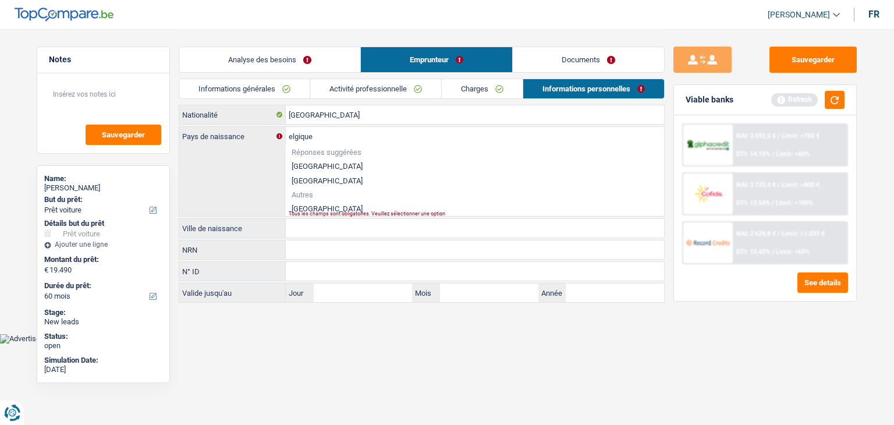
click at [309, 161] on li "[GEOGRAPHIC_DATA]" at bounding box center [475, 166] width 378 height 15
type input "[GEOGRAPHIC_DATA]"
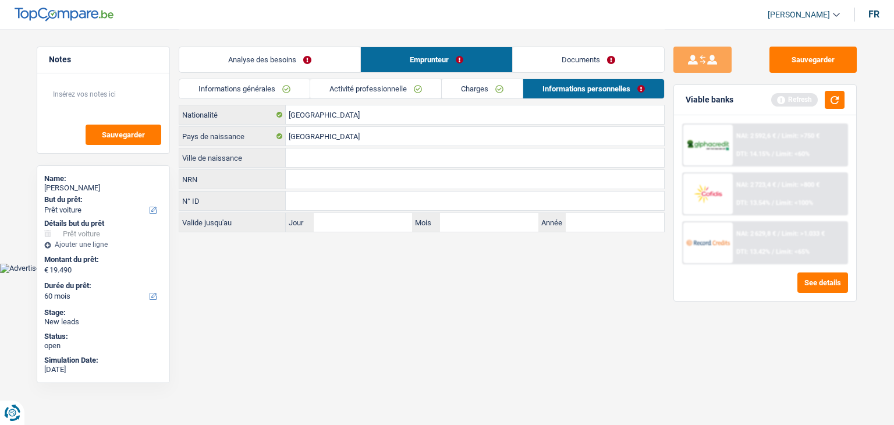
click at [317, 155] on input "Ville de naissance" at bounding box center [475, 157] width 378 height 19
type input "Namur"
click at [557, 56] on link "Documents" at bounding box center [588, 59] width 151 height 25
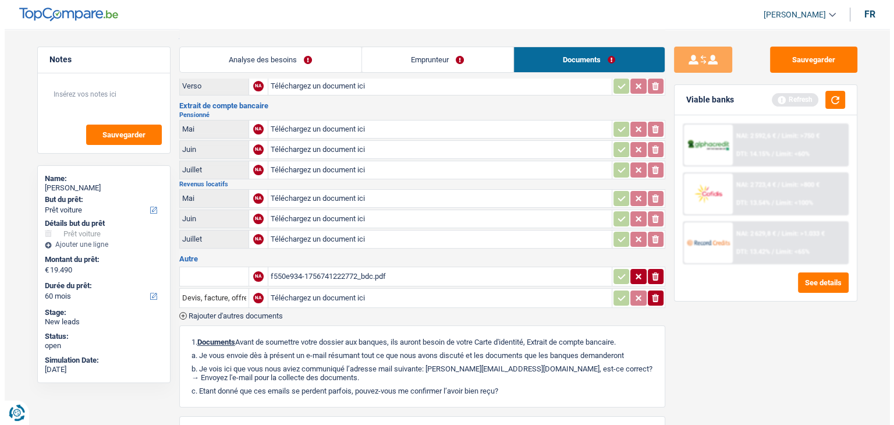
scroll to position [0, 0]
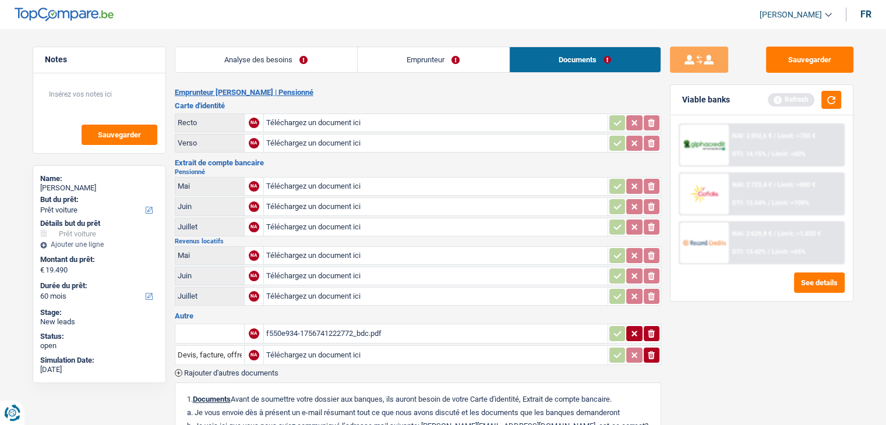
click at [294, 66] on link "Analyse des besoins" at bounding box center [266, 59] width 182 height 25
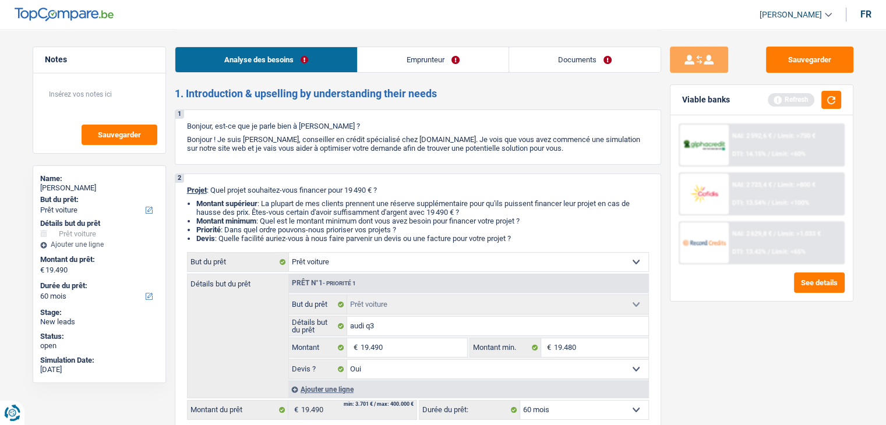
click at [483, 40] on div "Analyse des besoins Emprunteur Documents" at bounding box center [418, 53] width 486 height 49
drag, startPoint x: 490, startPoint y: 52, endPoint x: 505, endPoint y: 63, distance: 19.2
click at [490, 54] on link "Emprunteur" at bounding box center [432, 59] width 151 height 25
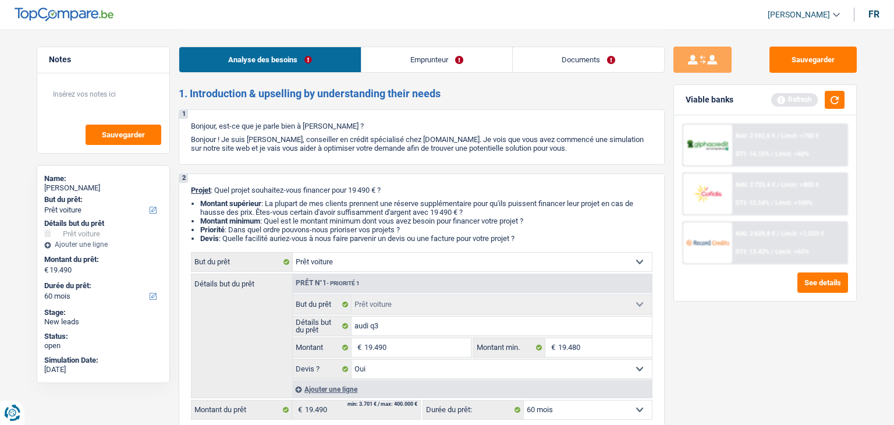
click at [541, 64] on link "Documents" at bounding box center [588, 59] width 151 height 25
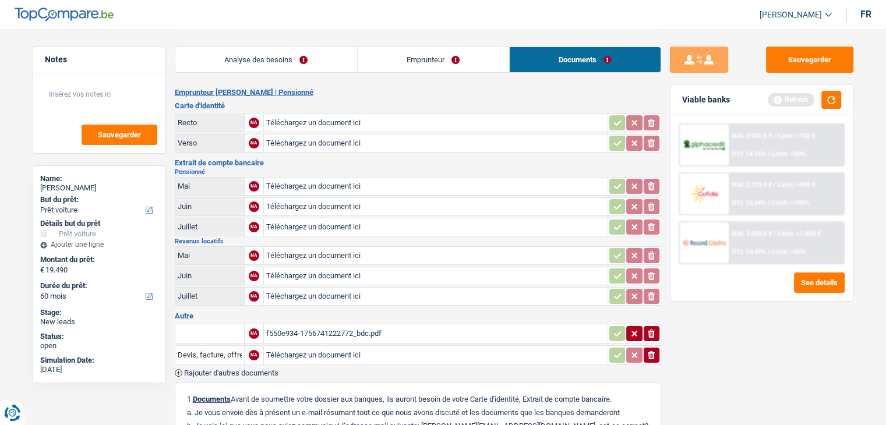
click at [426, 58] on link "Emprunteur" at bounding box center [432, 59] width 151 height 25
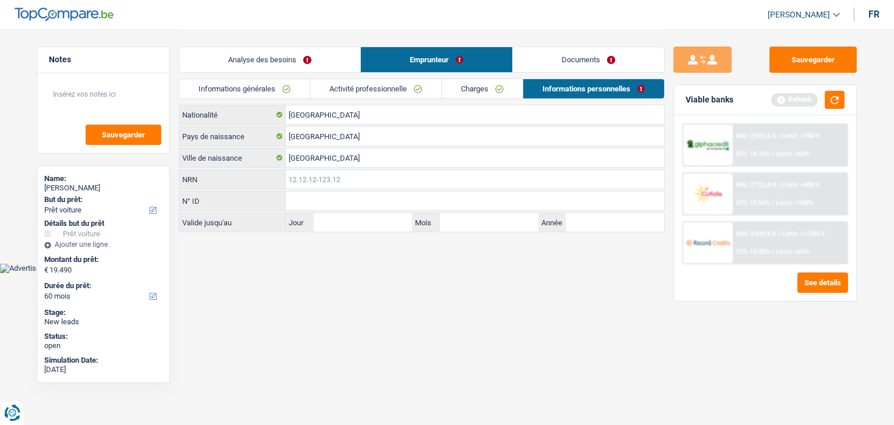
click at [316, 182] on input "NRN" at bounding box center [475, 179] width 378 height 19
click at [841, 95] on button "button" at bounding box center [835, 100] width 20 height 18
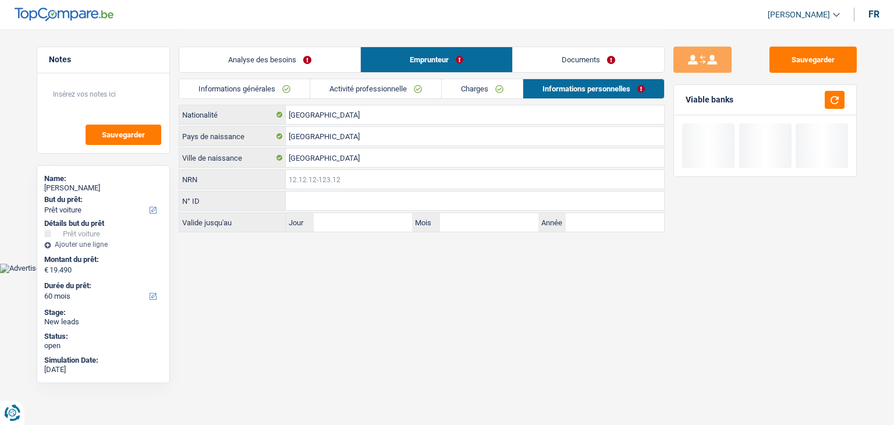
click at [344, 178] on input "NRN" at bounding box center [475, 179] width 378 height 19
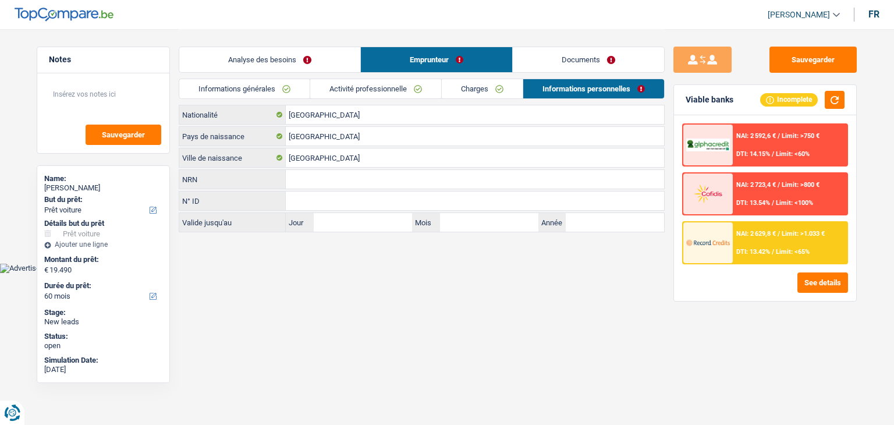
click at [769, 194] on div "NAI: 2 723,4 € / Limit: >800 € DTI: 13.54% / Limit: <100%" at bounding box center [790, 193] width 115 height 41
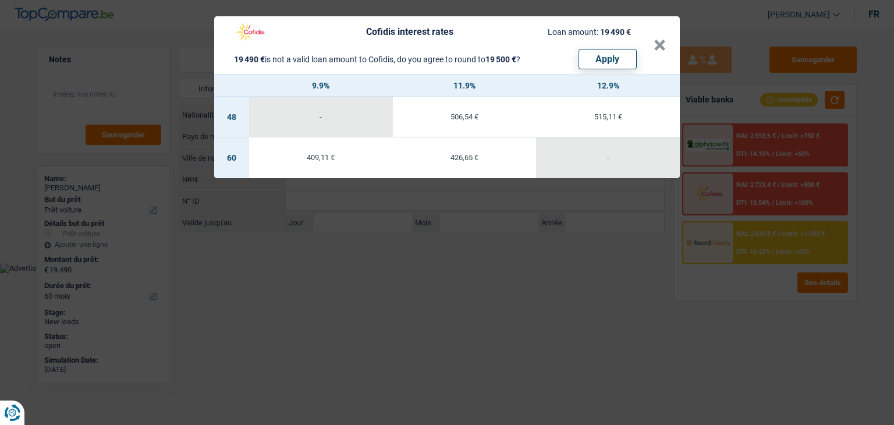
drag, startPoint x: 513, startPoint y: 272, endPoint x: 717, endPoint y: 296, distance: 205.7
click at [512, 273] on div "Cofidis interest rates Loan amount: 19 490 € 19 490 € is not a valid loan amoun…" at bounding box center [447, 212] width 894 height 425
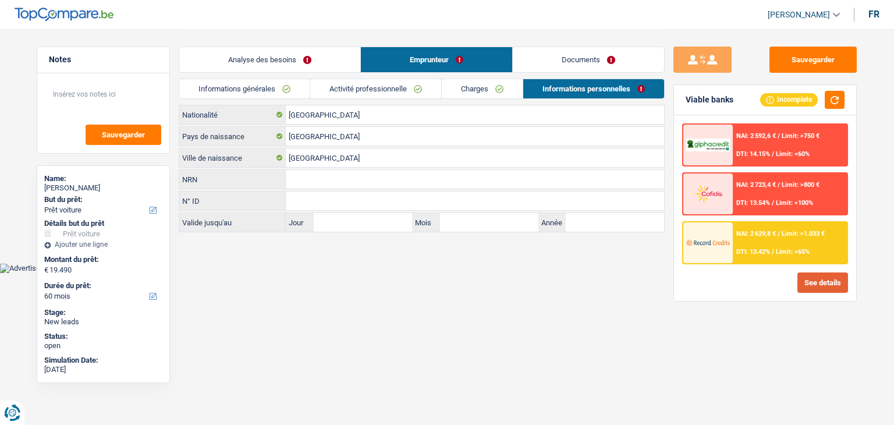
click at [801, 281] on button "See details" at bounding box center [823, 282] width 51 height 20
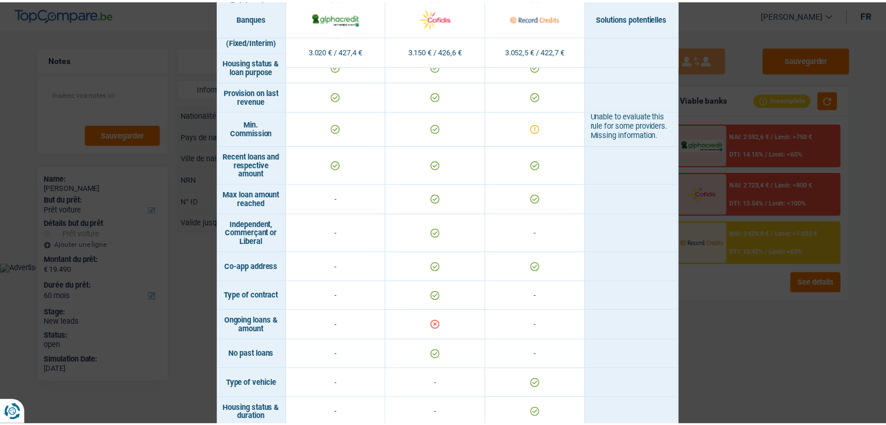
scroll to position [664, 0]
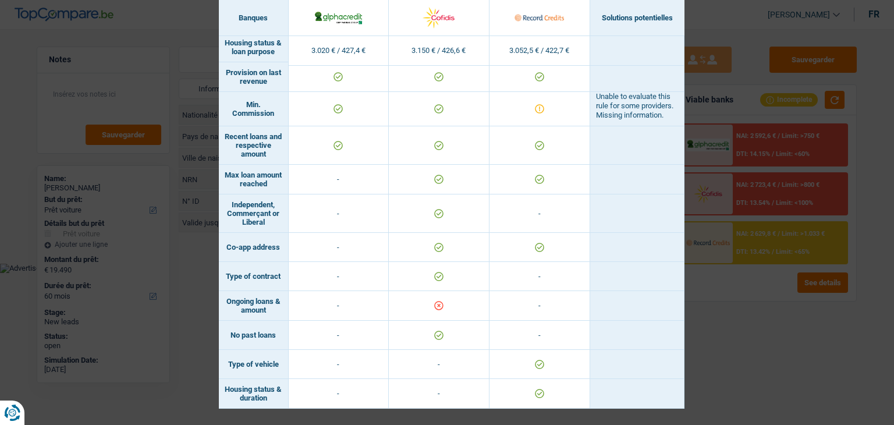
drag, startPoint x: 218, startPoint y: 296, endPoint x: 271, endPoint y: 307, distance: 54.0
click at [271, 307] on td "Ongoing loans & amount" at bounding box center [254, 306] width 70 height 30
click at [725, 335] on div "Banks conditions × Banques Solutions potentielles Revenus / Charges 3.020 € / 4…" at bounding box center [447, 212] width 894 height 425
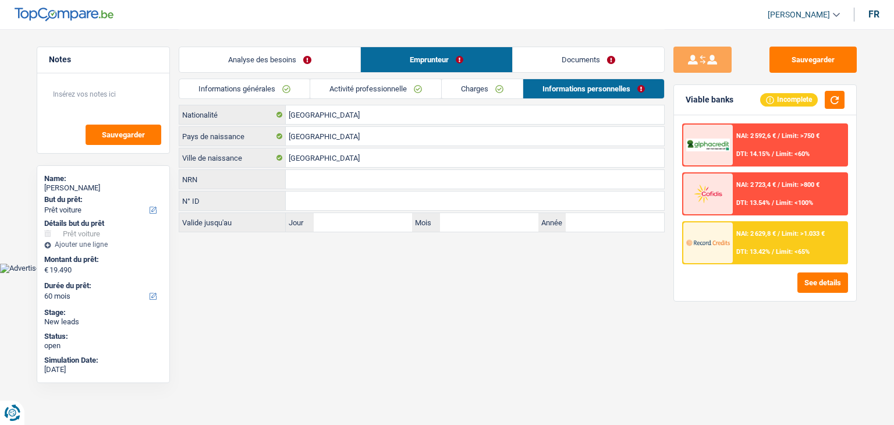
click at [741, 277] on div "See details" at bounding box center [765, 282] width 166 height 20
click at [325, 185] on input "NRN" at bounding box center [475, 179] width 378 height 19
click at [417, 183] on input "NRN" at bounding box center [475, 179] width 378 height 19
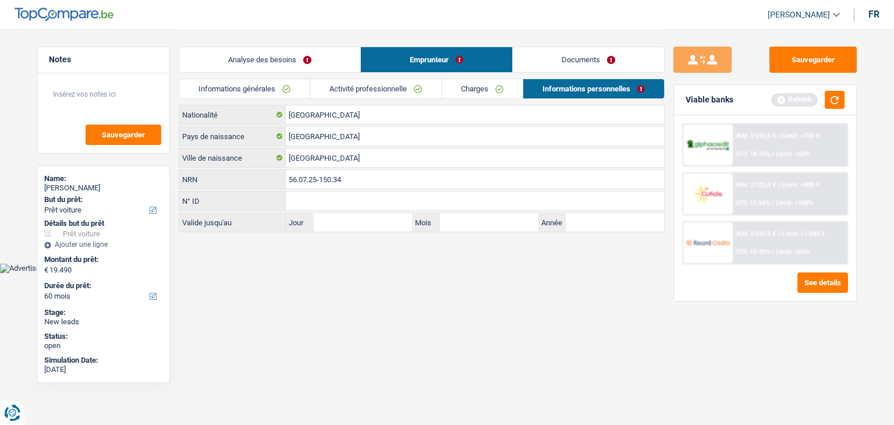
type input "56.07.25-150.34"
click at [394, 273] on html "Vous avez le contrôle de vos données Nous utilisons des cookies, tout comme nos…" at bounding box center [447, 136] width 894 height 273
click at [842, 98] on button "button" at bounding box center [835, 100] width 20 height 18
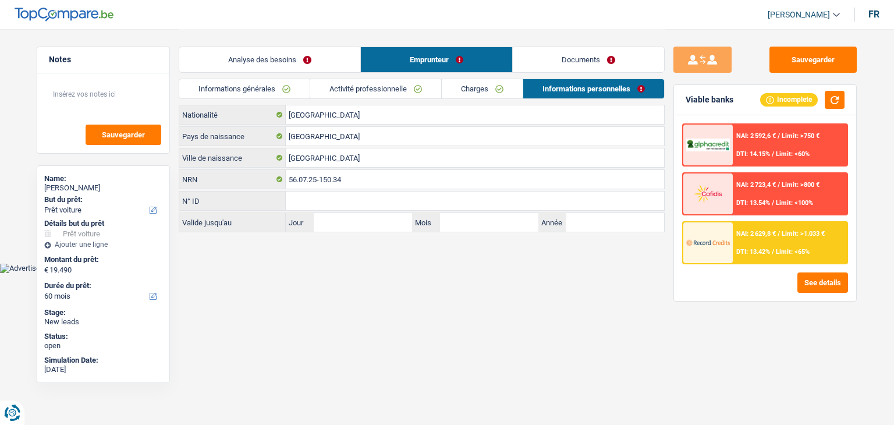
click at [409, 89] on link "Activité professionnelle" at bounding box center [375, 88] width 131 height 19
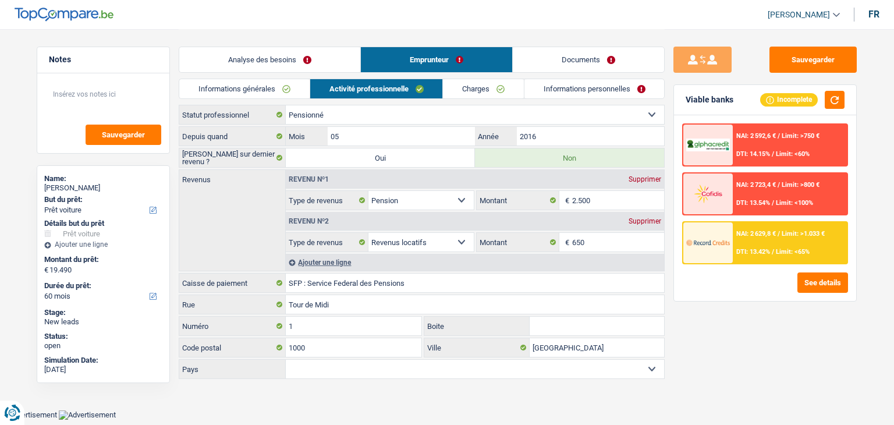
click at [261, 85] on link "Informations générales" at bounding box center [244, 88] width 130 height 19
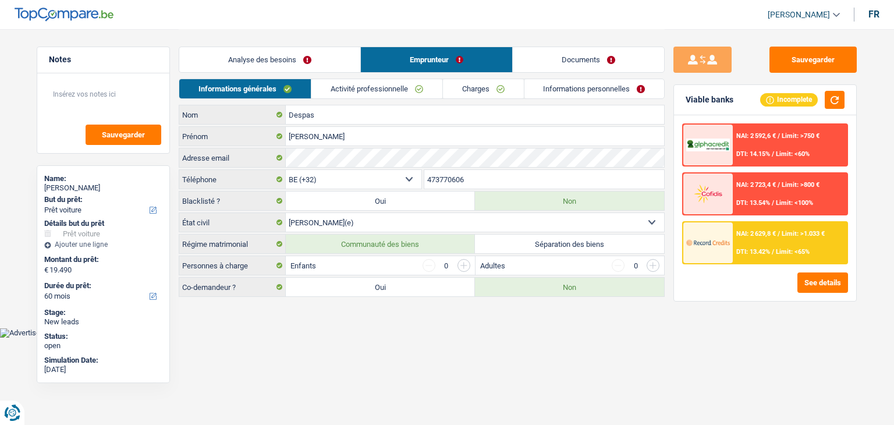
click at [256, 62] on link "Analyse des besoins" at bounding box center [269, 59] width 181 height 25
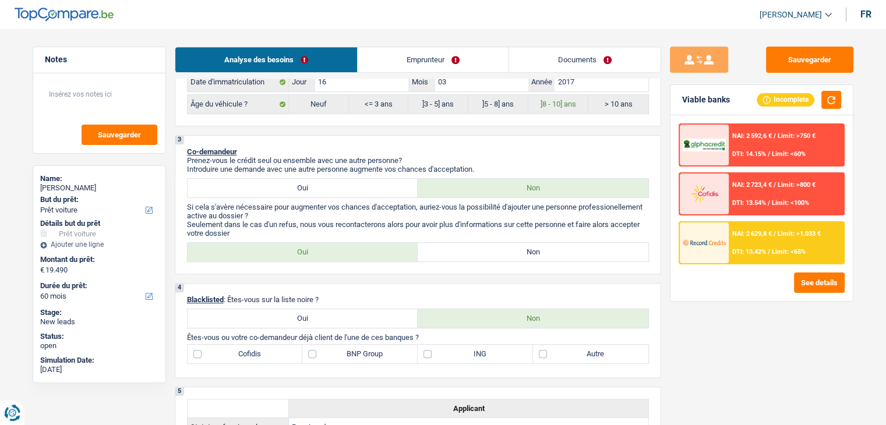
scroll to position [524, 0]
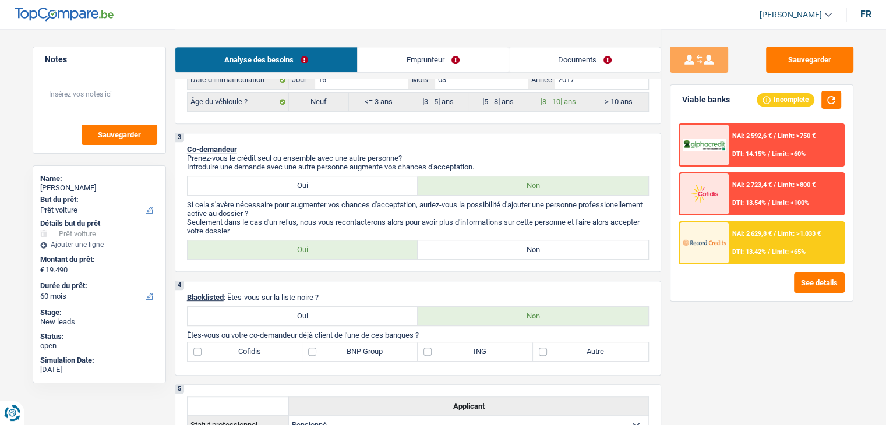
drag, startPoint x: 422, startPoint y: 332, endPoint x: 263, endPoint y: 331, distance: 158.4
click at [263, 331] on p "Êtes-vous ou votre co-demandeur déjà client de l'une de ces banques ?" at bounding box center [418, 335] width 462 height 9
click at [468, 353] on label "ING" at bounding box center [474, 351] width 115 height 19
click at [468, 353] on input "ING" at bounding box center [474, 351] width 115 height 19
checkbox input "true"
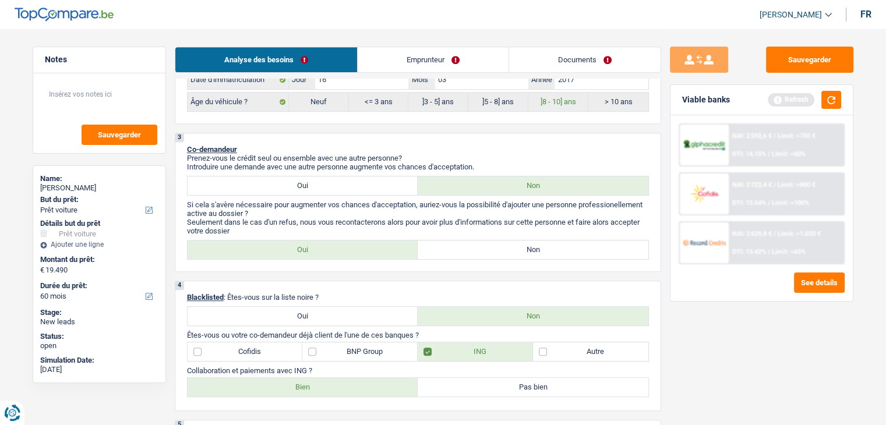
click at [353, 383] on label "Bien" at bounding box center [302, 387] width 231 height 19
click at [353, 383] on input "Bien" at bounding box center [302, 387] width 231 height 19
radio input "true"
click at [830, 101] on button "button" at bounding box center [831, 100] width 20 height 18
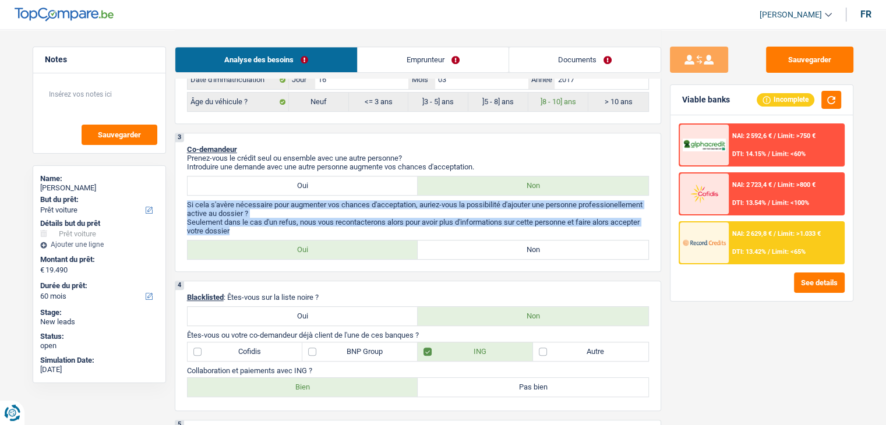
drag, startPoint x: 233, startPoint y: 227, endPoint x: 185, endPoint y: 200, distance: 55.0
click at [185, 200] on div "3 Co-demandeur Prenez-vous le crédit seul ou ensemble avec une autre personne? …" at bounding box center [418, 202] width 486 height 139
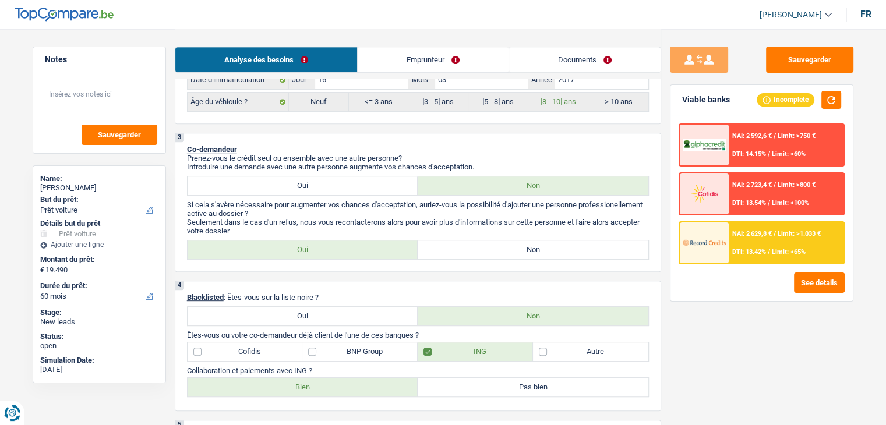
scroll to position [640, 0]
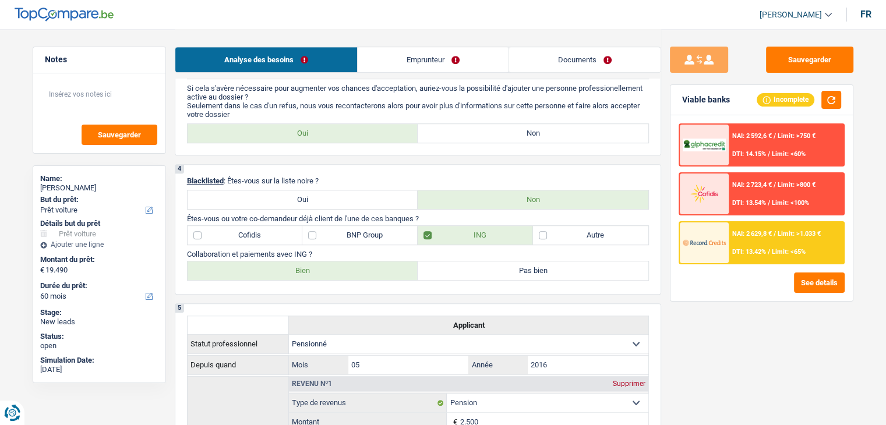
click at [663, 253] on div "Sauvegarder Viable banks Incomplete NAI: 2 592,6 € / Limit: >750 € DTI: 14.15% …" at bounding box center [761, 227] width 201 height 360
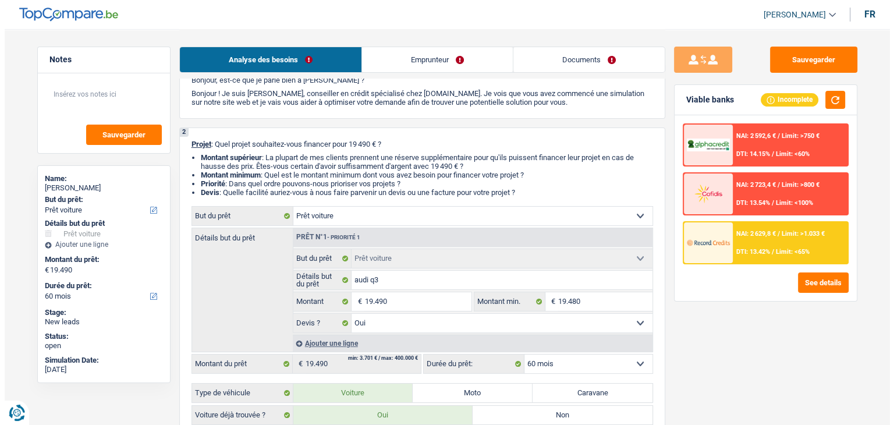
scroll to position [0, 0]
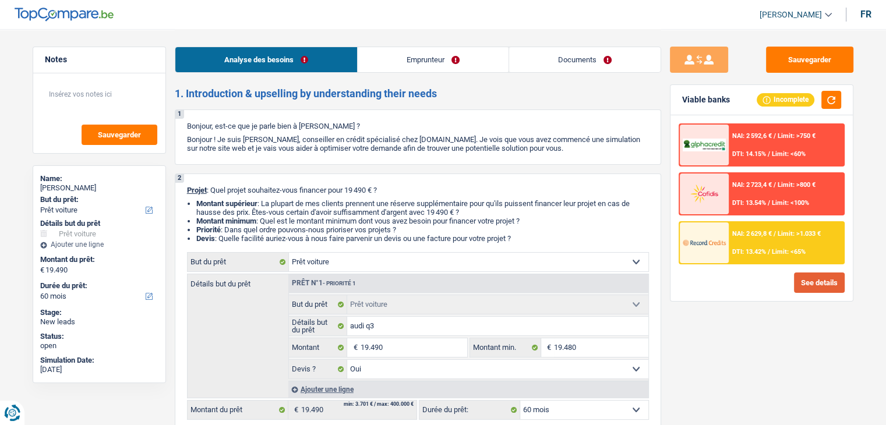
click at [802, 280] on button "See details" at bounding box center [819, 282] width 51 height 20
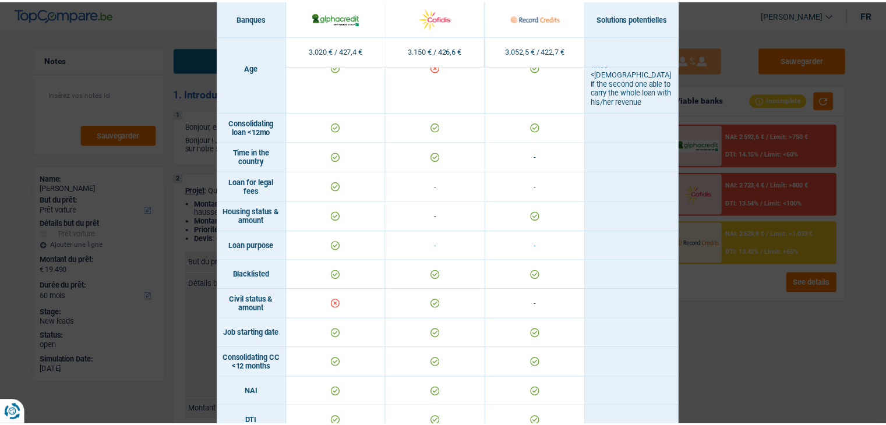
scroll to position [58, 0]
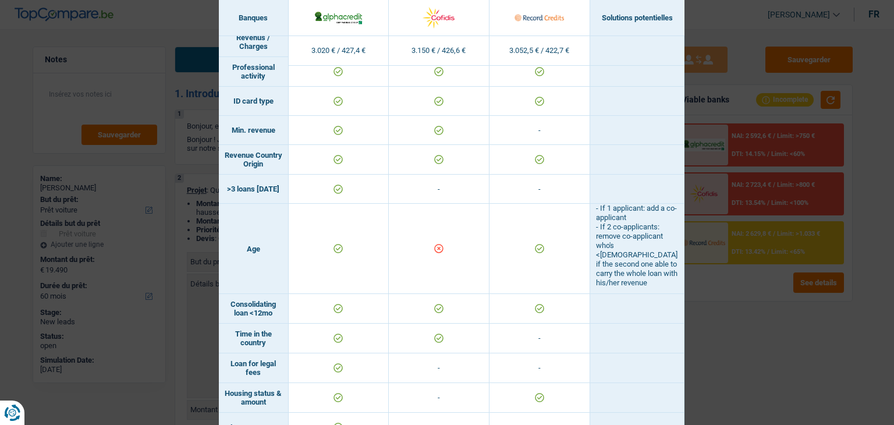
click at [733, 330] on div "Banks conditions × Banques Solutions potentielles Revenus / Charges 3.020 € / 4…" at bounding box center [447, 212] width 894 height 425
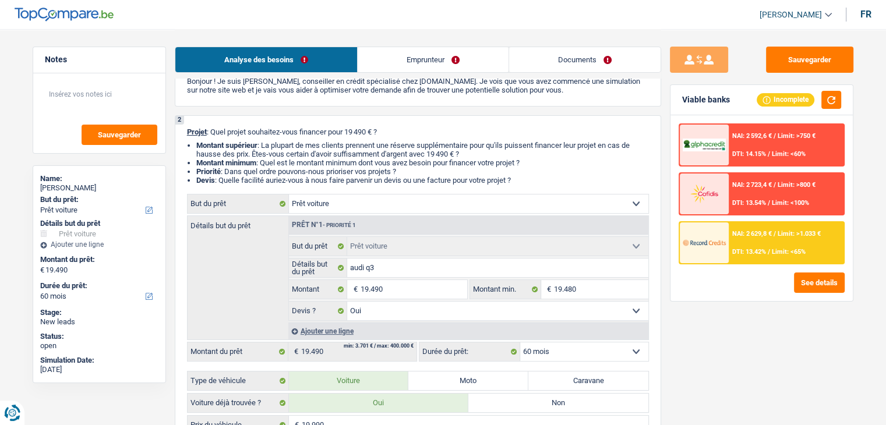
click at [752, 199] on span "DTI: 13.54%" at bounding box center [749, 203] width 34 height 8
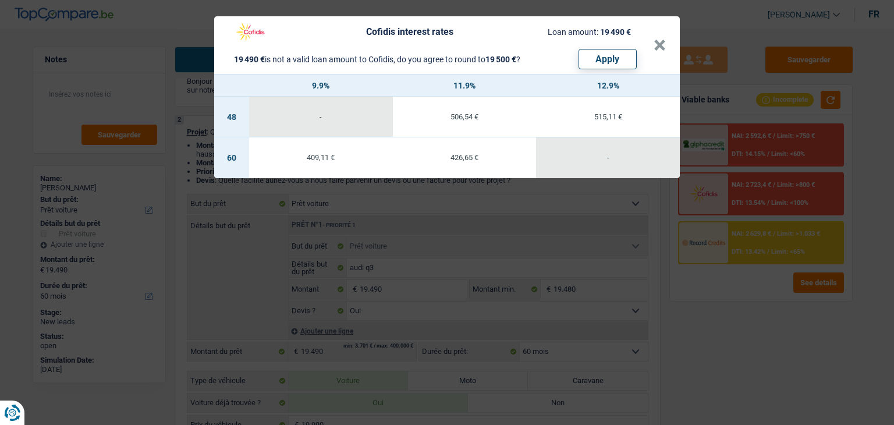
drag, startPoint x: 764, startPoint y: 310, endPoint x: 764, endPoint y: 296, distance: 14.6
click at [764, 308] on div "Cofidis interest rates Loan amount: 19 490 € 19 490 € is not a valid loan amoun…" at bounding box center [447, 212] width 894 height 425
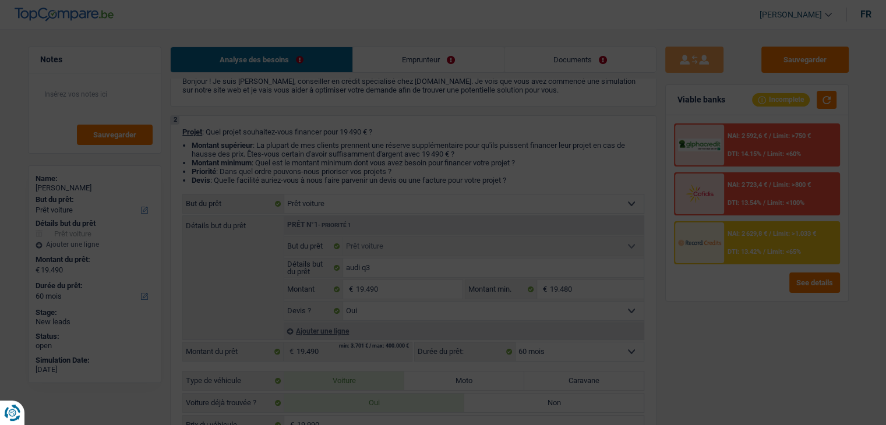
click at [765, 243] on div "NAI: 2 629,8 € / Limit: >1.033 € DTI: 13.42% / Limit: <65%" at bounding box center [781, 242] width 115 height 41
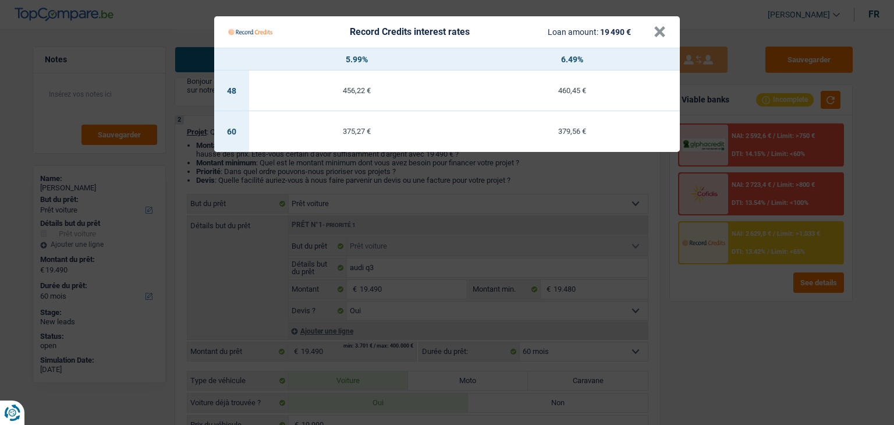
click at [756, 283] on Credits "Record Credits interest rates Loan amount: 19 490 € × 5.99% 6.49% 48 456,22 € 4…" at bounding box center [447, 212] width 894 height 425
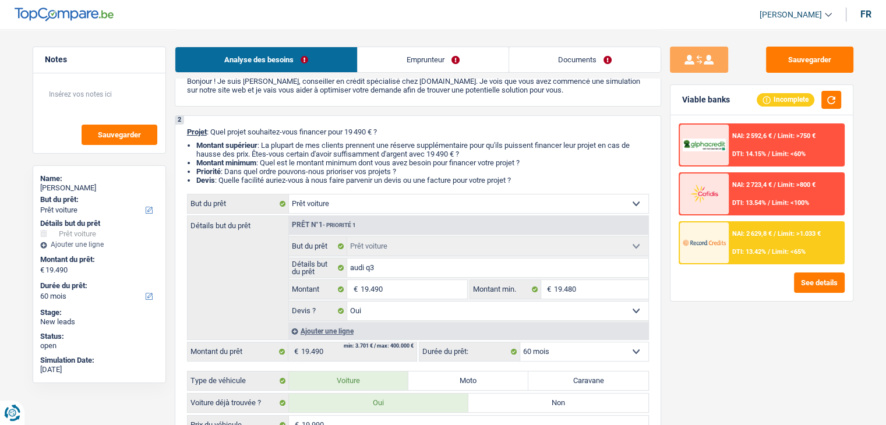
click at [774, 181] on span "/" at bounding box center [774, 185] width 2 height 8
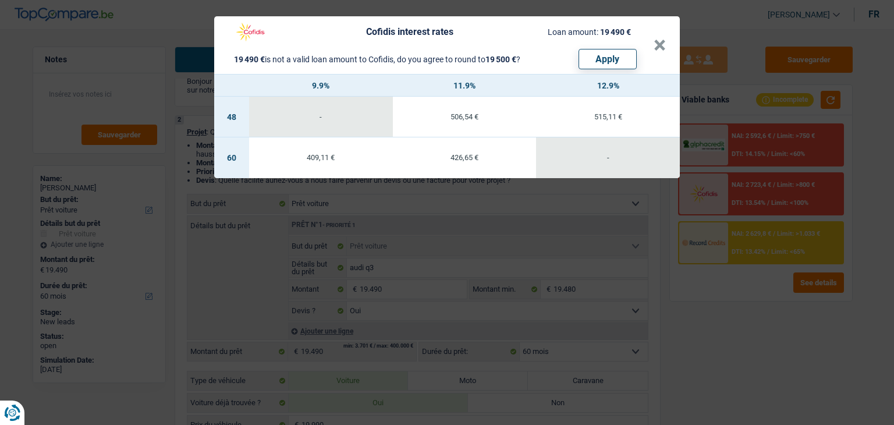
drag, startPoint x: 745, startPoint y: 295, endPoint x: 819, endPoint y: 273, distance: 77.0
click at [745, 295] on div "Cofidis interest rates Loan amount: 19 490 € 19 490 € is not a valid loan amoun…" at bounding box center [447, 212] width 894 height 425
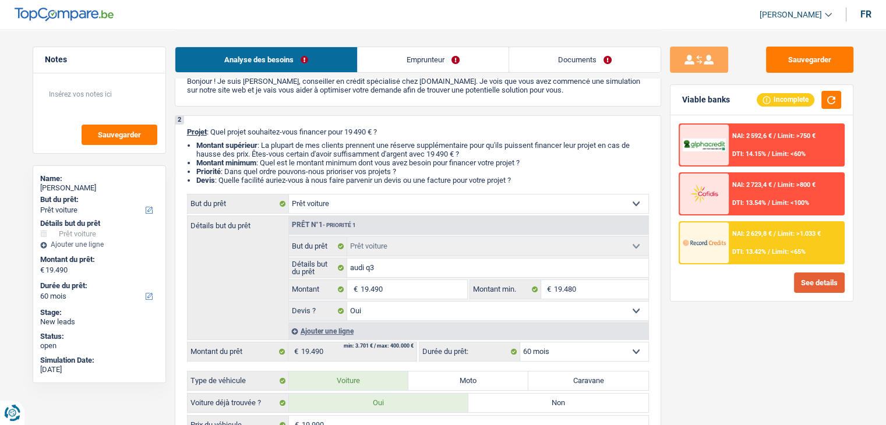
click at [799, 284] on button "See details" at bounding box center [819, 282] width 51 height 20
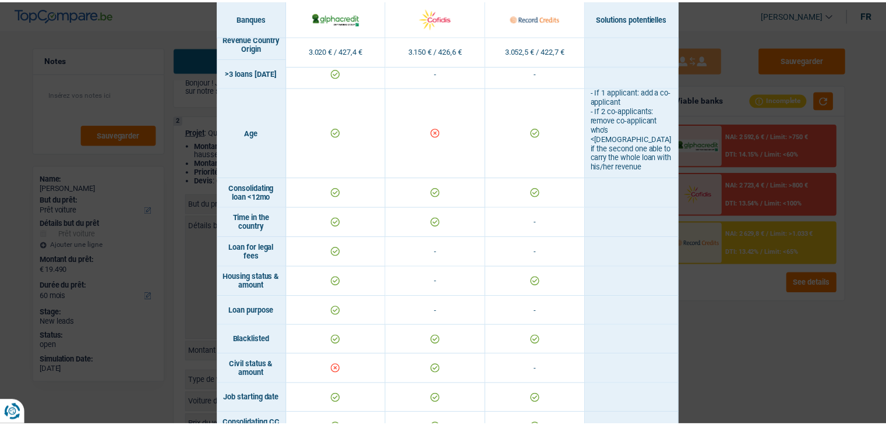
scroll to position [0, 0]
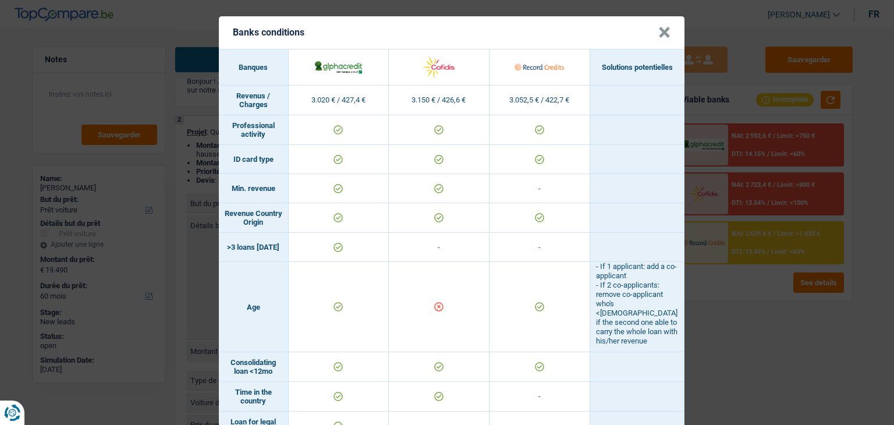
click at [658, 37] on button "×" at bounding box center [664, 33] width 12 height 12
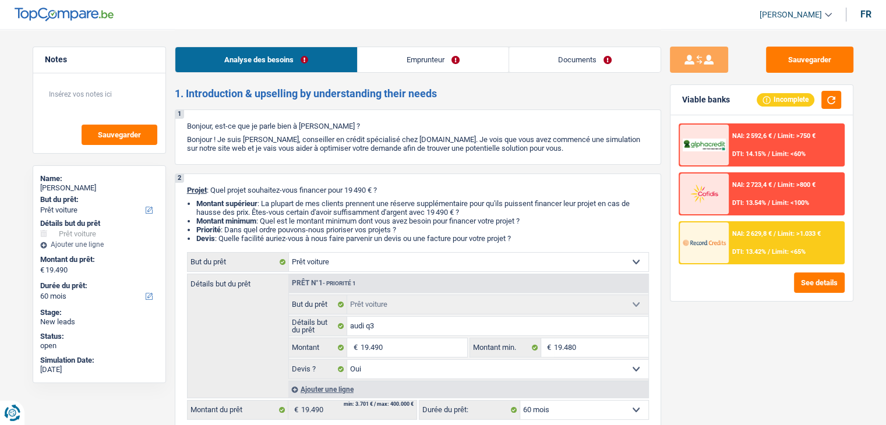
click at [437, 62] on link "Emprunteur" at bounding box center [432, 59] width 151 height 25
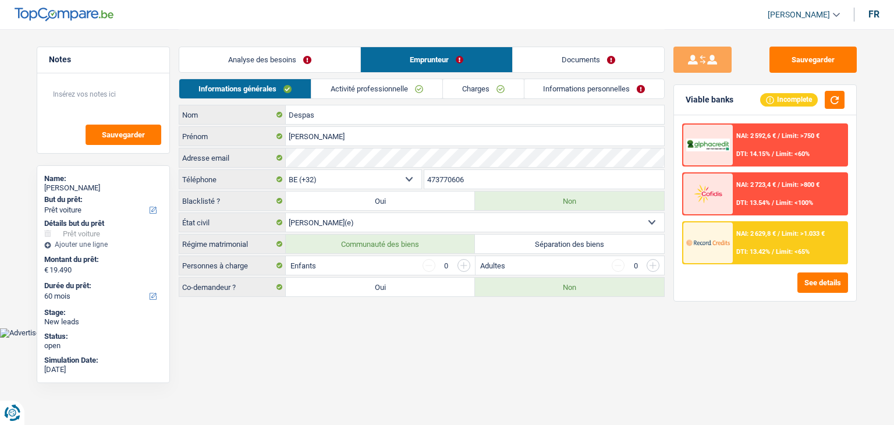
click at [359, 87] on link "Activité professionnelle" at bounding box center [376, 88] width 131 height 19
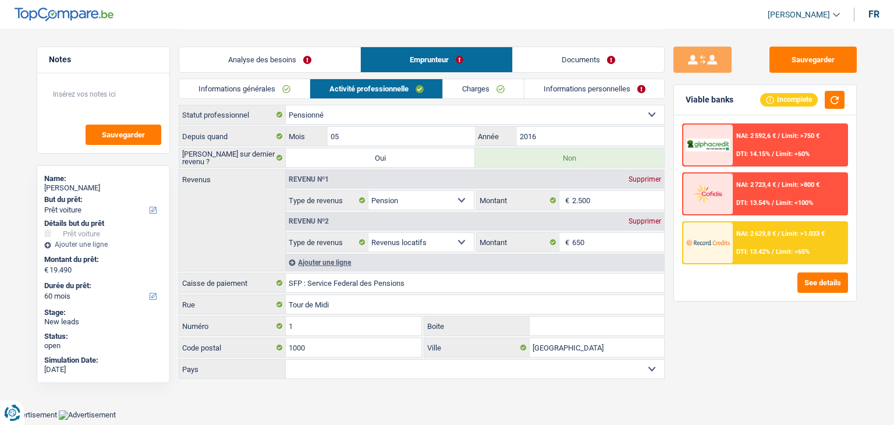
click at [264, 83] on link "Informations générales" at bounding box center [244, 88] width 130 height 19
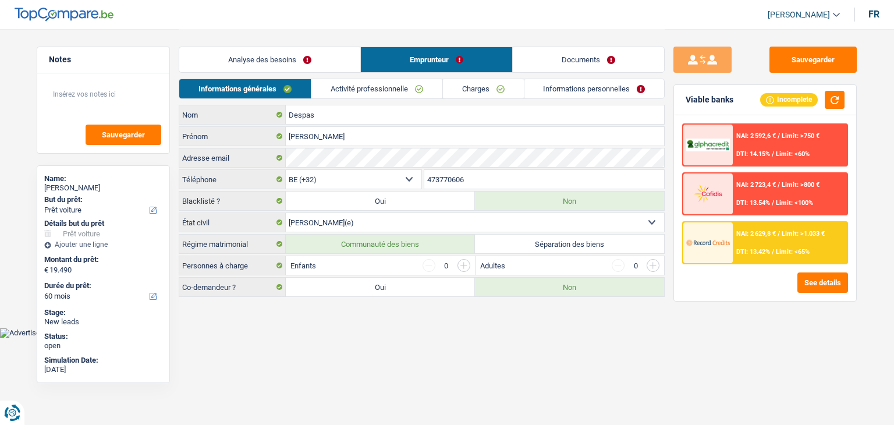
click at [345, 286] on label "Oui" at bounding box center [380, 287] width 189 height 19
click at [345, 286] on input "Oui" at bounding box center [380, 287] width 189 height 19
radio input "true"
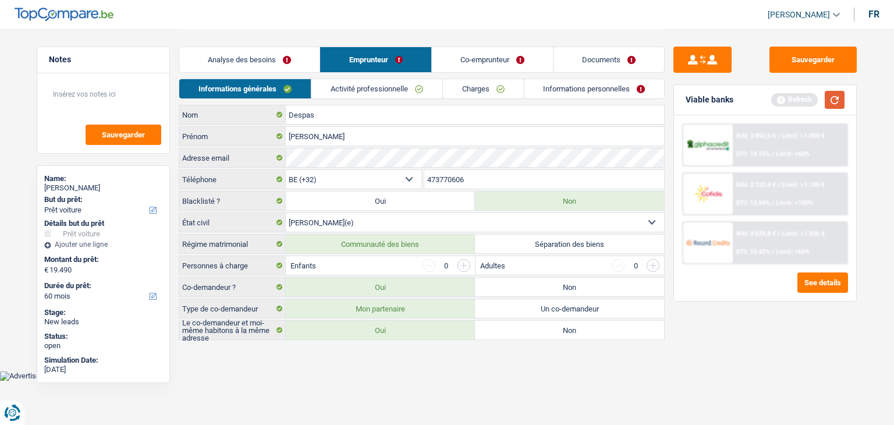
click at [838, 103] on button "button" at bounding box center [835, 100] width 20 height 18
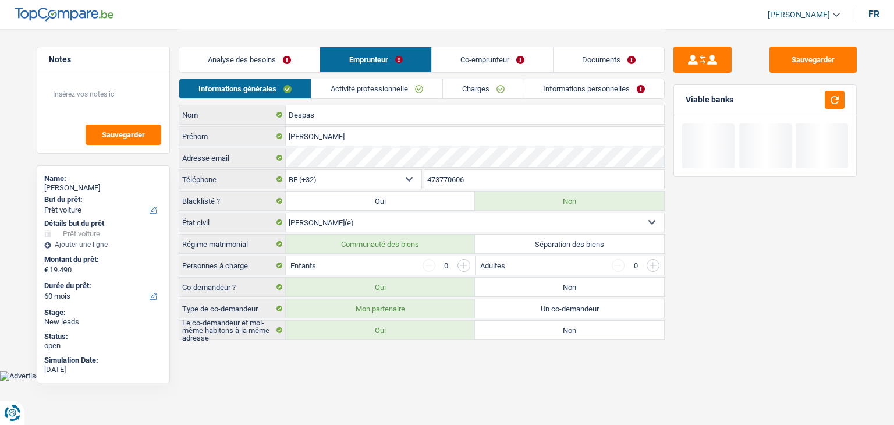
click at [497, 61] on link "Co-emprunteur" at bounding box center [492, 59] width 121 height 25
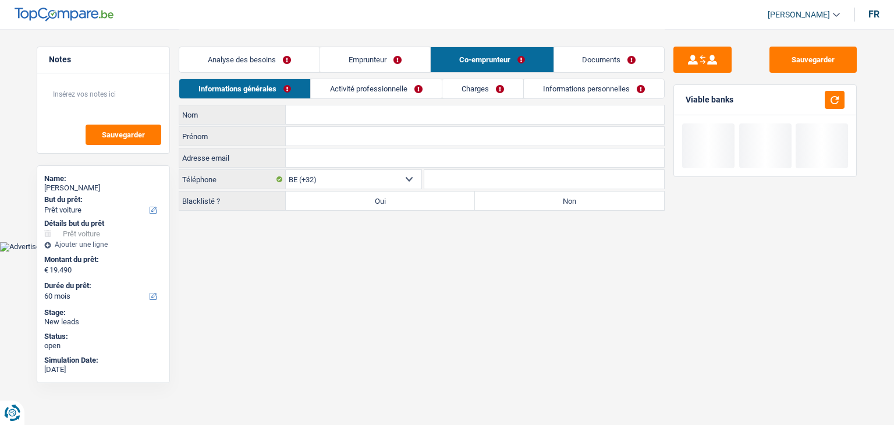
click at [303, 118] on input "Nom" at bounding box center [475, 114] width 378 height 19
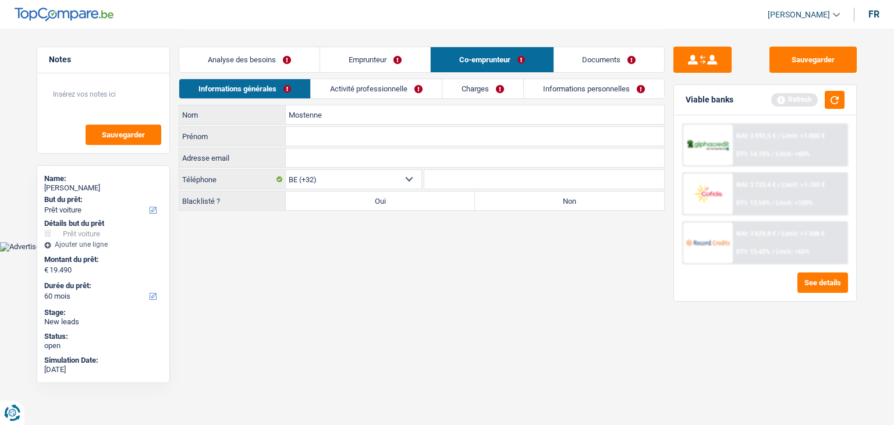
type input "Mostenne"
click at [319, 139] on input "Prénom" at bounding box center [475, 136] width 378 height 19
type input "Gérard"
drag, startPoint x: 334, startPoint y: 273, endPoint x: 419, endPoint y: 239, distance: 92.0
click at [339, 252] on html "Vous avez le contrôle de vos données Nous utilisons des cookies, tout comme nos…" at bounding box center [447, 126] width 894 height 252
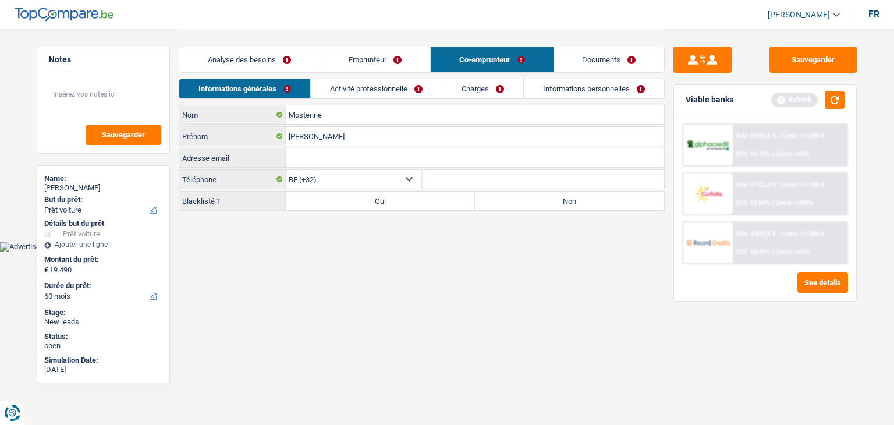
click at [497, 210] on div "Analyse des besoins Emprunteur Co-emprunteur Documents 1. Introduction & upsell…" at bounding box center [422, 120] width 486 height 183
click at [501, 207] on label "Non" at bounding box center [569, 201] width 189 height 19
click at [501, 207] on input "Non" at bounding box center [569, 201] width 189 height 19
radio input "true"
click at [378, 90] on link "Activité professionnelle" at bounding box center [376, 88] width 131 height 19
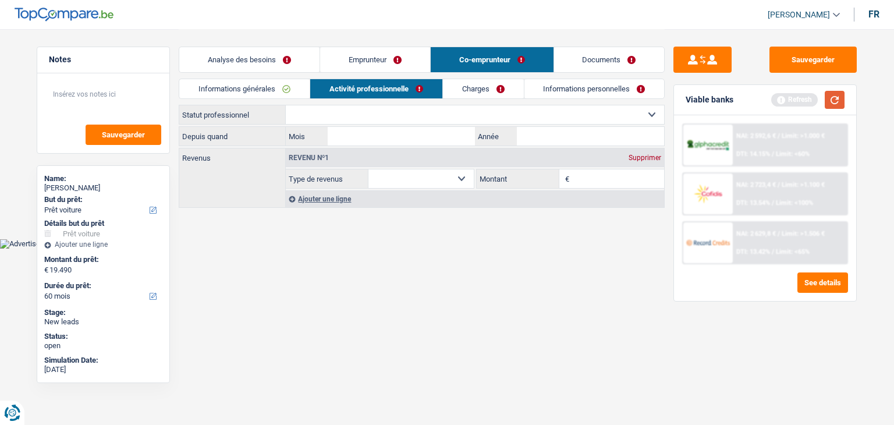
click at [835, 103] on button "button" at bounding box center [835, 100] width 20 height 18
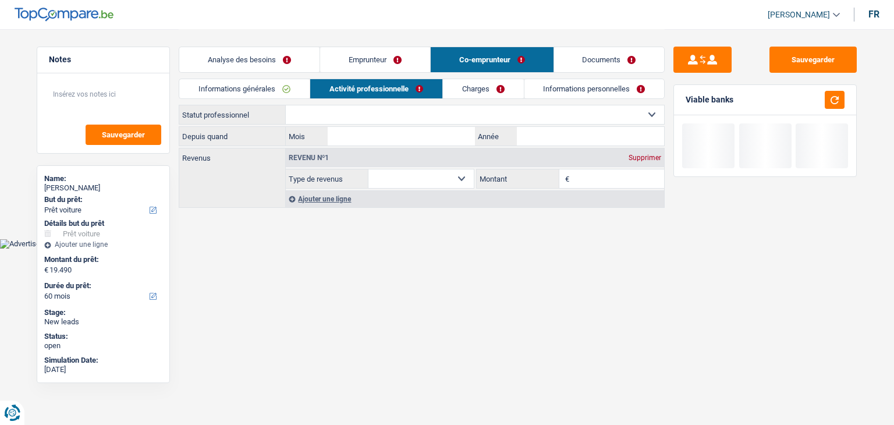
click at [311, 112] on select "Ouvrier Employé privé Employé public Invalide Indépendant Pensionné Chômeur Mut…" at bounding box center [475, 114] width 378 height 19
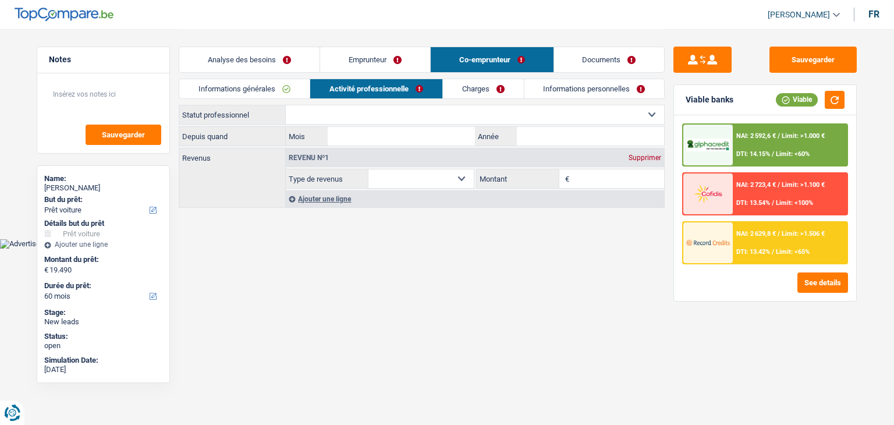
select select "retired"
click at [286, 105] on select "Ouvrier Employé privé Employé public Invalide Indépendant Pensionné Chômeur Mut…" at bounding box center [475, 114] width 378 height 19
select select "pension"
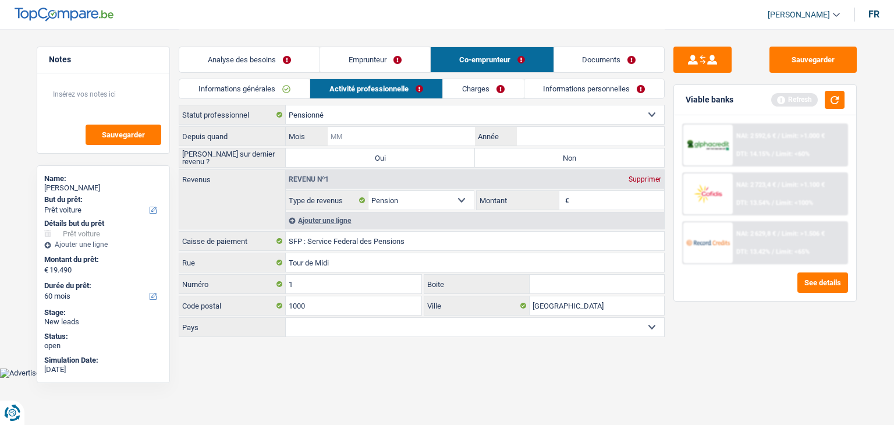
click at [398, 132] on input "Mois" at bounding box center [401, 136] width 147 height 19
click at [831, 100] on button "button" at bounding box center [835, 100] width 20 height 18
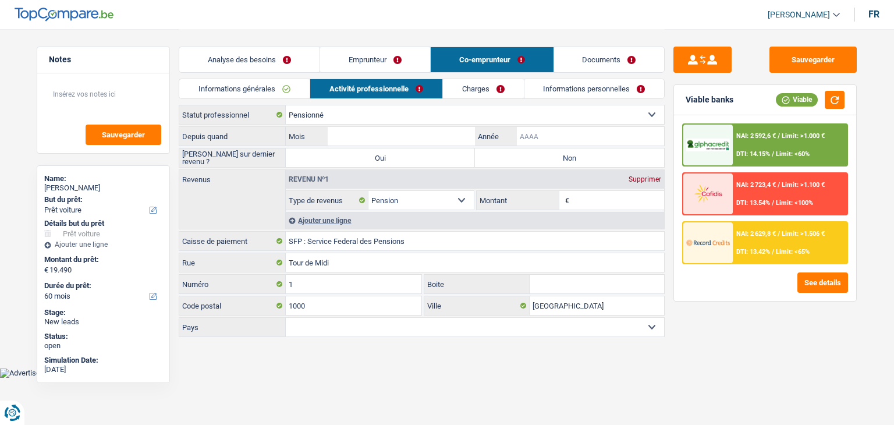
click at [529, 140] on input "Année" at bounding box center [590, 136] width 147 height 19
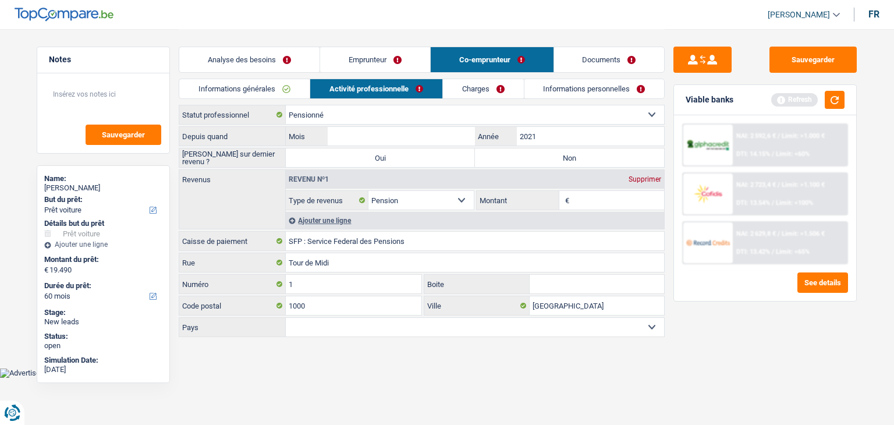
type input "2021"
click at [444, 133] on input "Mois" at bounding box center [401, 136] width 147 height 19
type input "09"
click at [610, 210] on div "Revenu nº1 Supprimer Allocation d'handicap Allocations chômage Allocations fami…" at bounding box center [474, 199] width 379 height 59
click at [604, 203] on input "Montant" at bounding box center [618, 200] width 93 height 19
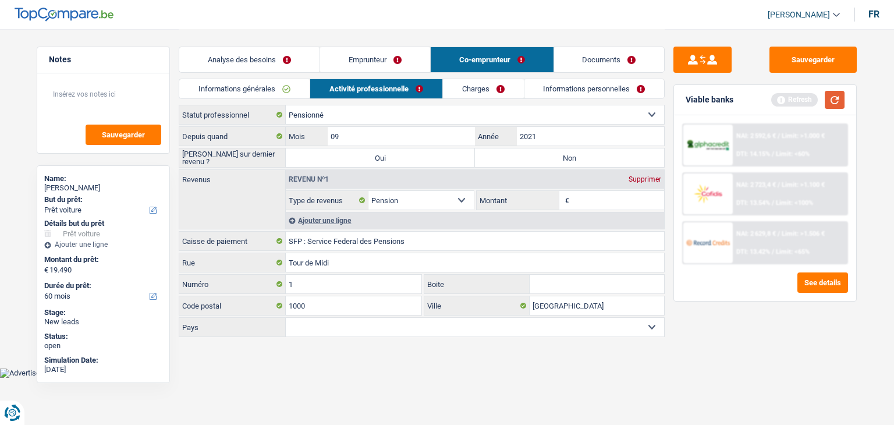
click at [835, 99] on button "button" at bounding box center [835, 100] width 20 height 18
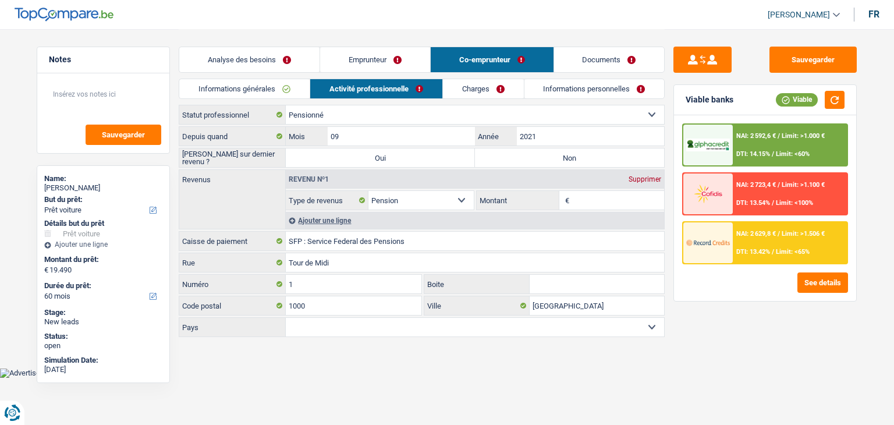
click at [624, 193] on input "Montant" at bounding box center [618, 200] width 93 height 19
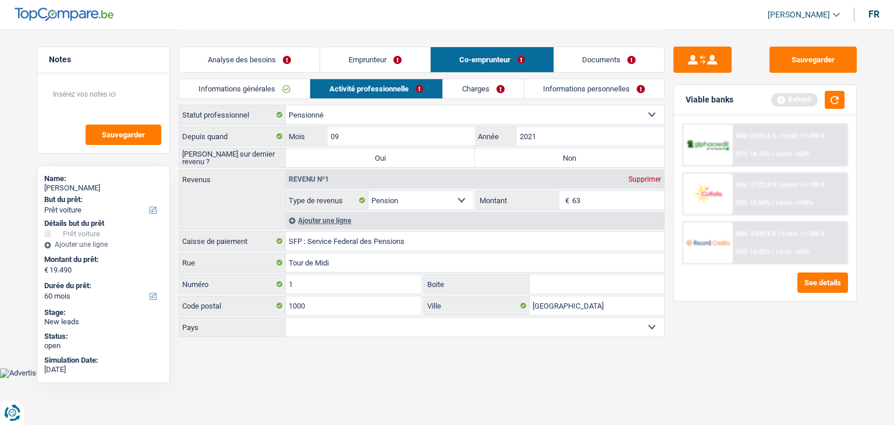
type input "6"
type input "1.635"
click at [831, 105] on button "button" at bounding box center [835, 100] width 20 height 18
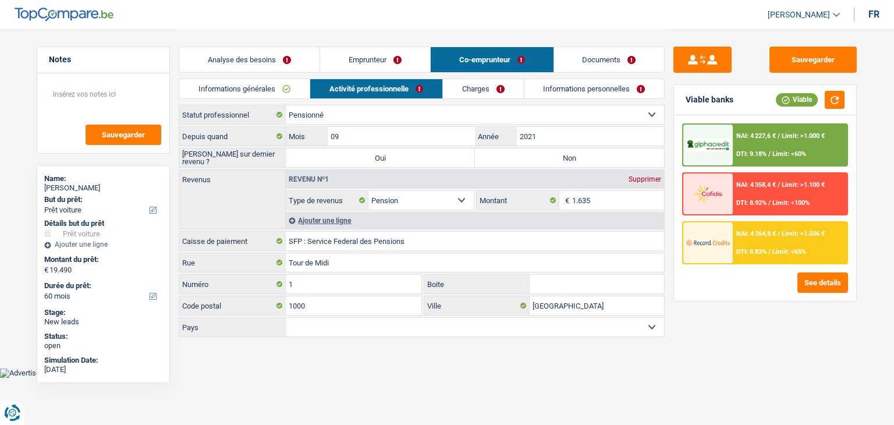
drag, startPoint x: 733, startPoint y: 103, endPoint x: 683, endPoint y: 102, distance: 50.1
click at [683, 102] on div "Viable banks Viable" at bounding box center [765, 100] width 182 height 30
click at [687, 104] on div "Viable banks" at bounding box center [710, 100] width 48 height 10
click at [338, 217] on div "Ajouter une ligne" at bounding box center [475, 220] width 378 height 17
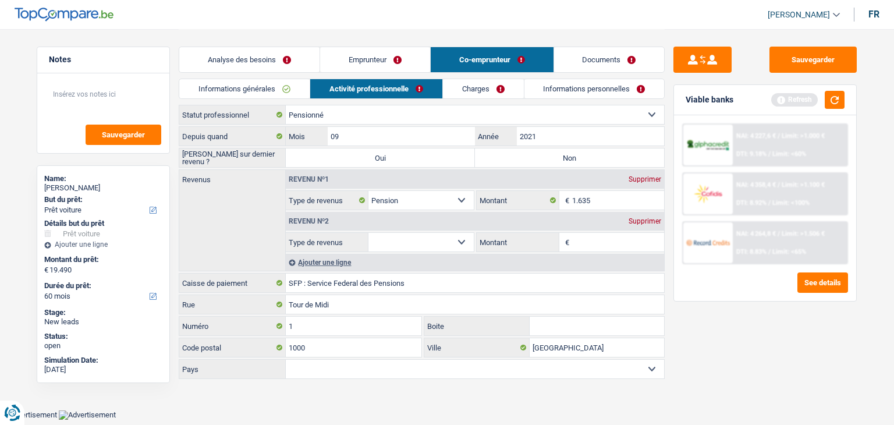
click at [427, 242] on select "Allocation d'handicap Allocations chômage Allocations familiales Chèques repas …" at bounding box center [421, 242] width 105 height 19
click at [837, 95] on button "button" at bounding box center [835, 100] width 20 height 18
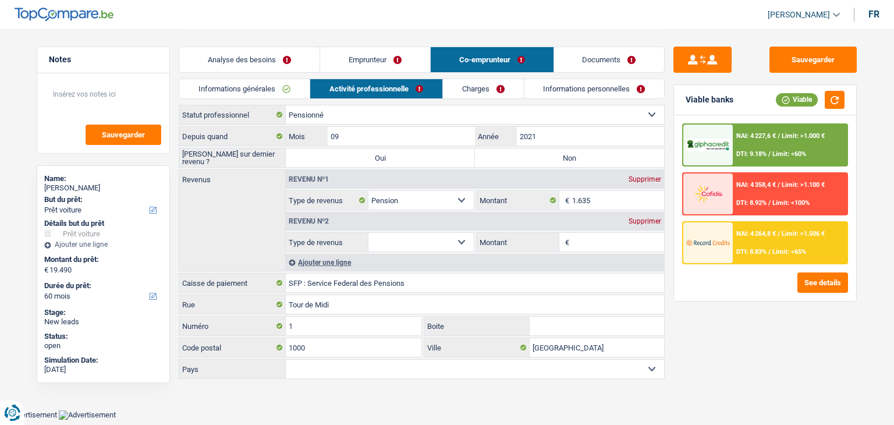
click at [442, 246] on select "Allocation d'handicap Allocations chômage Allocations familiales Chèques repas …" at bounding box center [421, 242] width 105 height 19
select select "rentalIncome"
click at [369, 233] on select "Allocation d'handicap Allocations chômage Allocations familiales Chèques repas …" at bounding box center [421, 242] width 105 height 19
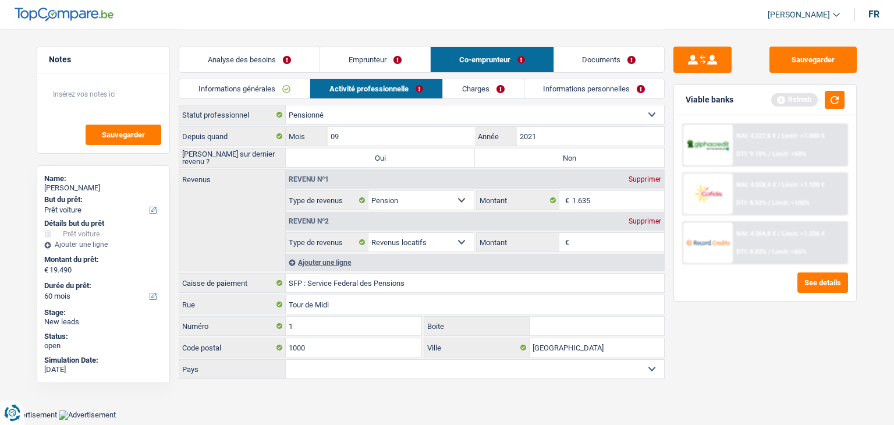
click at [604, 246] on input "Montant" at bounding box center [618, 242] width 93 height 19
type input "650"
click at [343, 264] on div "Ajouter une ligne" at bounding box center [475, 262] width 378 height 17
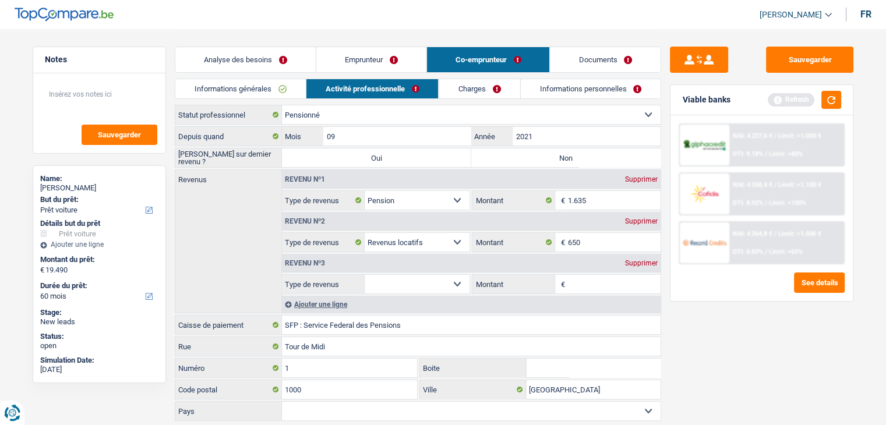
click at [424, 282] on select "Allocation d'handicap Allocations chômage Allocations familiales Chèques repas …" at bounding box center [416, 284] width 105 height 19
select select "rentalIncome"
click at [364, 275] on select "Allocation d'handicap Allocations chômage Allocations familiales Chèques repas …" at bounding box center [416, 284] width 105 height 19
click at [584, 281] on input "Montant" at bounding box center [614, 284] width 93 height 19
type input "800"
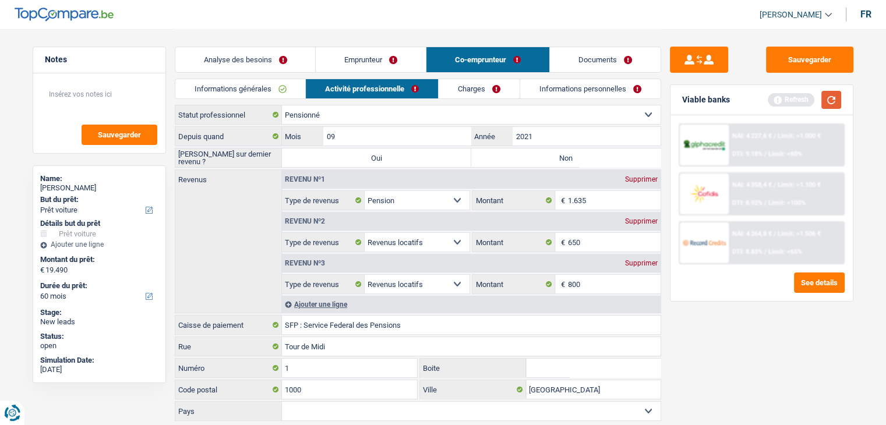
click at [831, 101] on button "button" at bounding box center [831, 100] width 20 height 18
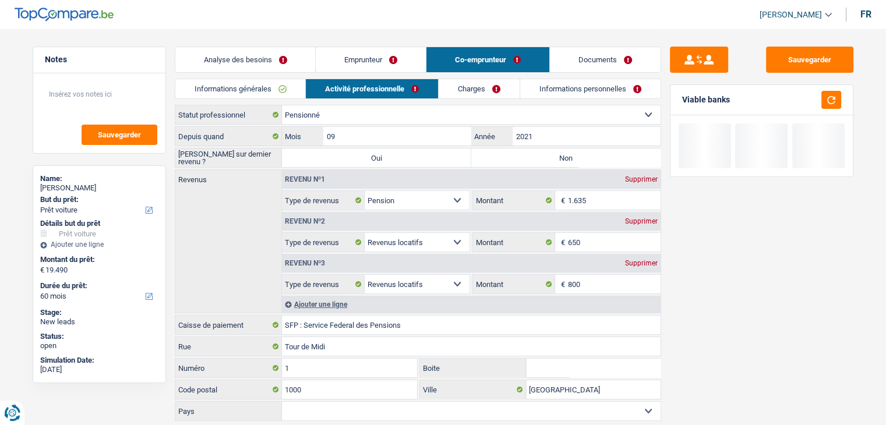
click at [463, 90] on link "Charges" at bounding box center [478, 88] width 81 height 19
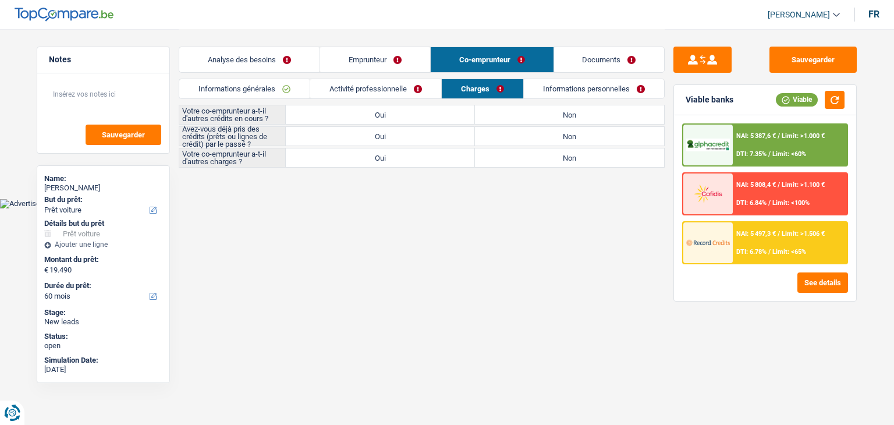
click at [576, 102] on div "Informations générales Activité professionnelle Charges Informations personnell…" at bounding box center [422, 92] width 486 height 26
click at [572, 112] on label "Non" at bounding box center [569, 114] width 189 height 19
click at [572, 112] on input "Non" at bounding box center [569, 114] width 189 height 19
radio input "true"
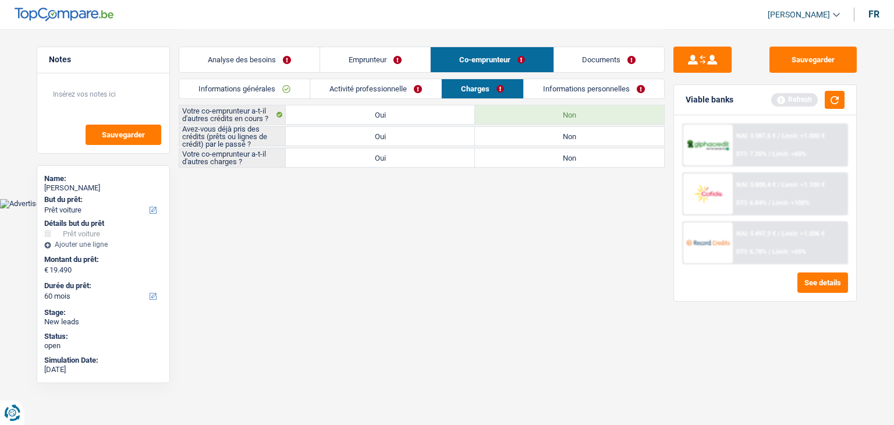
click at [406, 139] on label "Oui" at bounding box center [380, 136] width 189 height 19
click at [406, 139] on input "Oui" at bounding box center [380, 136] width 189 height 19
radio input "true"
click at [511, 153] on label "Non" at bounding box center [569, 157] width 189 height 19
click at [511, 153] on input "Non" at bounding box center [569, 157] width 189 height 19
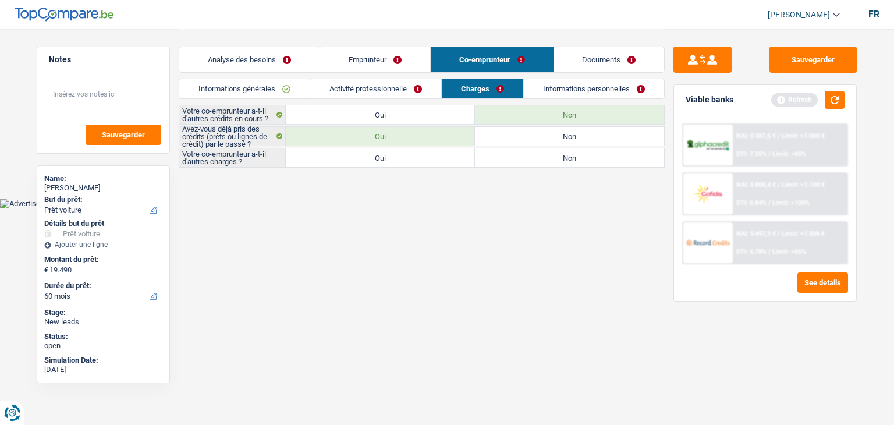
radio input "true"
click at [551, 89] on link "Informations personnelles" at bounding box center [595, 88] width 140 height 19
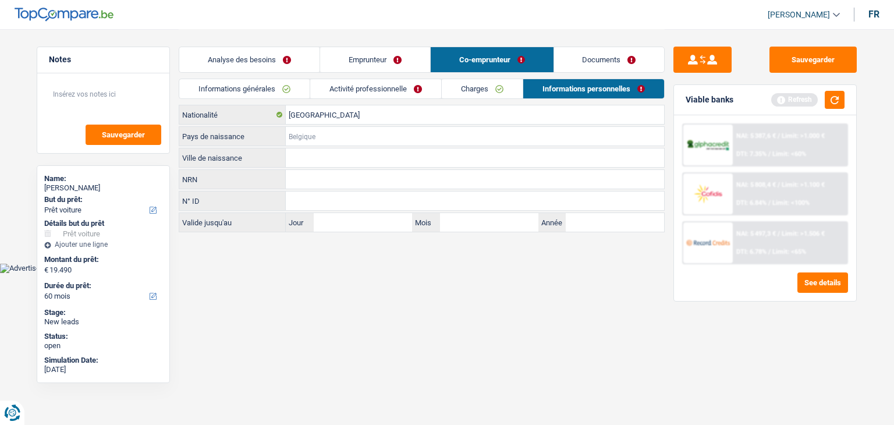
click at [305, 134] on input "Pays de naissance" at bounding box center [475, 136] width 378 height 19
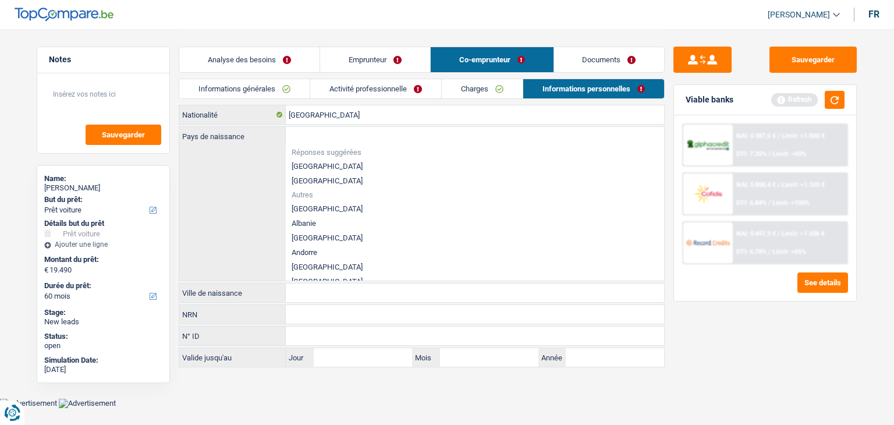
click at [307, 161] on li "[GEOGRAPHIC_DATA]" at bounding box center [475, 166] width 378 height 15
type input "[GEOGRAPHIC_DATA]"
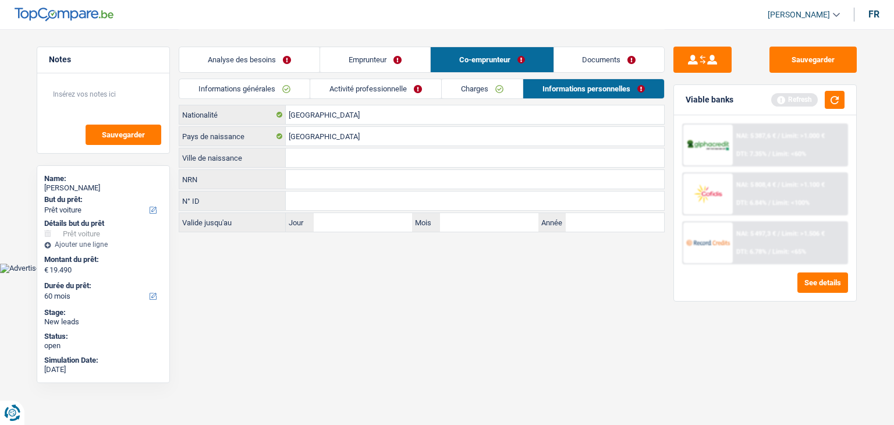
click at [305, 160] on input "Ville de naissance" at bounding box center [475, 157] width 378 height 19
type input "Namur"
click at [840, 102] on button "button" at bounding box center [835, 100] width 20 height 18
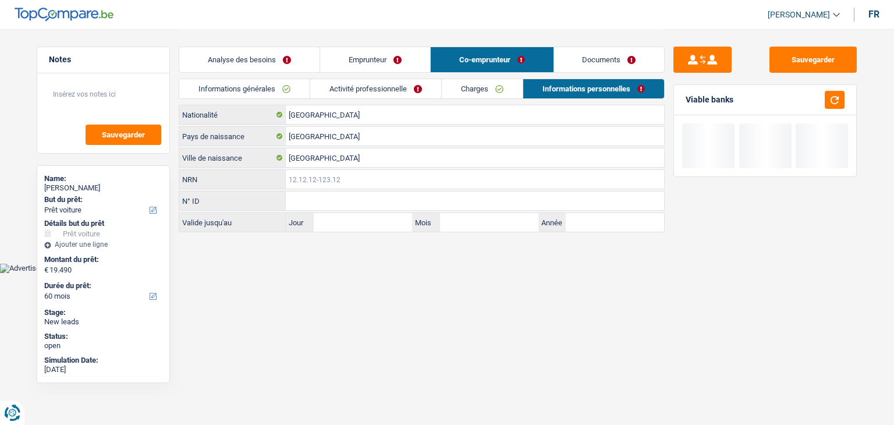
click at [347, 182] on input "NRN" at bounding box center [475, 179] width 378 height 19
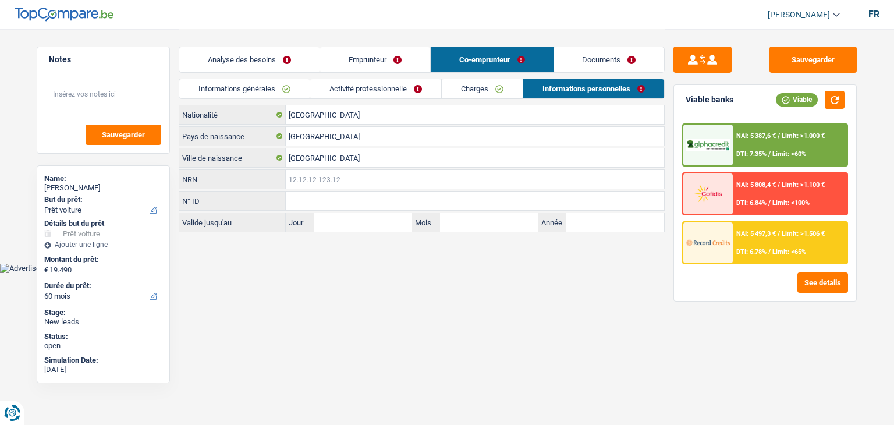
click at [335, 178] on input "NRN" at bounding box center [475, 179] width 378 height 19
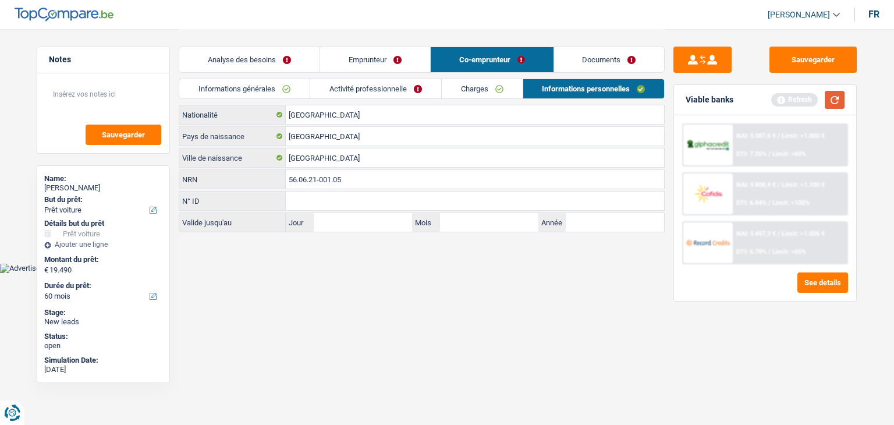
type input "56.06.21-001.05"
drag, startPoint x: 841, startPoint y: 103, endPoint x: 775, endPoint y: 102, distance: 65.2
click at [840, 103] on button "button" at bounding box center [835, 100] width 20 height 18
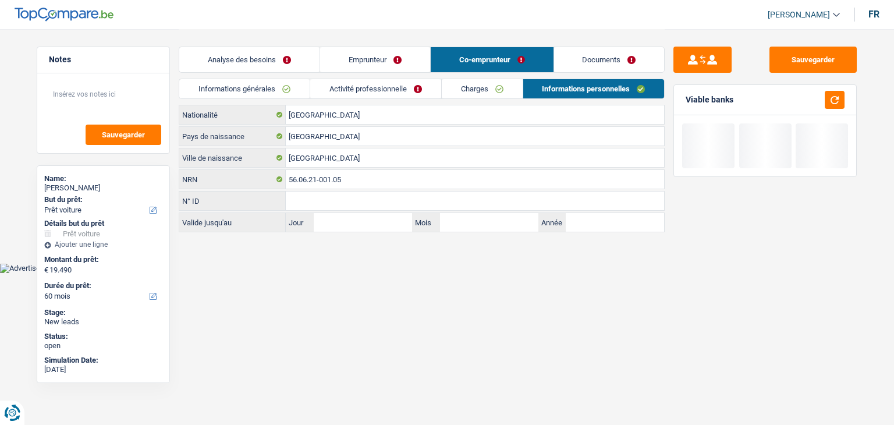
click at [603, 56] on link "Documents" at bounding box center [609, 59] width 111 height 25
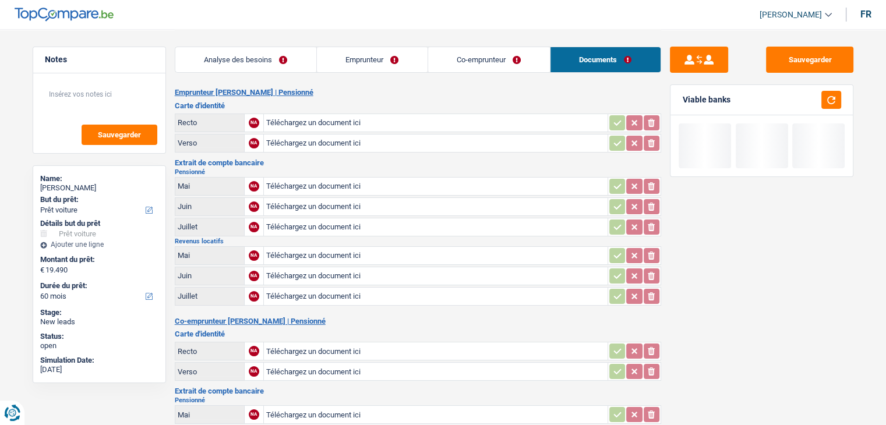
click at [508, 53] on link "Co-emprunteur" at bounding box center [489, 59] width 122 height 25
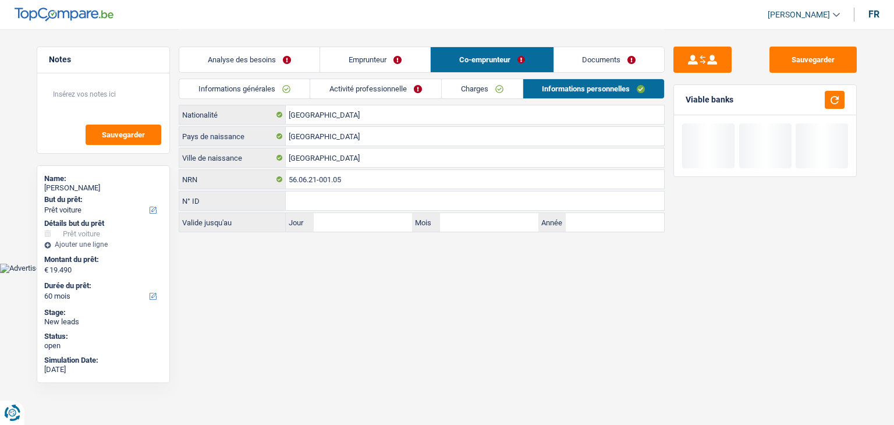
click at [368, 57] on link "Emprunteur" at bounding box center [375, 59] width 110 height 25
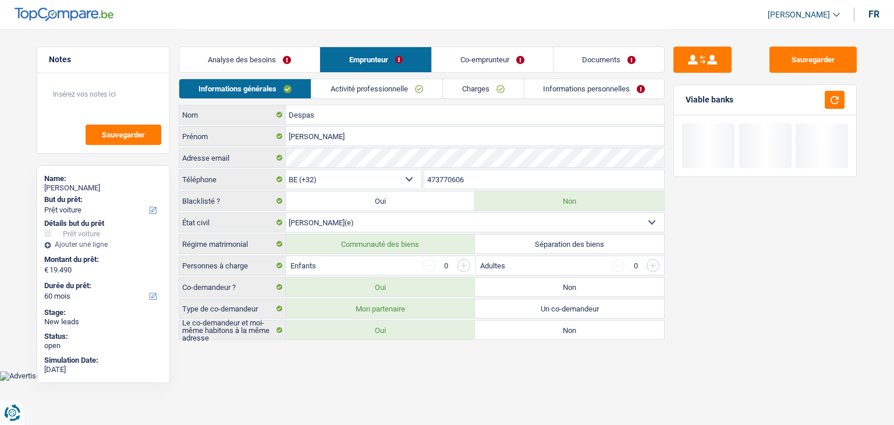
click at [293, 54] on link "Analyse des besoins" at bounding box center [249, 59] width 140 height 25
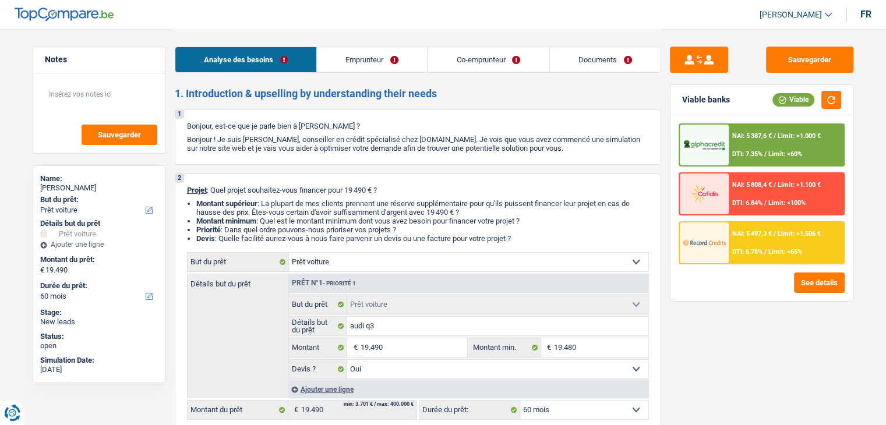
drag, startPoint x: 520, startPoint y: 237, endPoint x: 189, endPoint y: 194, distance: 334.1
click at [189, 194] on div "2 Projet : Quel projet souhaitez-vous financer pour 19 490 € ? Montant supérieu…" at bounding box center [418, 410] width 486 height 474
click at [437, 179] on div "2 Projet : Quel projet souhaitez-vous financer pour 19 490 € ? Montant supérieu…" at bounding box center [418, 410] width 486 height 474
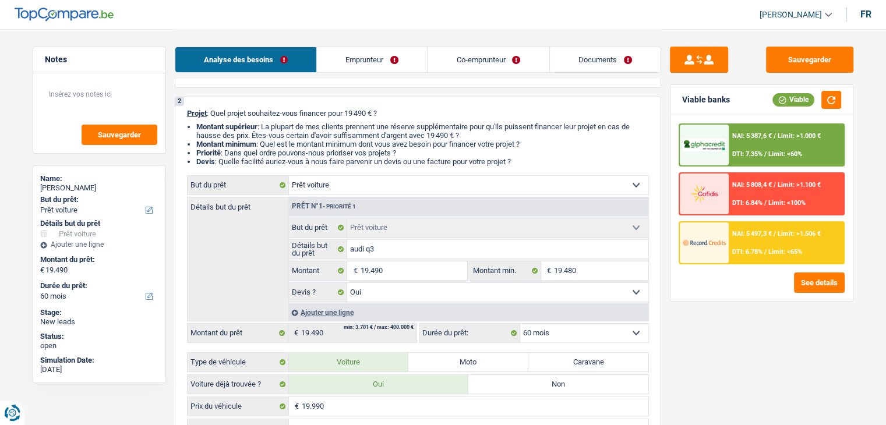
scroll to position [175, 0]
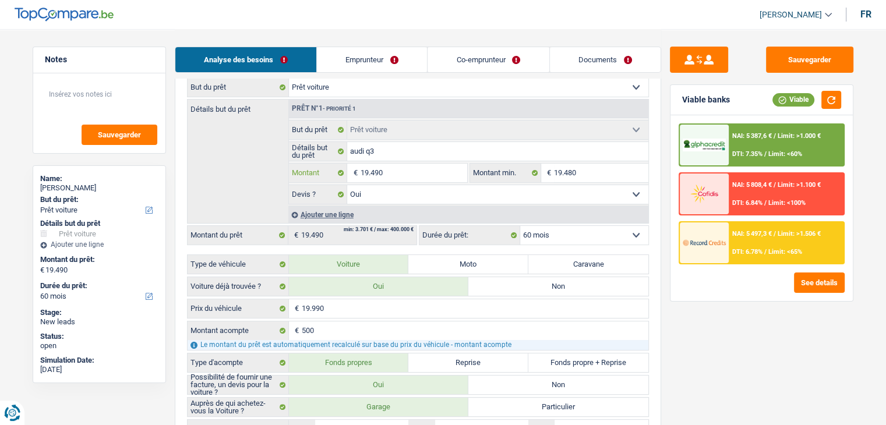
click at [401, 172] on input "19.490" at bounding box center [413, 173] width 107 height 19
click at [378, 172] on input "19.490" at bounding box center [413, 173] width 107 height 19
type input "1.940"
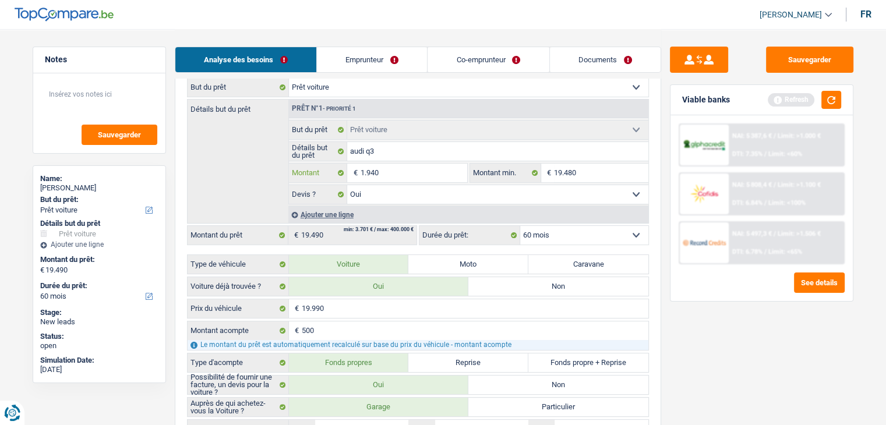
type input "19.490"
click at [826, 95] on button "button" at bounding box center [831, 100] width 20 height 18
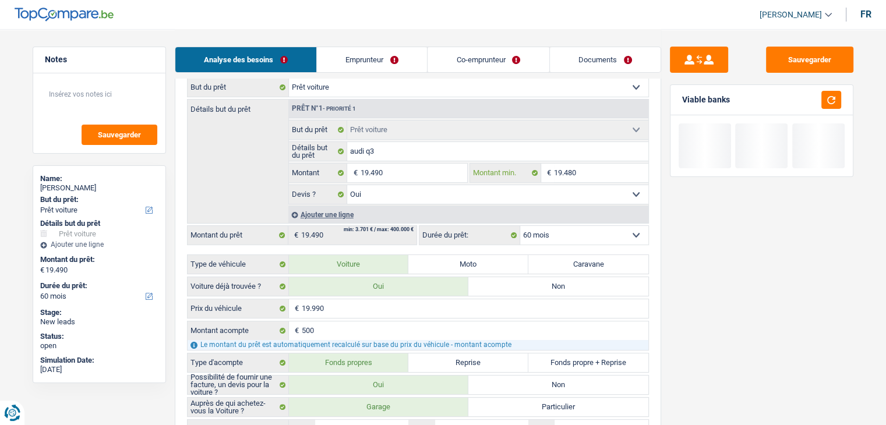
click at [571, 171] on input "19.480" at bounding box center [601, 173] width 94 height 19
type input "1.940"
type input "19.490"
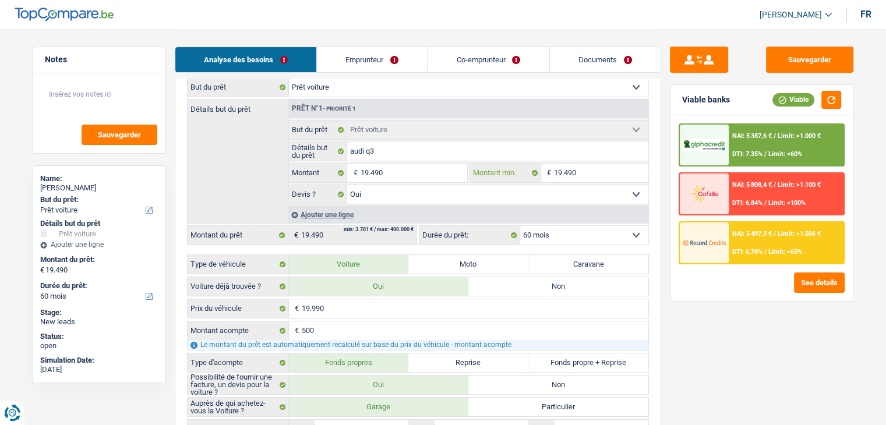
type input "19.490"
click at [723, 334] on div "Sauvegarder Viable banks Viable NAI: 5 387,6 € / Limit: >1.000 € DTI: 7.35% / L…" at bounding box center [761, 227] width 201 height 360
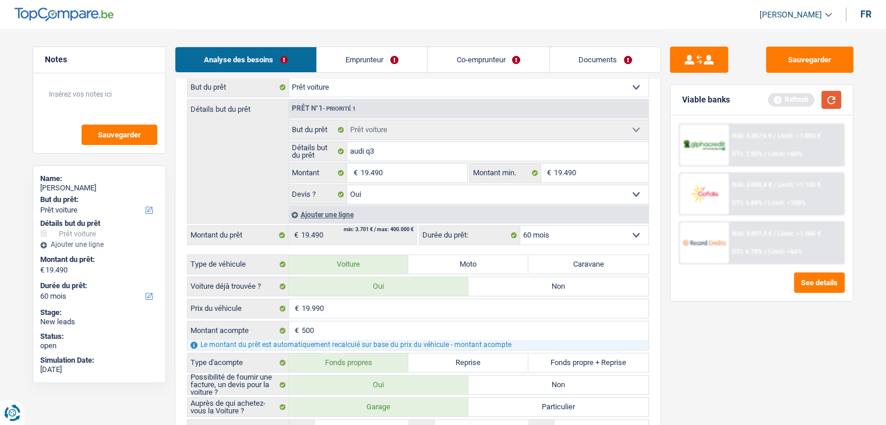
click at [829, 96] on button "button" at bounding box center [831, 100] width 20 height 18
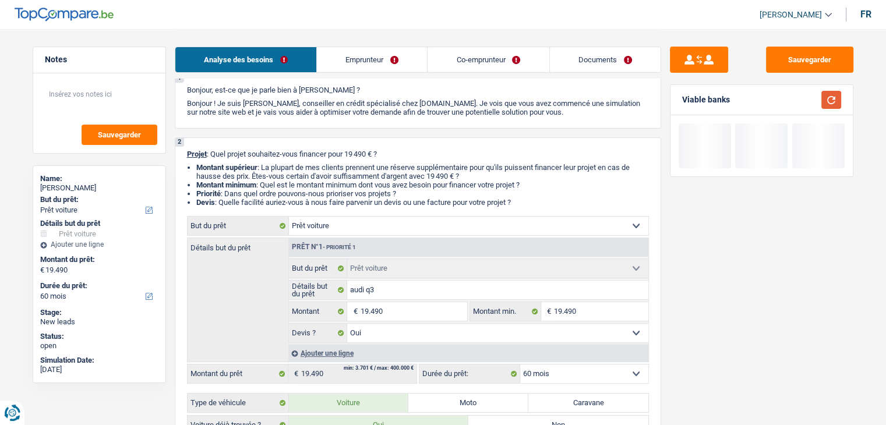
scroll to position [0, 0]
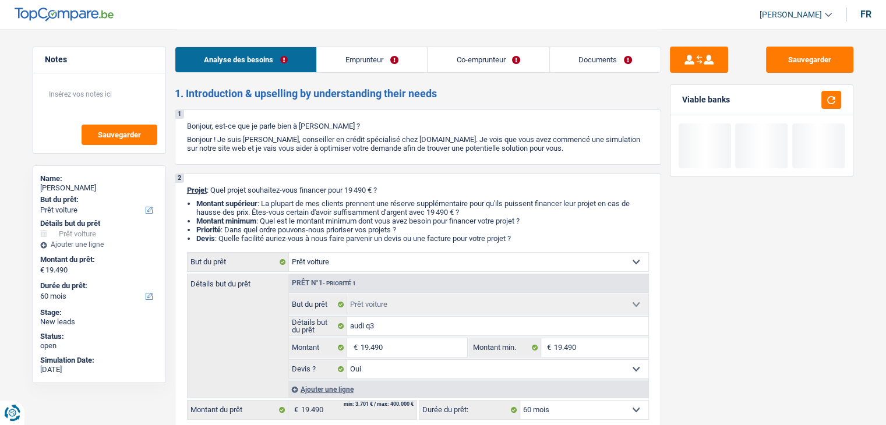
drag, startPoint x: 514, startPoint y: 62, endPoint x: 480, endPoint y: 61, distance: 33.8
click at [514, 62] on link "Co-emprunteur" at bounding box center [487, 59] width 121 height 25
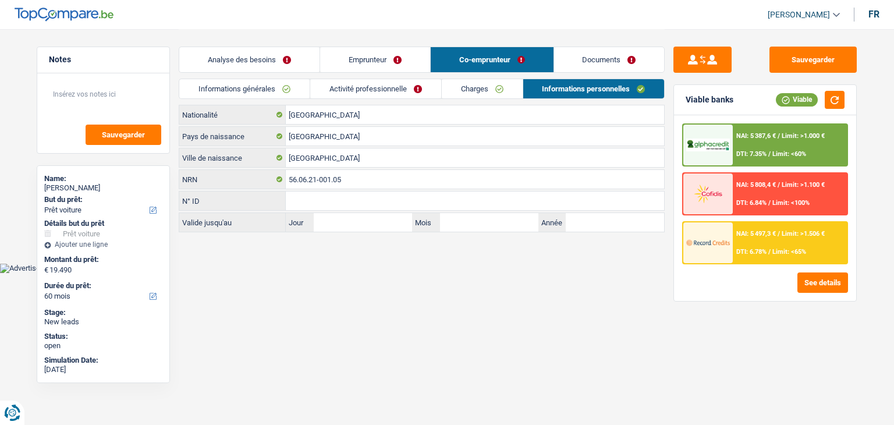
click at [382, 52] on link "Emprunteur" at bounding box center [375, 59] width 110 height 25
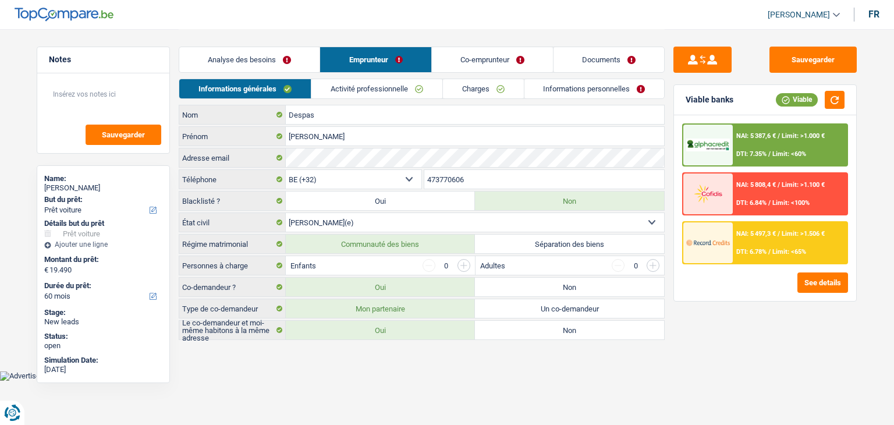
click at [522, 58] on link "Co-emprunteur" at bounding box center [492, 59] width 121 height 25
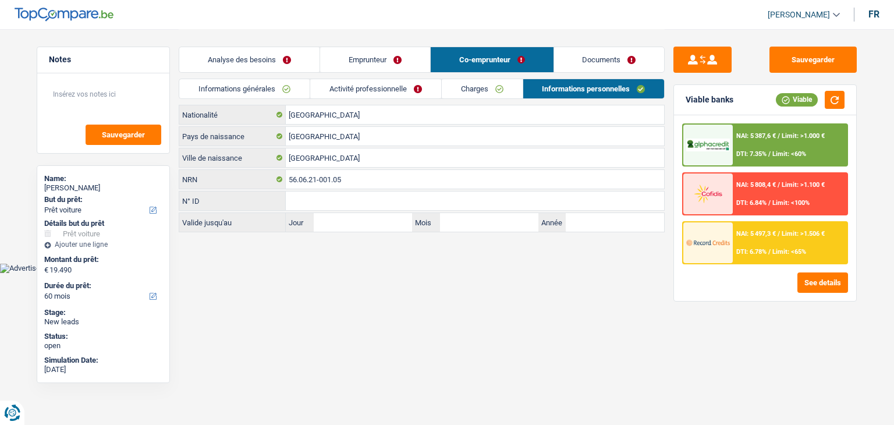
click at [361, 72] on link "Emprunteur" at bounding box center [375, 59] width 110 height 25
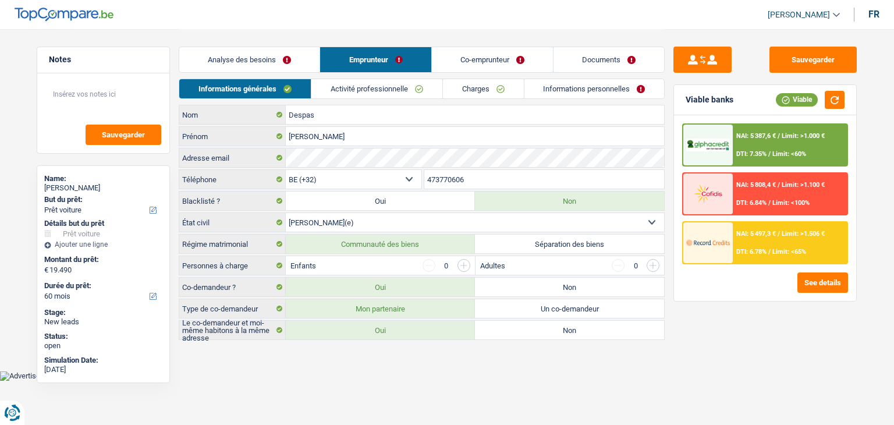
click at [668, 86] on div "Sauvegarder Viable banks Viable NAI: 5 387,6 € / Limit: >1.000 € DTI: 7.35% / L…" at bounding box center [765, 227] width 201 height 360
click at [637, 88] on link "Informations personnelles" at bounding box center [595, 88] width 140 height 19
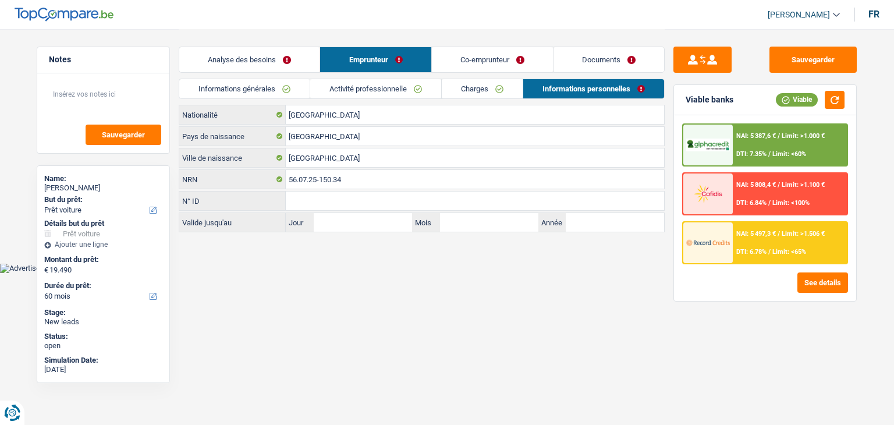
click at [609, 59] on link "Documents" at bounding box center [609, 59] width 111 height 25
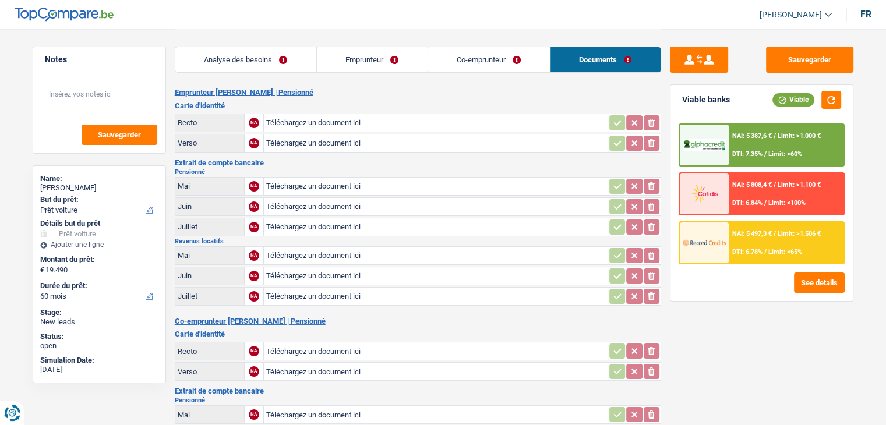
click at [484, 68] on link "Co-emprunteur" at bounding box center [489, 59] width 122 height 25
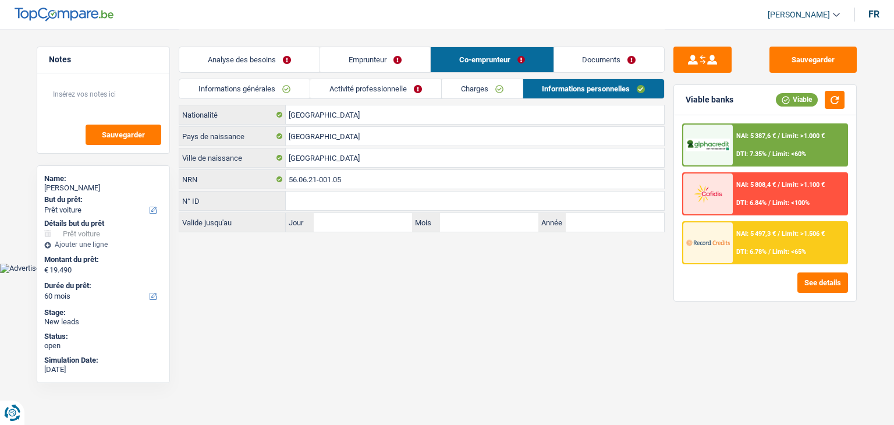
click at [367, 54] on link "Emprunteur" at bounding box center [375, 59] width 110 height 25
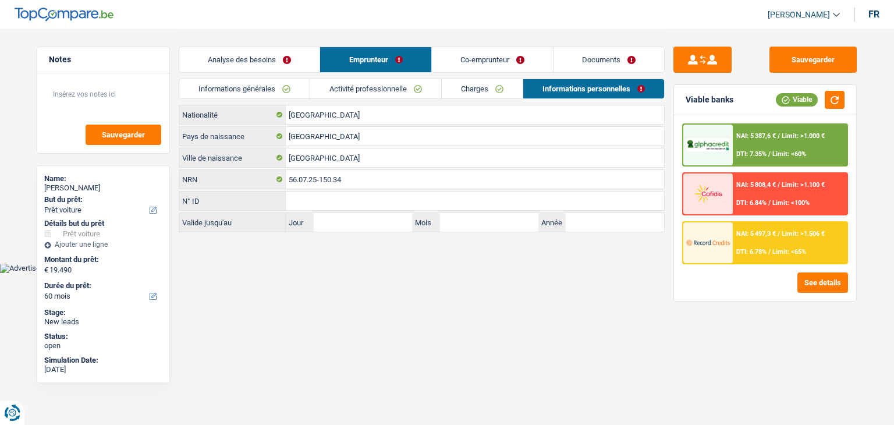
click at [236, 61] on link "Analyse des besoins" at bounding box center [249, 59] width 140 height 25
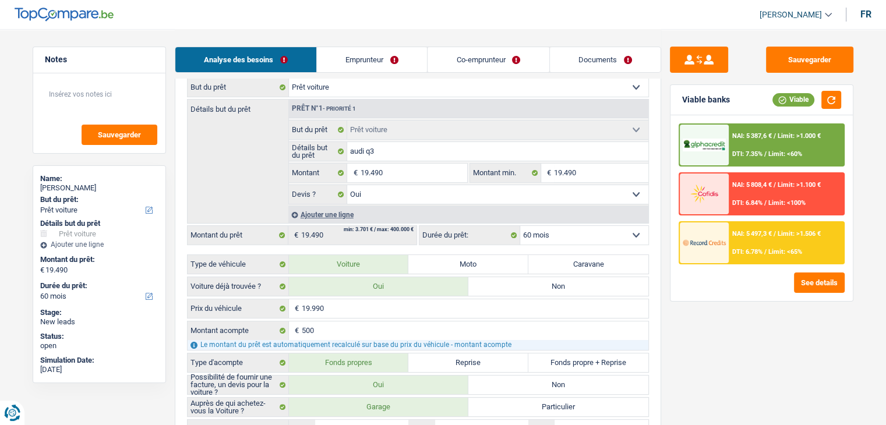
click at [573, 57] on link "Documents" at bounding box center [605, 59] width 111 height 25
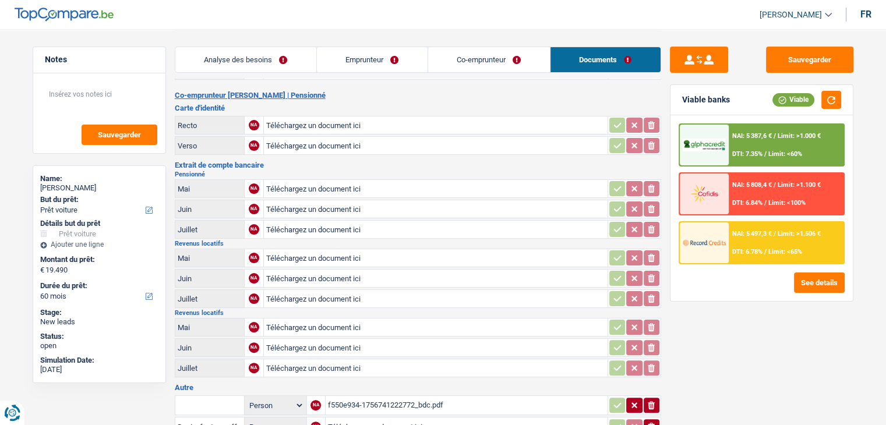
scroll to position [151, 0]
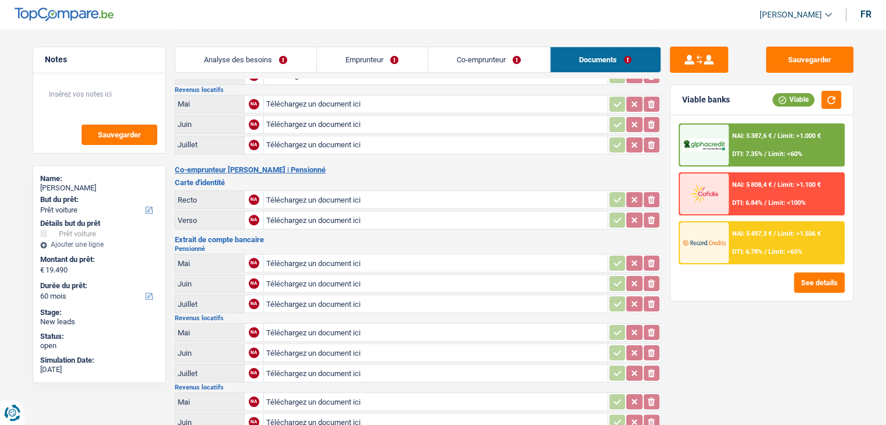
click at [377, 236] on div "Extrait de compte bancaire Pensionné Mai NA Téléchargez un document ici ionicon…" at bounding box center [418, 345] width 486 height 218
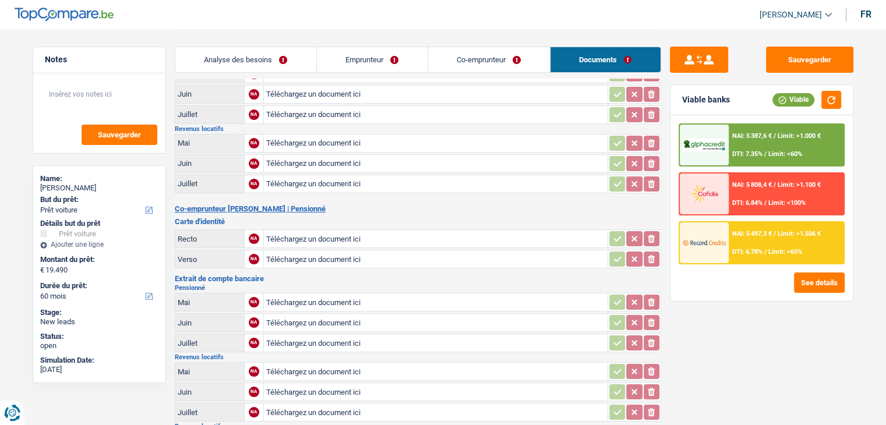
scroll to position [35, 0]
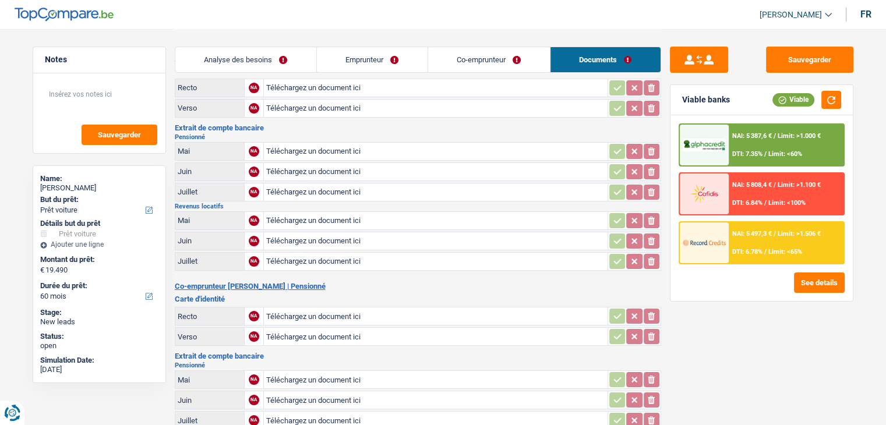
click at [412, 203] on h2 "Revenus locatifs" at bounding box center [418, 206] width 486 height 6
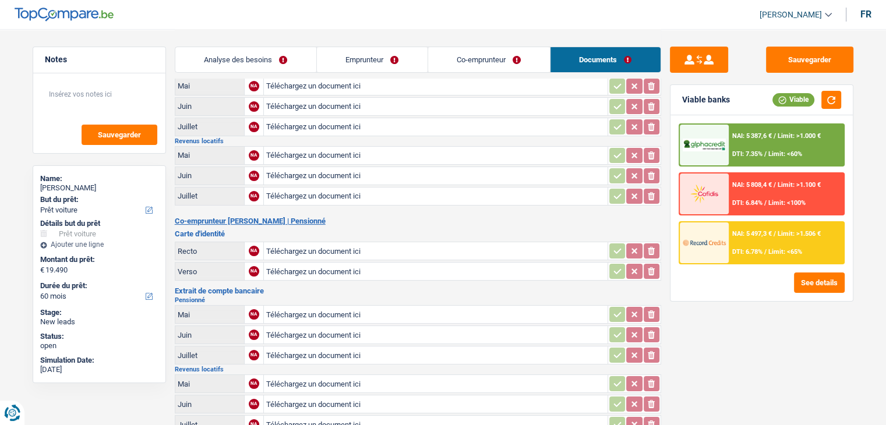
scroll to position [210, 0]
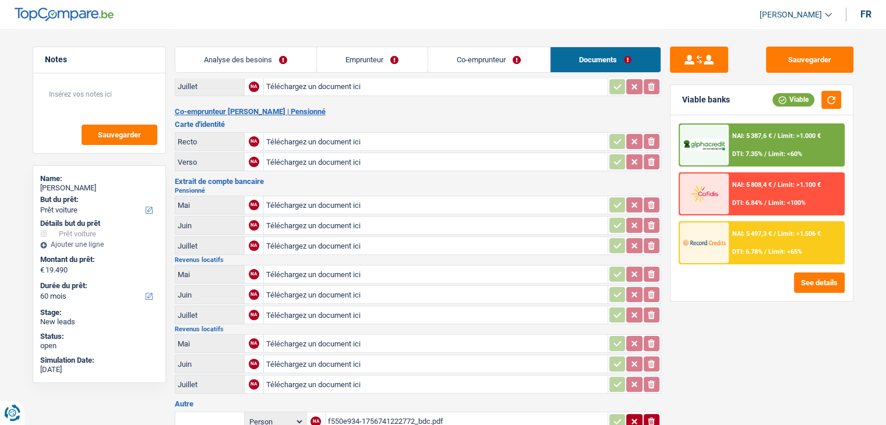
click at [422, 187] on h2 "Pensionné" at bounding box center [418, 190] width 486 height 6
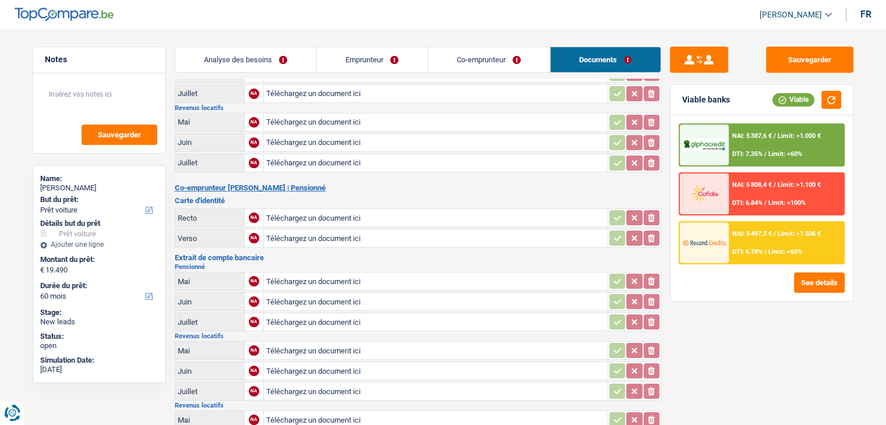
scroll to position [35, 0]
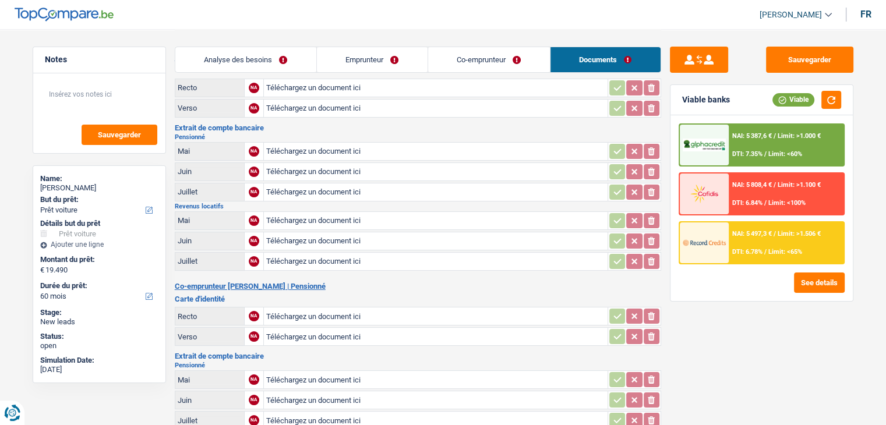
click at [431, 203] on h2 "Revenus locatifs" at bounding box center [418, 206] width 486 height 6
click at [444, 63] on link "Co-emprunteur" at bounding box center [489, 59] width 122 height 25
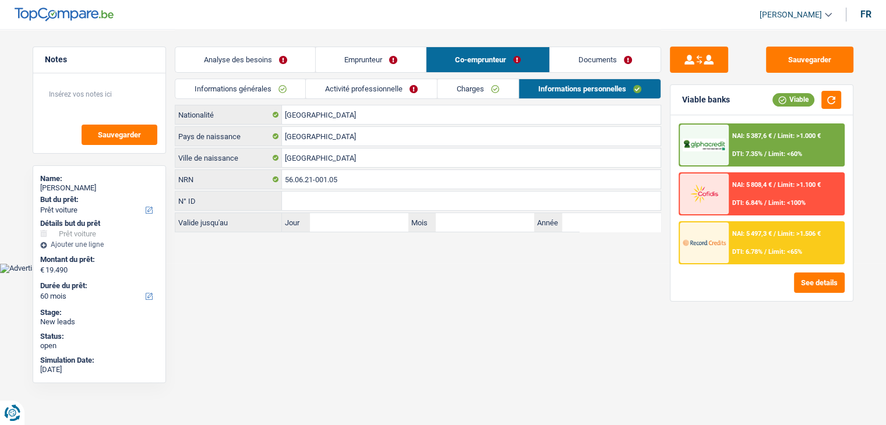
scroll to position [0, 0]
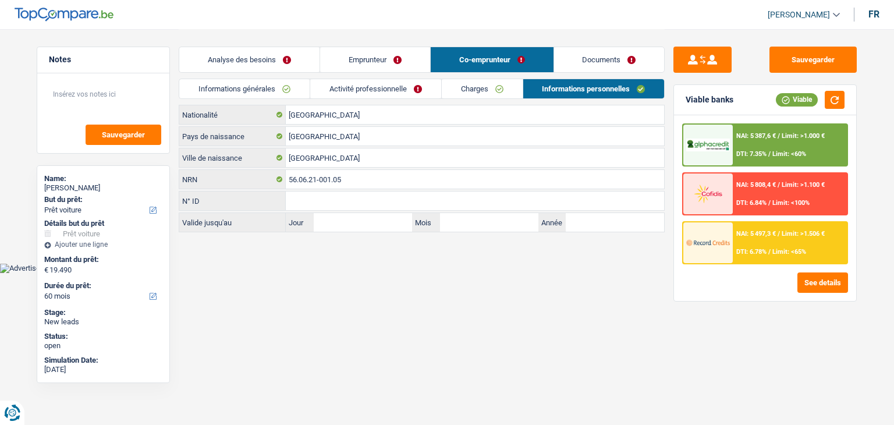
click at [387, 77] on div "Analyse des besoins Emprunteur Co-emprunteur Documents" at bounding box center [422, 53] width 486 height 49
click at [388, 88] on link "Activité professionnelle" at bounding box center [375, 88] width 131 height 19
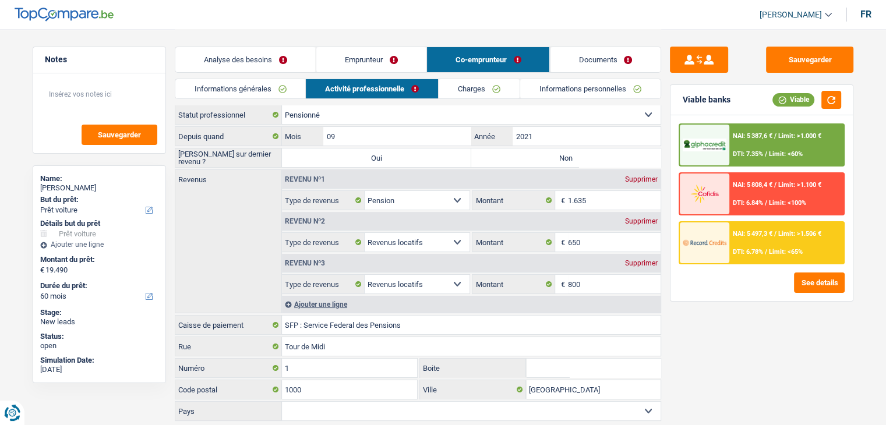
click at [476, 93] on link "Charges" at bounding box center [478, 88] width 81 height 19
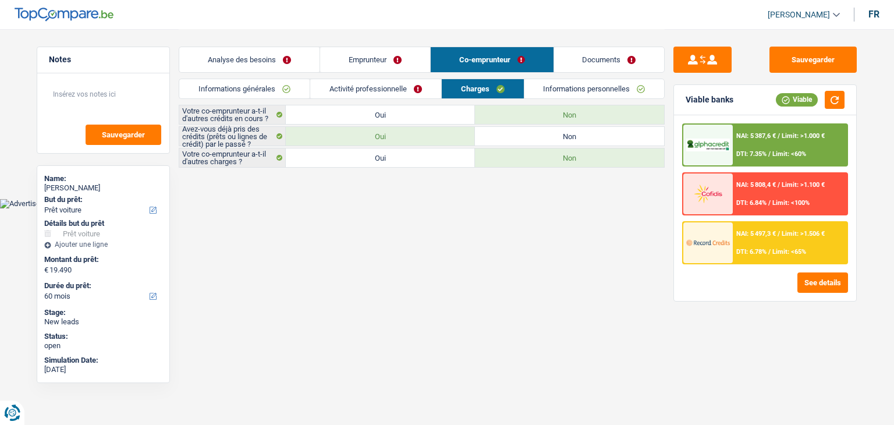
click at [384, 87] on link "Activité professionnelle" at bounding box center [375, 88] width 131 height 19
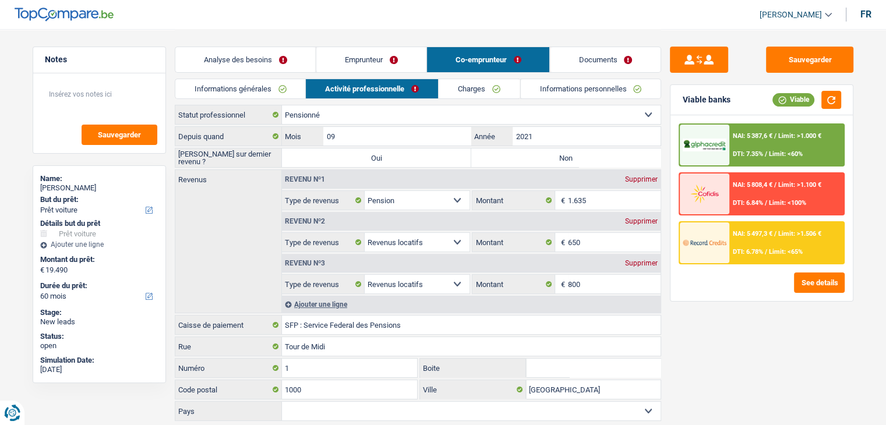
click at [285, 87] on link "Informations générales" at bounding box center [240, 88] width 130 height 19
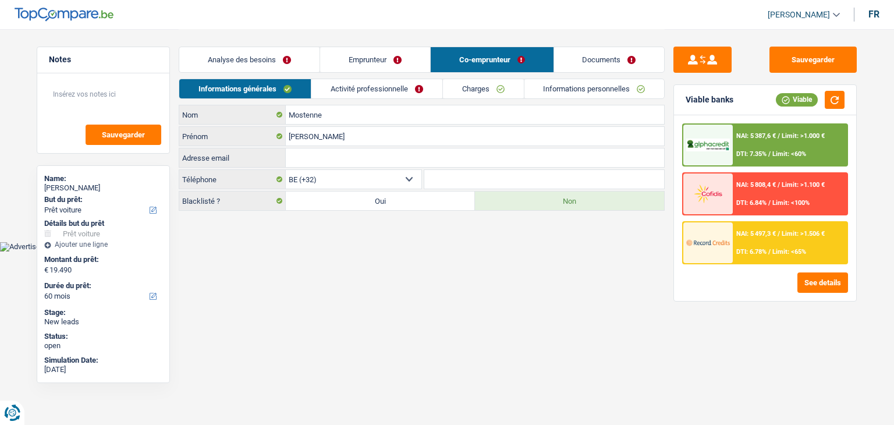
click at [352, 50] on link "Emprunteur" at bounding box center [375, 59] width 110 height 25
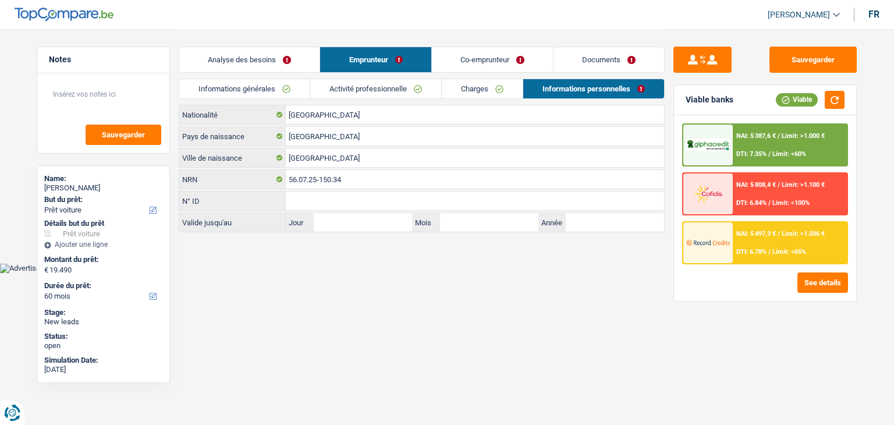
click at [455, 57] on link "Co-emprunteur" at bounding box center [492, 59] width 121 height 25
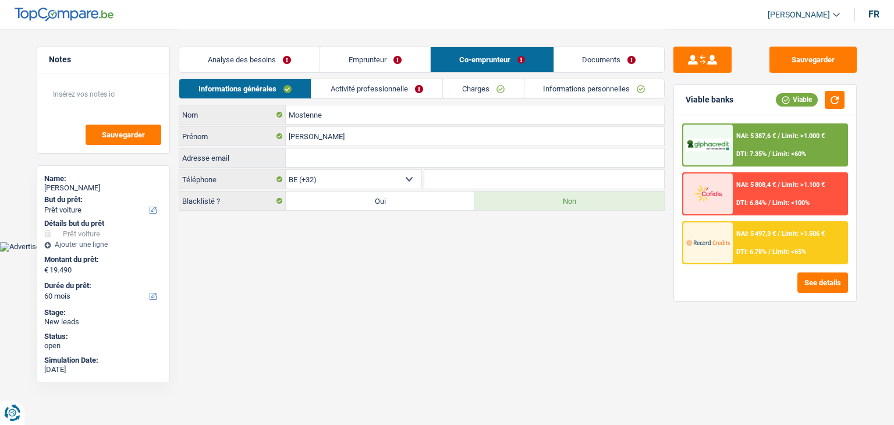
click at [359, 91] on link "Activité professionnelle" at bounding box center [376, 88] width 131 height 19
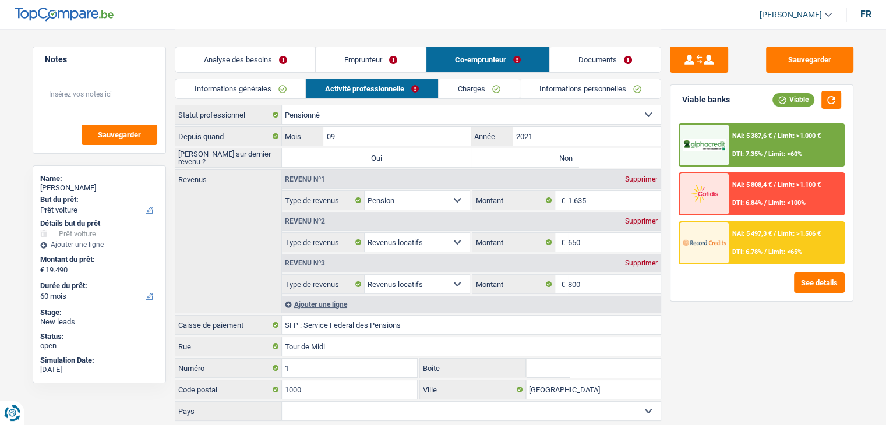
click at [687, 307] on div "Sauvegarder Viable banks Viable NAI: 5 387,6 € / Limit: >1.000 € DTI: 7.35% / L…" at bounding box center [761, 227] width 201 height 360
click at [649, 260] on div "Supprimer" at bounding box center [641, 263] width 38 height 7
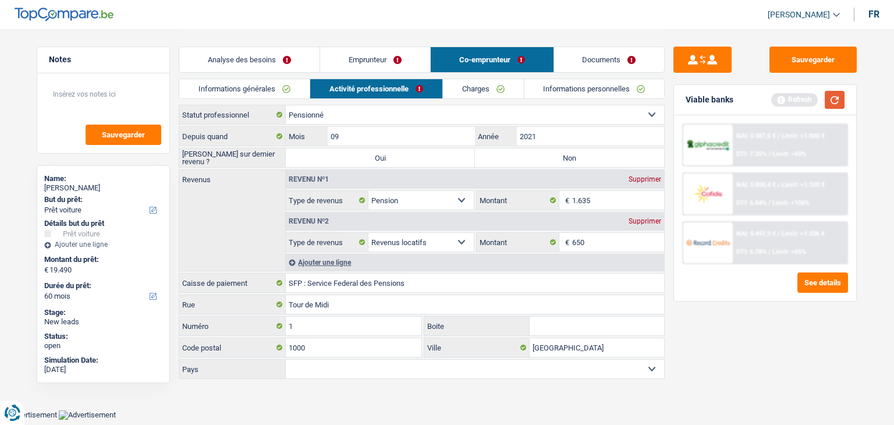
click at [829, 101] on button "button" at bounding box center [835, 100] width 20 height 18
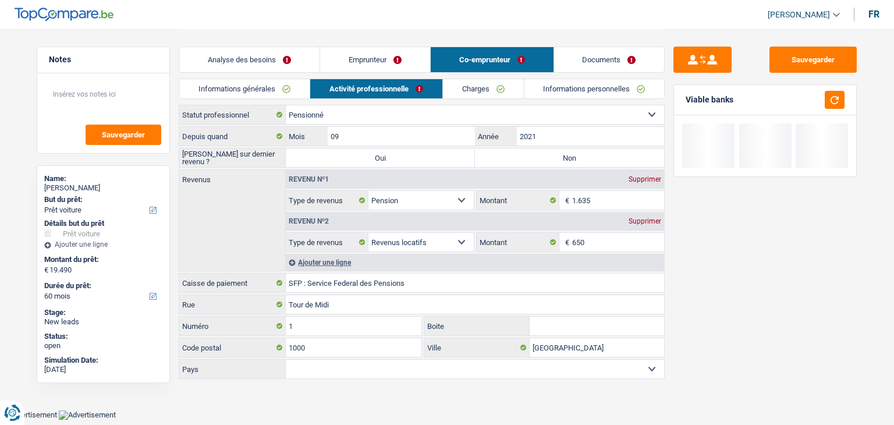
click at [603, 95] on link "Informations personnelles" at bounding box center [595, 88] width 140 height 19
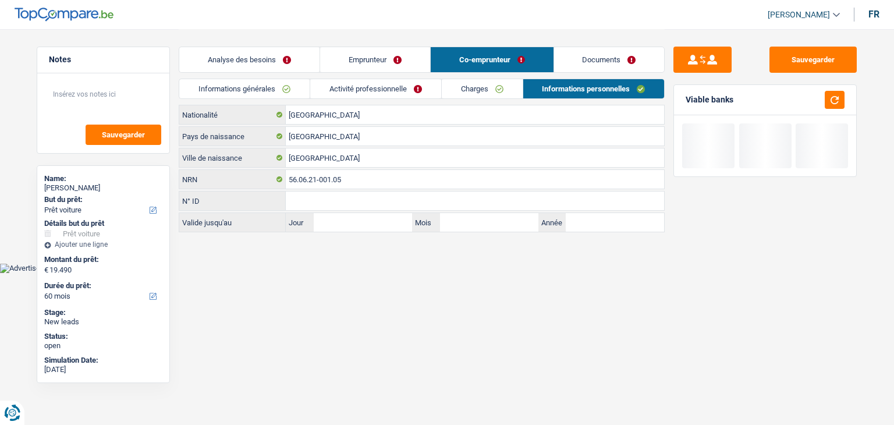
click at [586, 55] on link "Documents" at bounding box center [609, 59] width 111 height 25
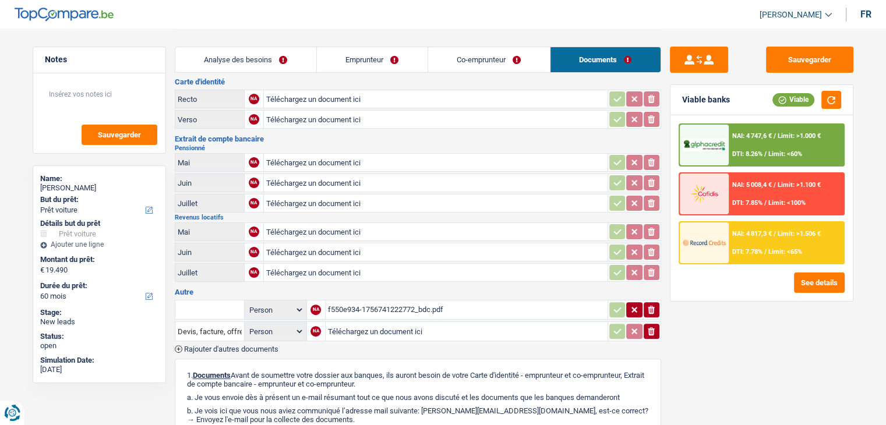
scroll to position [349, 0]
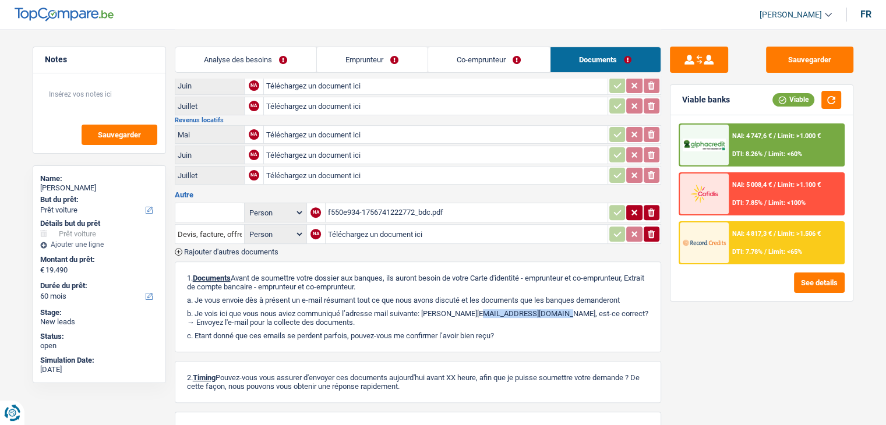
drag, startPoint x: 515, startPoint y: 300, endPoint x: 433, endPoint y: 300, distance: 81.5
click at [433, 309] on p "b. Je vois ici que vous nous aviez communiqué l’adresse mail suivante: nadine.…" at bounding box center [418, 317] width 462 height 17
click at [806, 47] on button "Sauvegarder" at bounding box center [809, 60] width 87 height 26
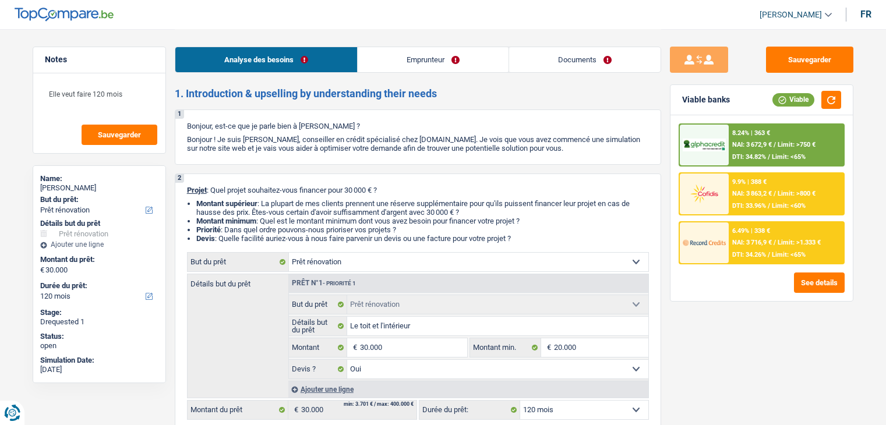
select select "renovation"
select select "120"
select select "renovation"
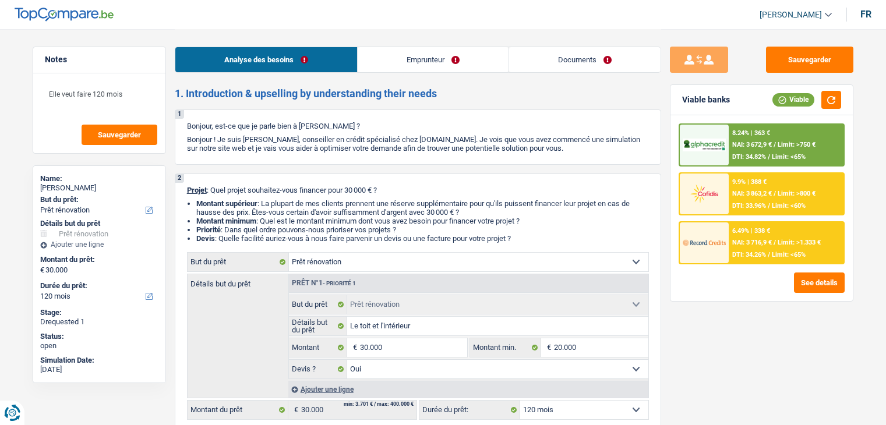
select select "yes"
select select "120"
select select "privateEmployee"
select select "familyAllowances"
select select "parttimeSelfemployed"
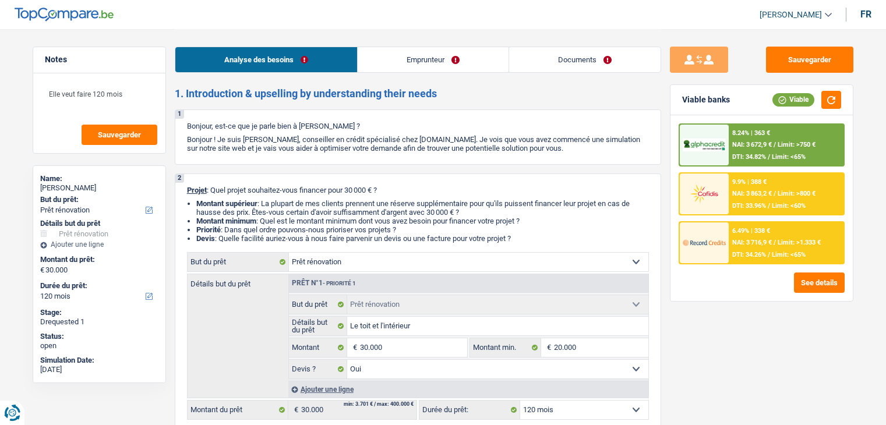
select select "netSalary"
select select "mealVouchers"
select select "ownerWithMortgage"
select select "mortgage"
select select "300"
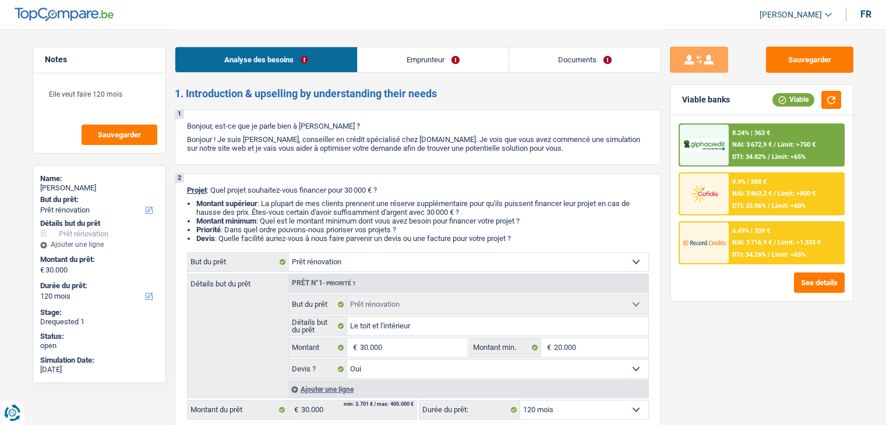
select select "renovation"
select select "yes"
select select "120"
select select "32"
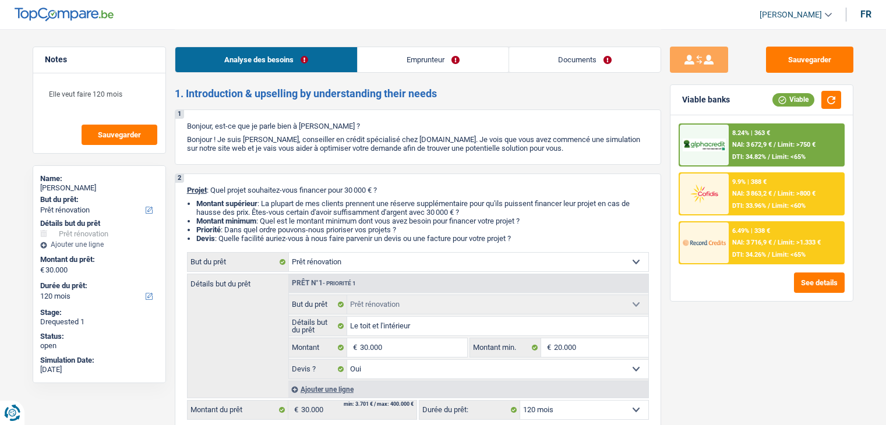
select select "divorced"
click at [442, 199] on li "Montant supérieur : La plupart de mes clients prennent une réserve supplémentai…" at bounding box center [422, 207] width 452 height 17
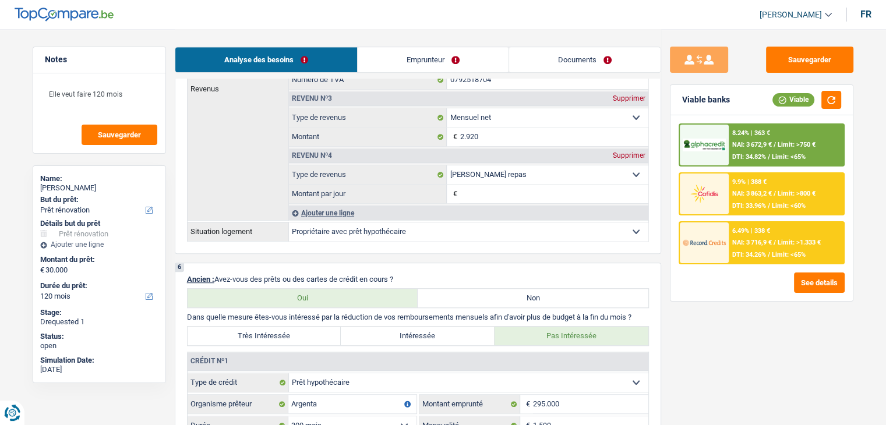
scroll to position [660, 0]
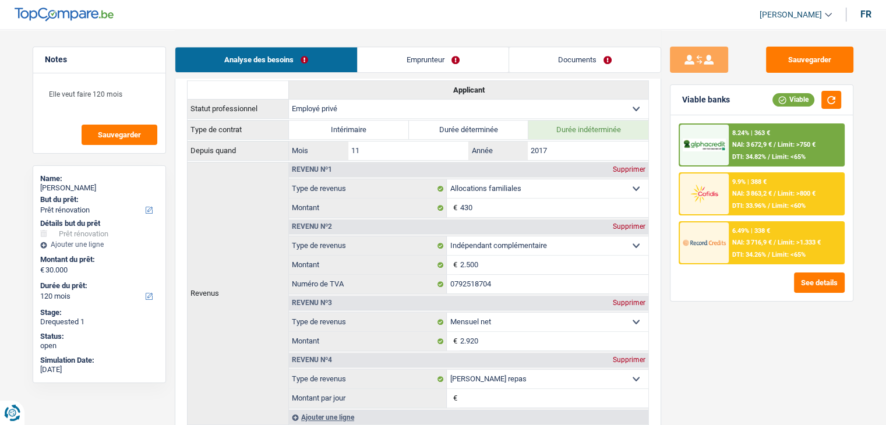
click at [412, 52] on link "Emprunteur" at bounding box center [432, 59] width 151 height 25
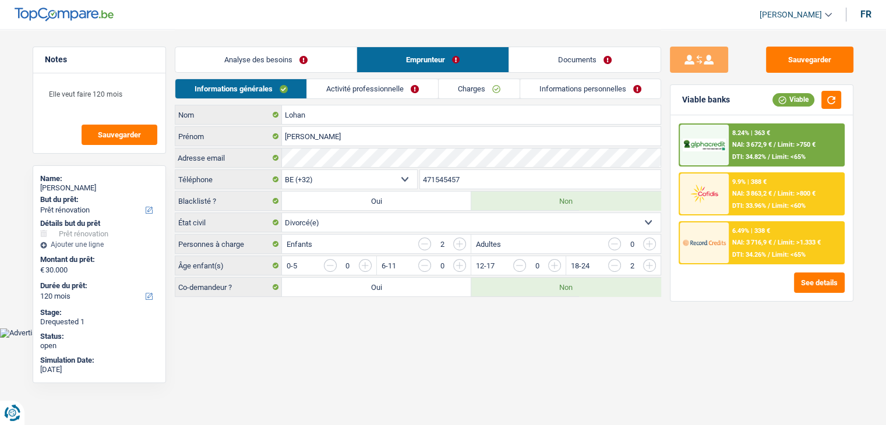
scroll to position [0, 0]
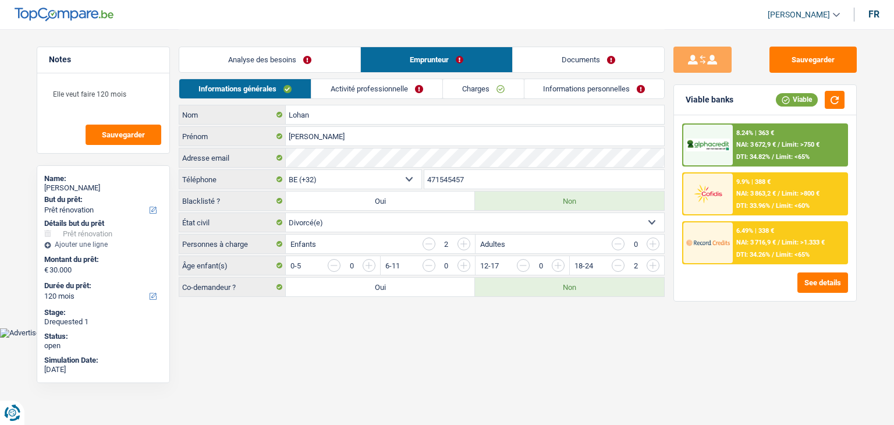
click at [341, 87] on link "Activité professionnelle" at bounding box center [376, 88] width 131 height 19
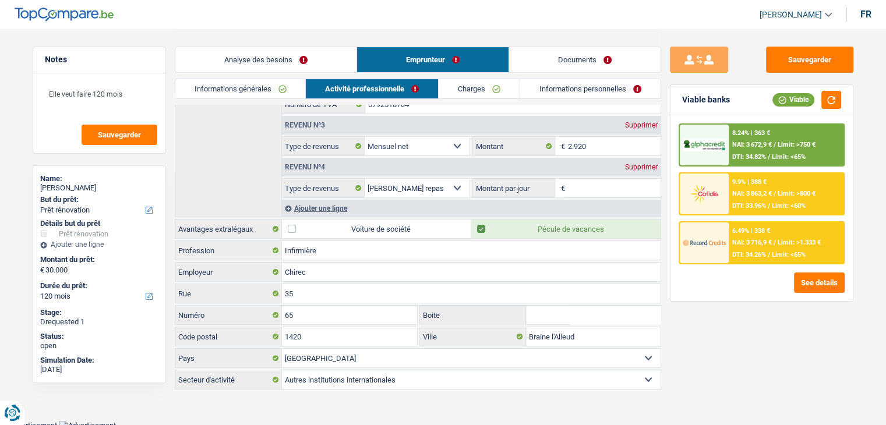
click at [468, 83] on link "Charges" at bounding box center [478, 88] width 81 height 19
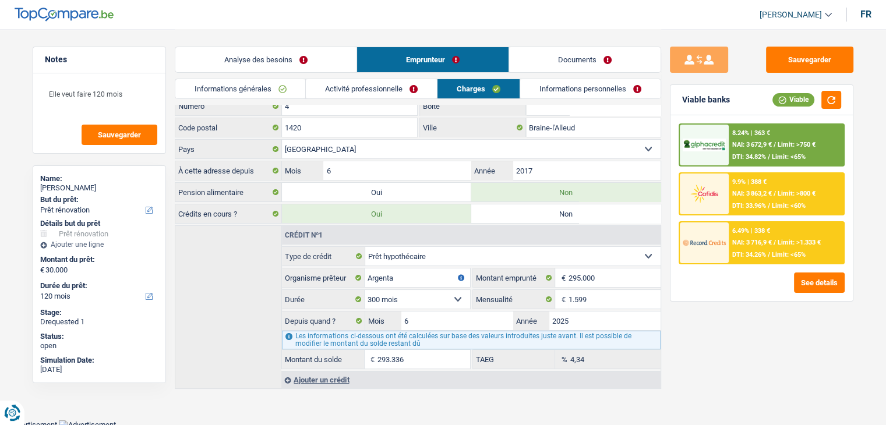
click at [539, 91] on link "Informations personnelles" at bounding box center [590, 88] width 140 height 19
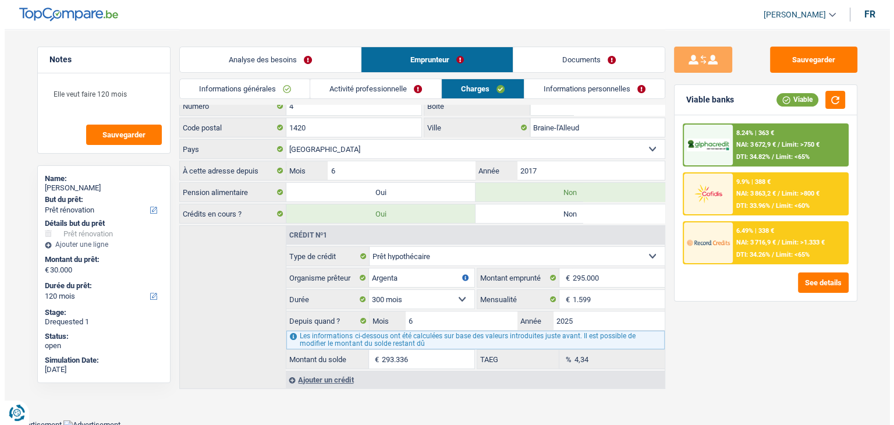
scroll to position [0, 0]
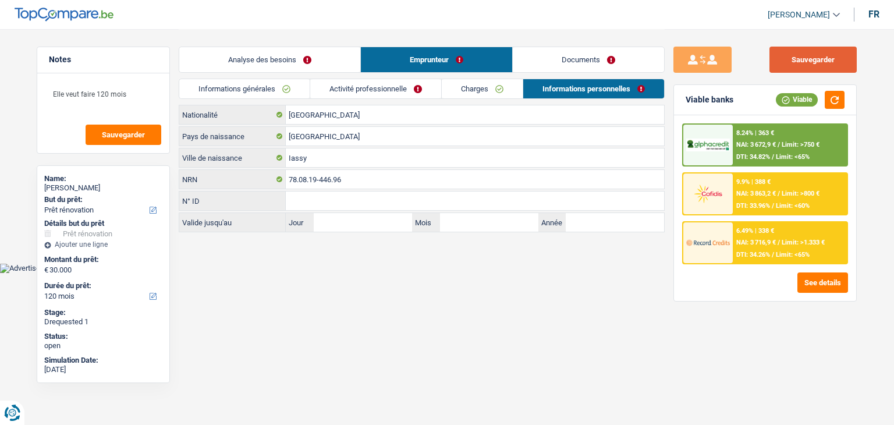
click at [817, 51] on button "Sauvegarder" at bounding box center [813, 60] width 87 height 26
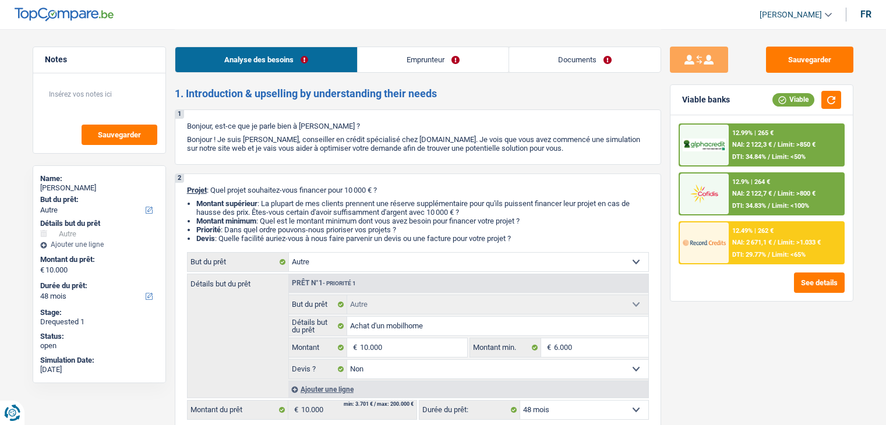
select select "other"
select select "48"
select select "other"
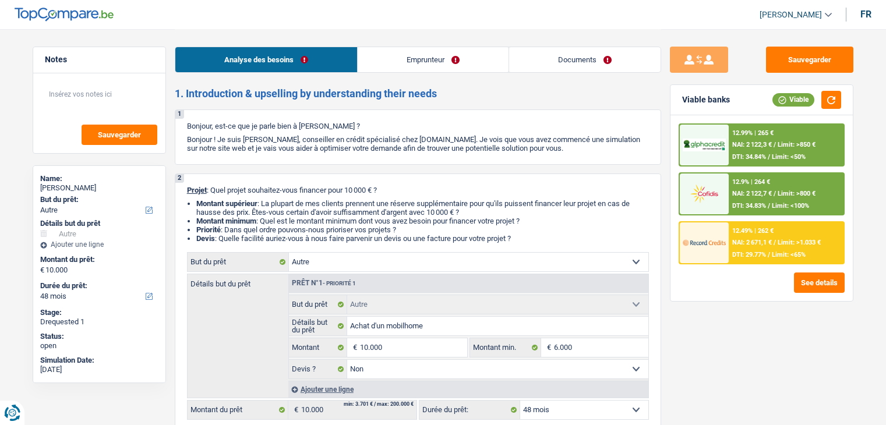
select select "false"
select select "48"
select select "privateEmployee"
select select "netSalary"
select select "mealVouchers"
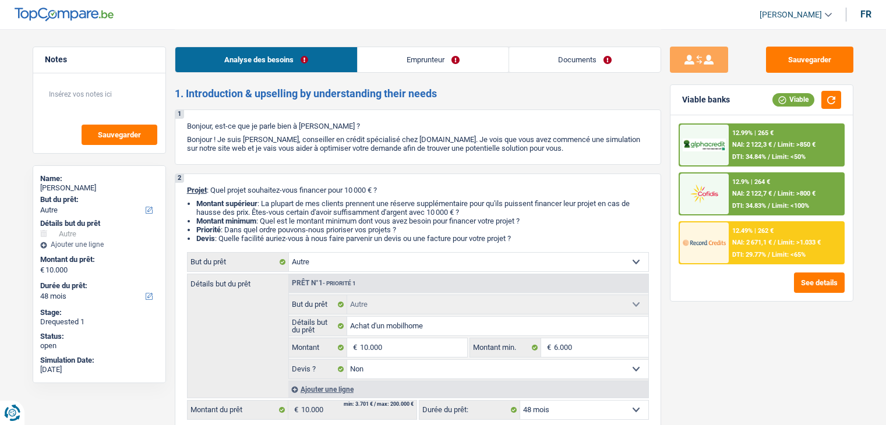
select select "rents"
select select "carLoan"
select select "48"
select select "other"
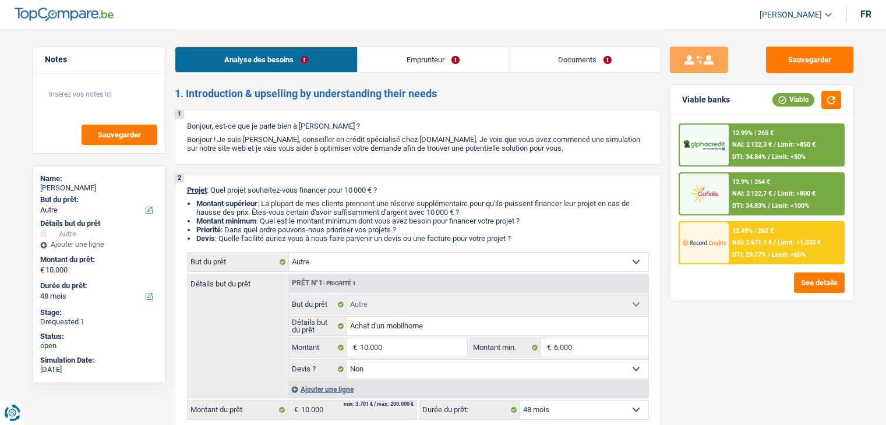
select select "false"
select select "48"
select select "rents"
select select "BE"
select select "carLoan"
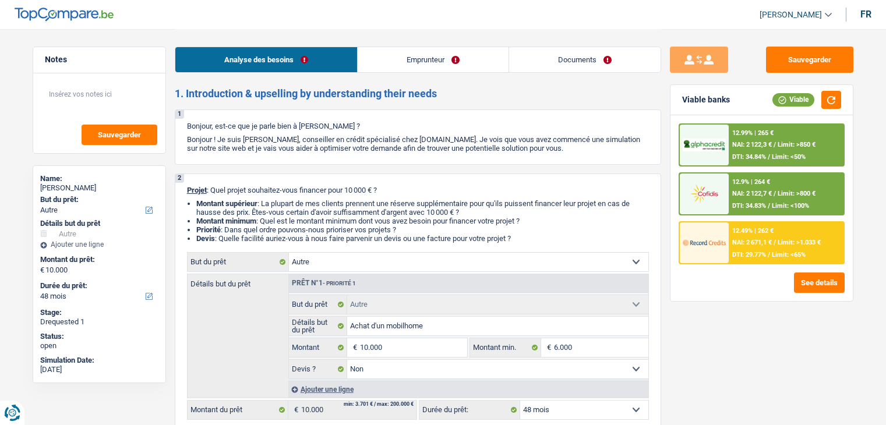
select select "48"
click at [465, 53] on link "Emprunteur" at bounding box center [432, 59] width 151 height 25
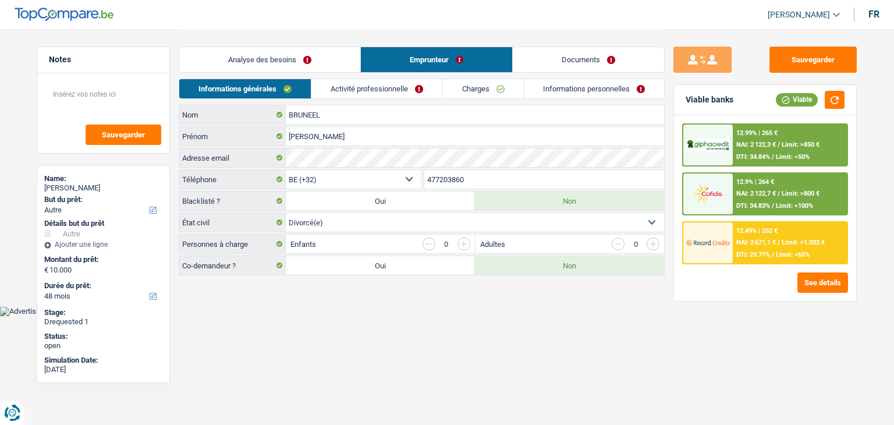
click at [388, 86] on link "Activité professionnelle" at bounding box center [376, 88] width 131 height 19
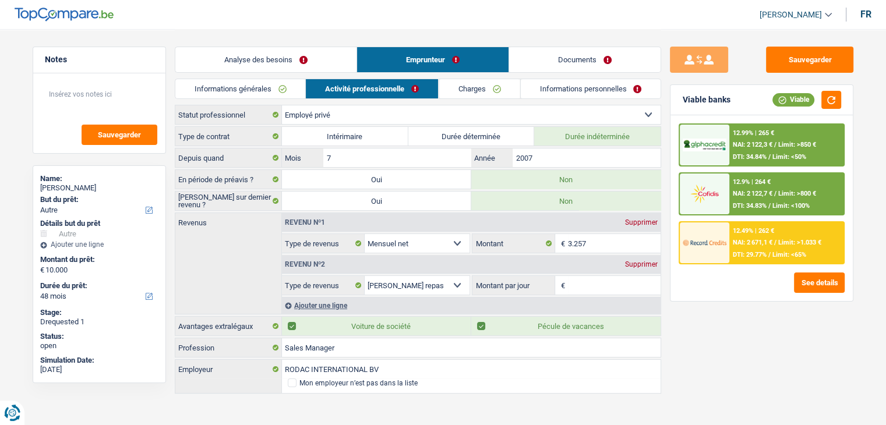
click at [550, 79] on li "Informations personnelles" at bounding box center [589, 89] width 141 height 20
click at [550, 83] on link "Informations personnelles" at bounding box center [590, 88] width 140 height 19
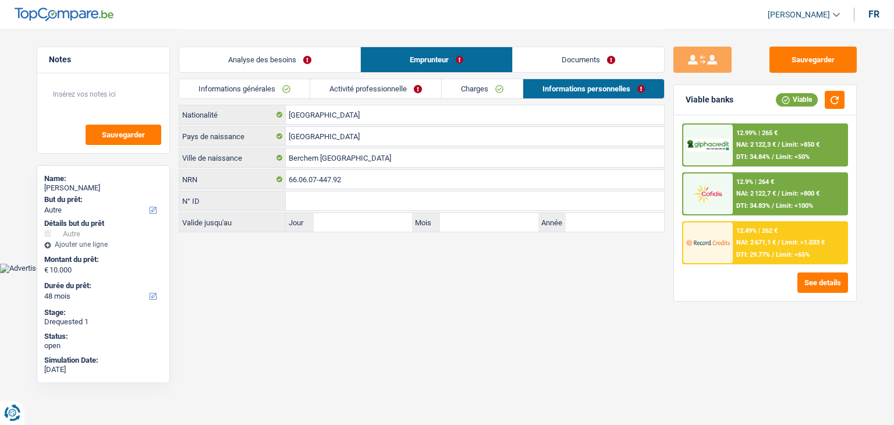
click at [454, 91] on link "Charges" at bounding box center [482, 88] width 81 height 19
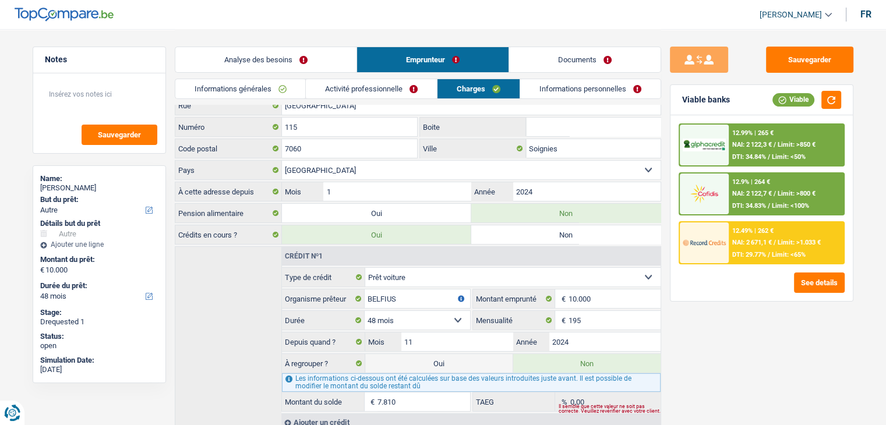
scroll to position [95, 0]
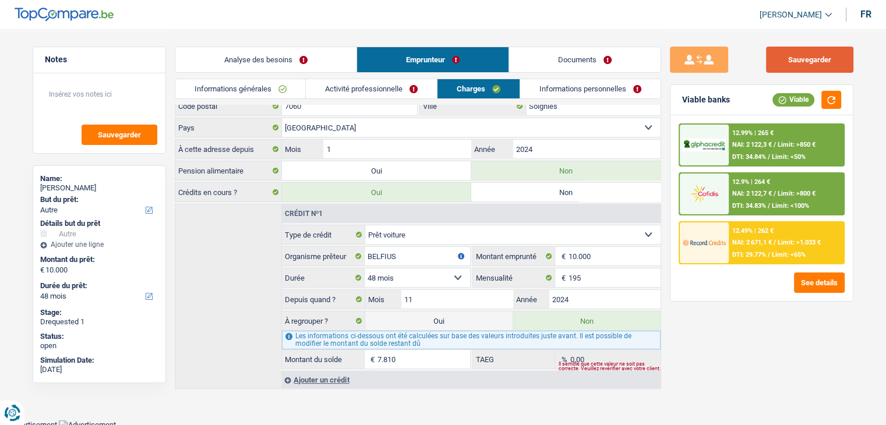
click at [789, 58] on button "Sauvegarder" at bounding box center [809, 60] width 87 height 26
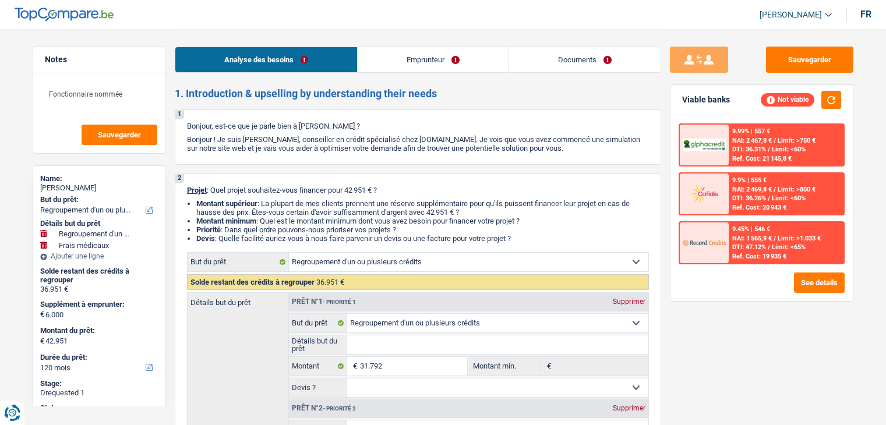
select select "refinancing"
select select "medical"
select select "120"
select select "refinancing"
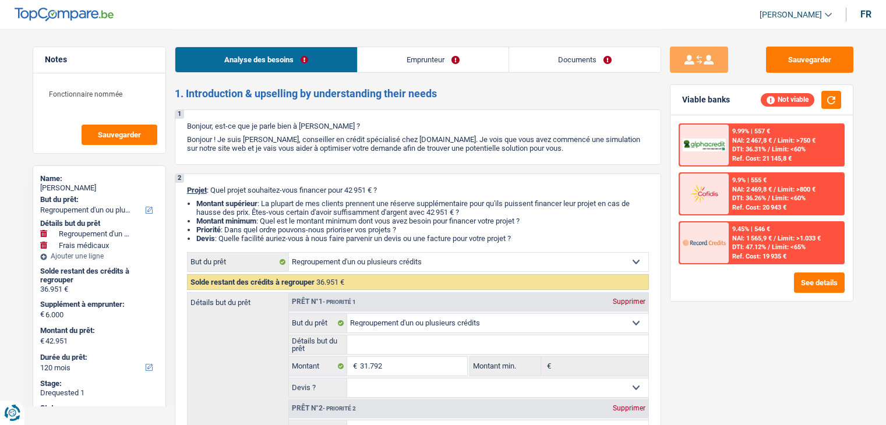
select select "refinancing"
select select "medical"
select select "false"
select select "120"
select select "publicEmployee"
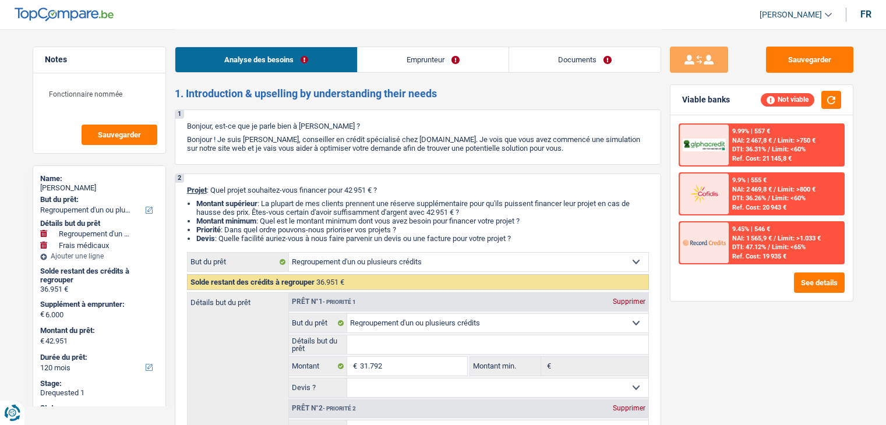
select select "netSalary"
select select "handicapAllowance"
select select "mealVouchers"
select select "rents"
select select "personalLoan"
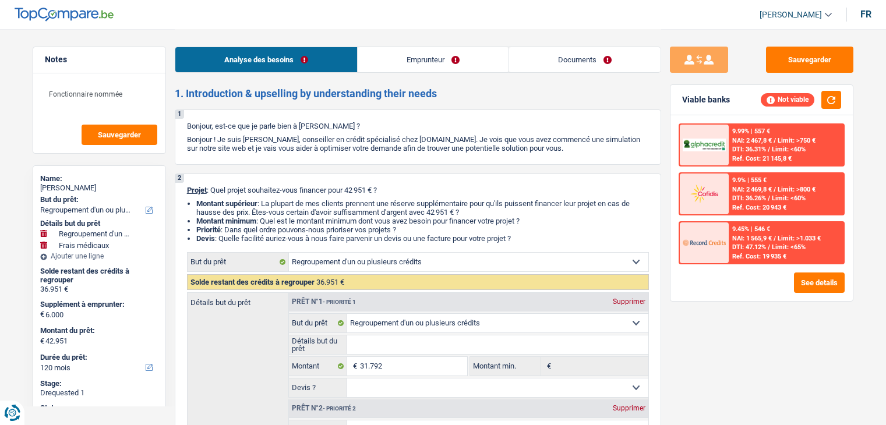
select select "loanRepayment"
select select "84"
select select "personalLoan"
select select "education"
select select "36"
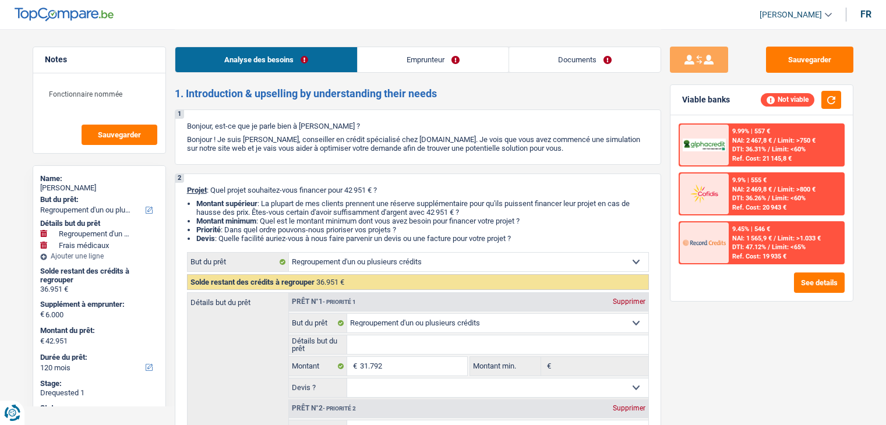
select select "personalLoan"
select select "familyEvent"
select select "42"
select select "personalLoan"
select select "education"
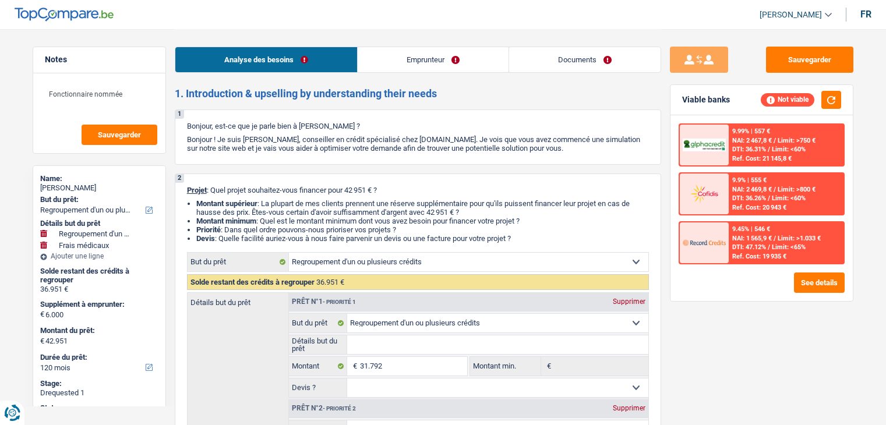
select select "36"
select select "refinancing"
select select "medical"
select select "false"
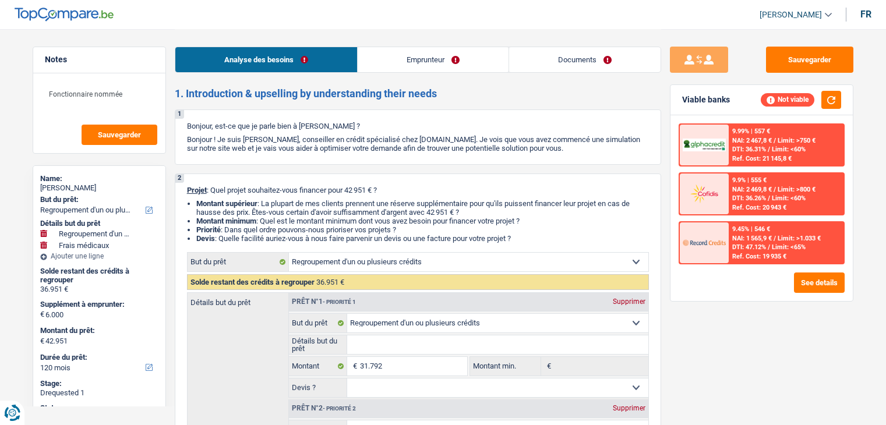
select select "120"
select select "publicEmployee"
select select "netSalary"
select select "handicapAllowance"
select select "mealVouchers"
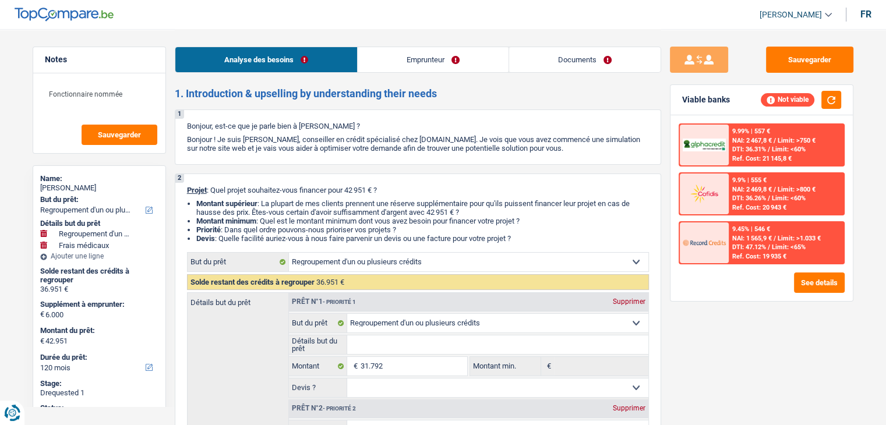
click at [461, 61] on link "Emprunteur" at bounding box center [432, 59] width 151 height 25
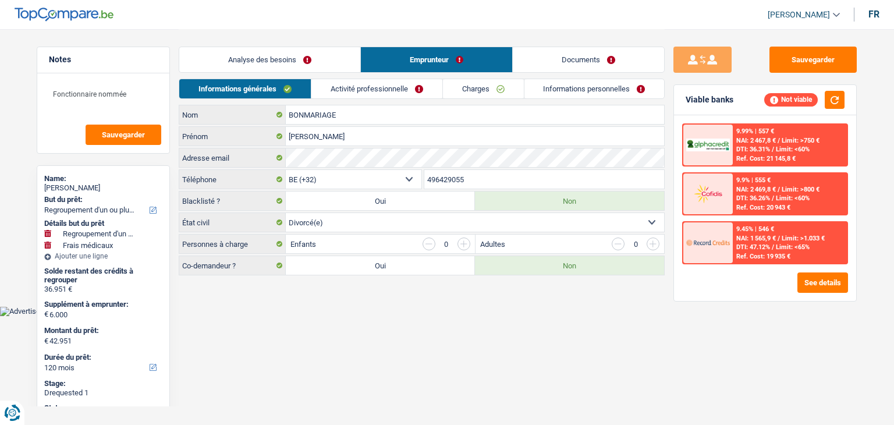
click at [333, 88] on link "Activité professionnelle" at bounding box center [376, 88] width 131 height 19
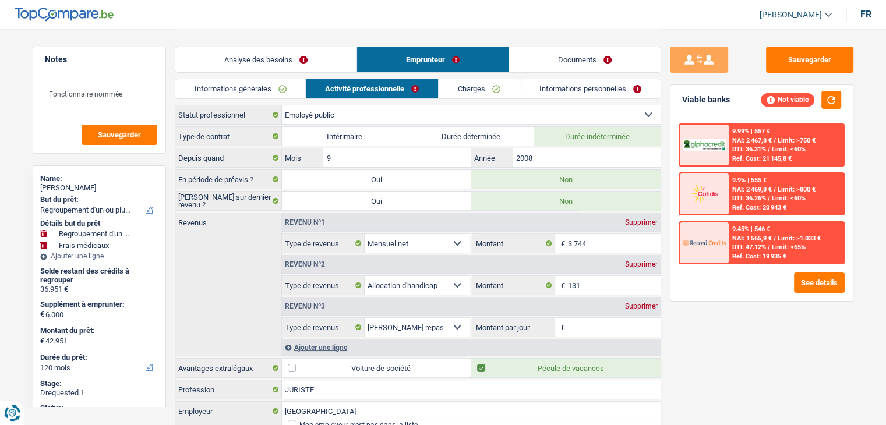
click at [468, 94] on link "Charges" at bounding box center [478, 88] width 81 height 19
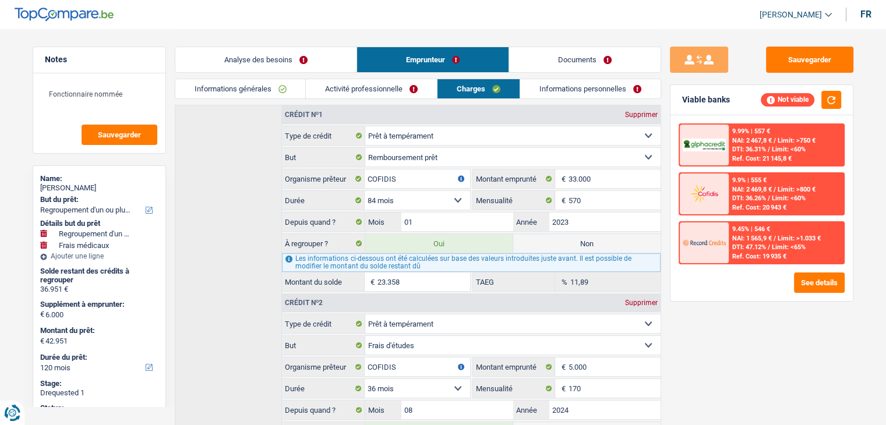
scroll to position [116, 0]
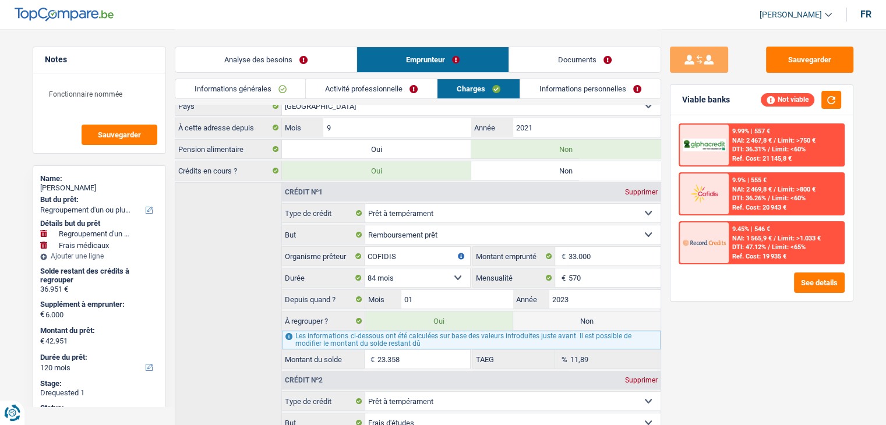
click at [545, 95] on link "Informations personnelles" at bounding box center [590, 88] width 140 height 19
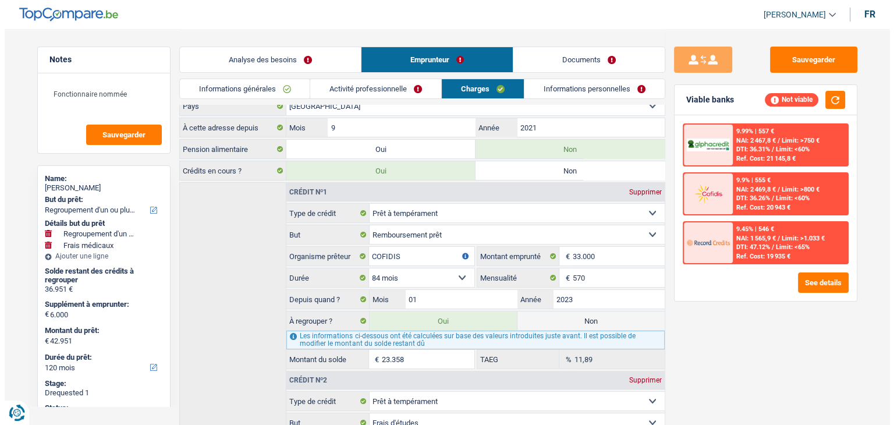
scroll to position [0, 0]
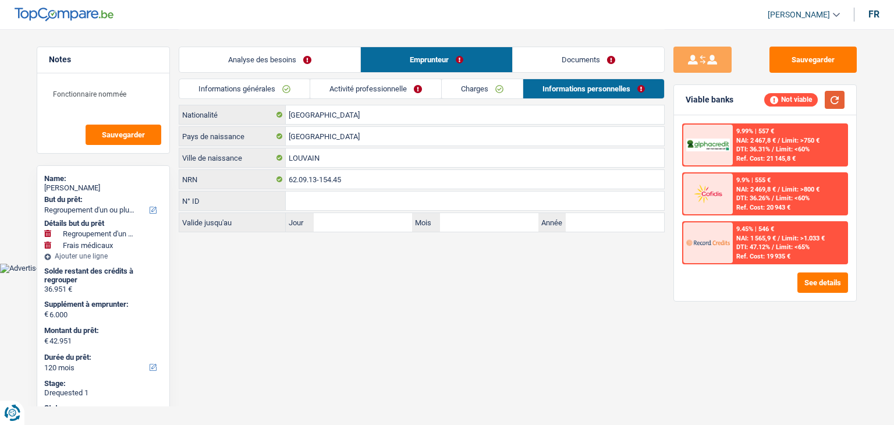
click at [836, 101] on button "button" at bounding box center [835, 100] width 20 height 18
click at [813, 281] on button "See details" at bounding box center [823, 282] width 51 height 20
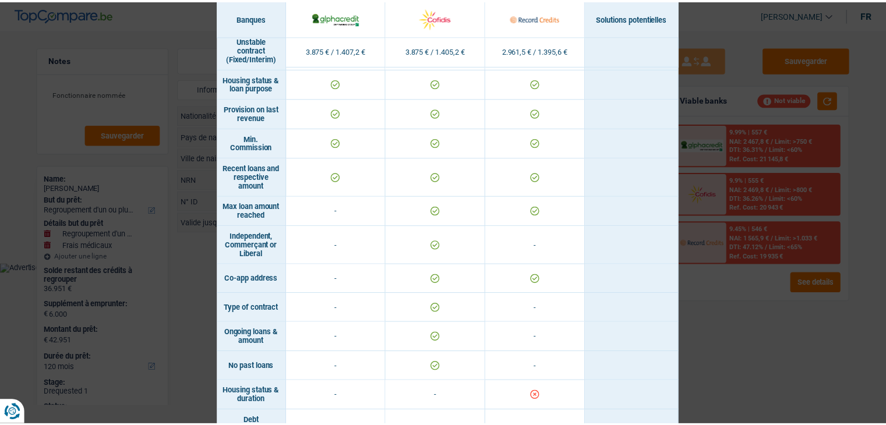
scroll to position [711, 0]
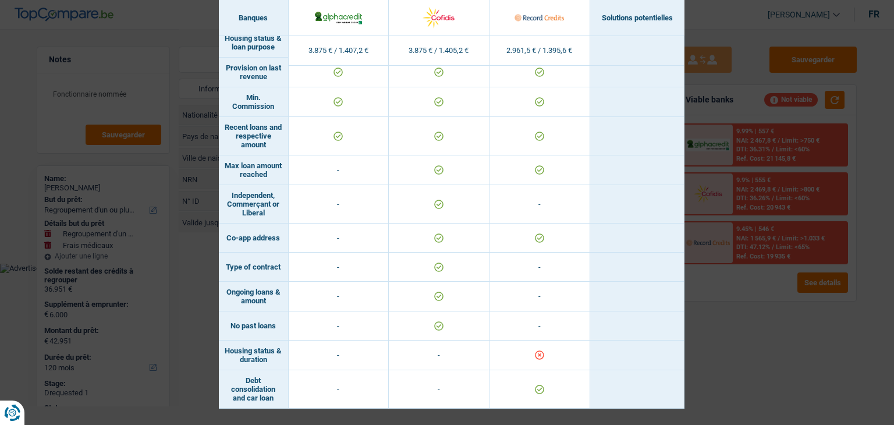
click at [723, 326] on div "Banks conditions × Banques Solutions potentielles Revenus / Charges 3.875 € / 1…" at bounding box center [447, 212] width 894 height 425
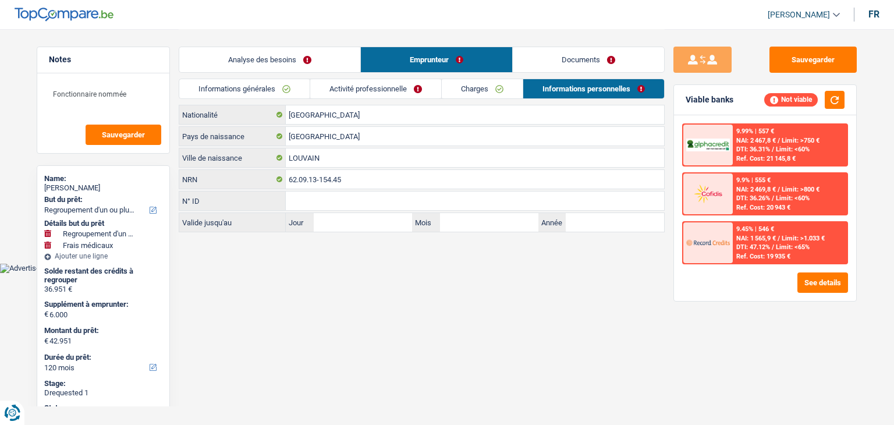
click at [243, 87] on link "Informations générales" at bounding box center [244, 88] width 130 height 19
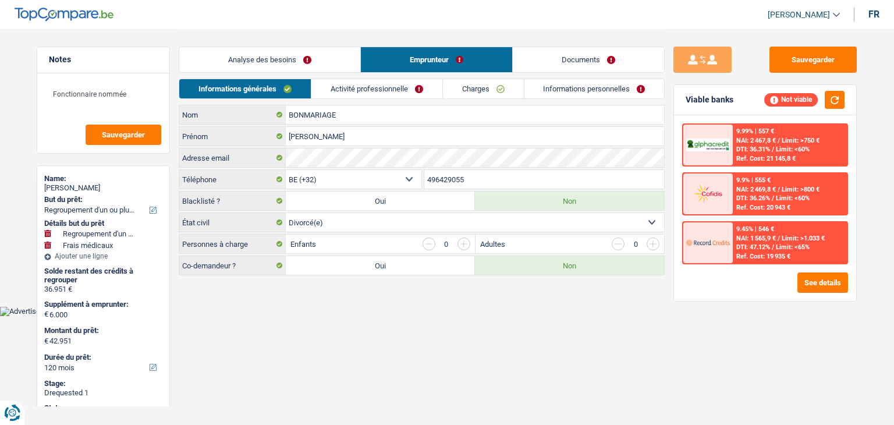
click at [236, 61] on link "Analyse des besoins" at bounding box center [269, 59] width 181 height 25
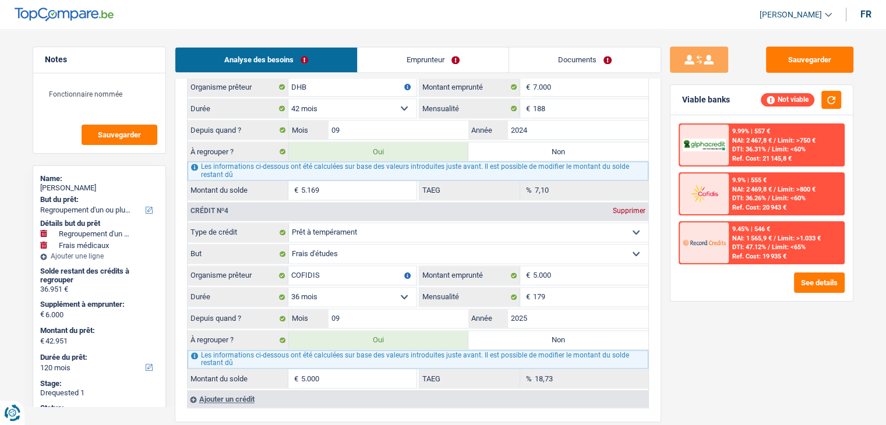
scroll to position [1688, 0]
